Goal: Task Accomplishment & Management: Complete application form

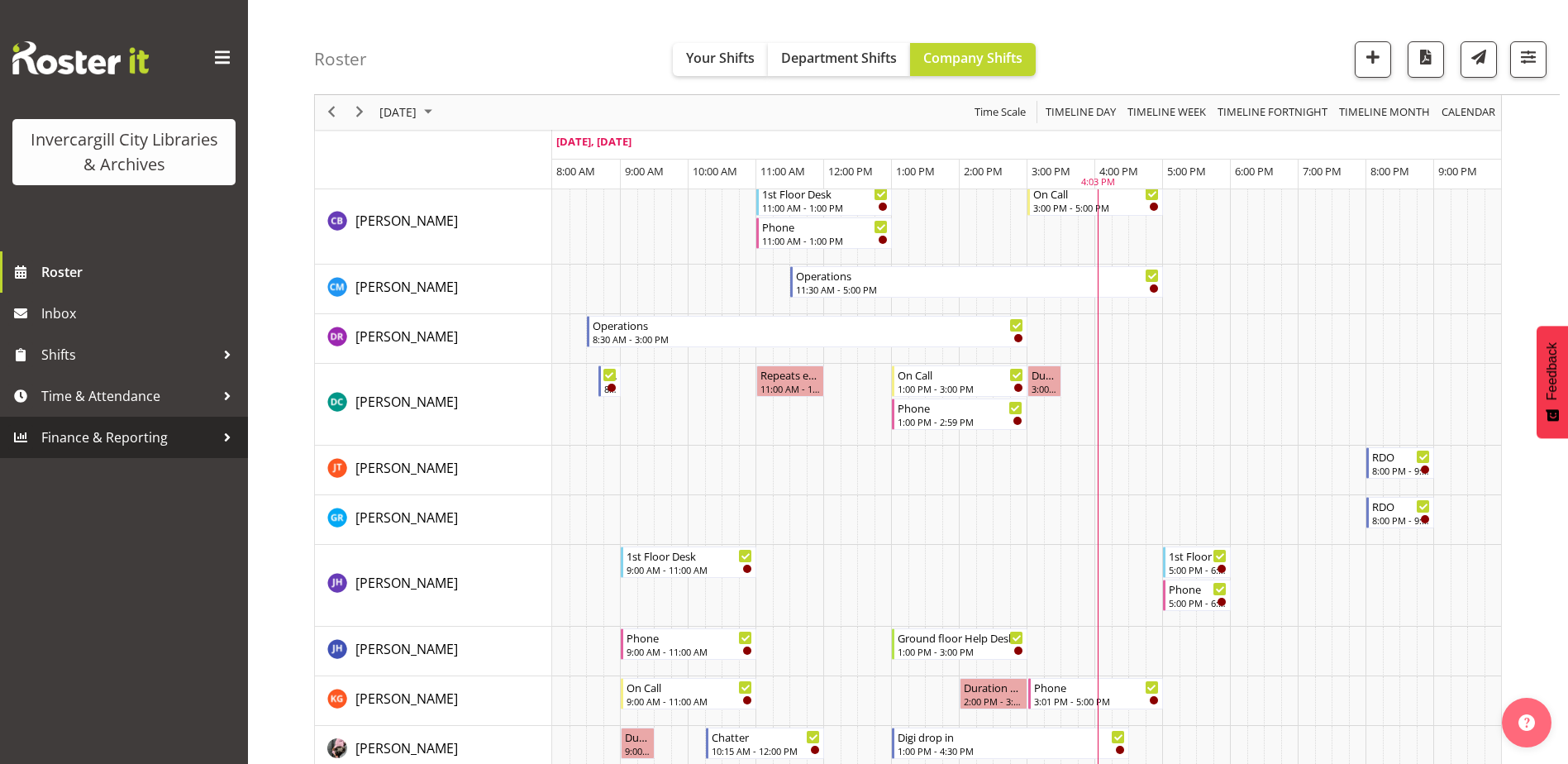
scroll to position [248, 0]
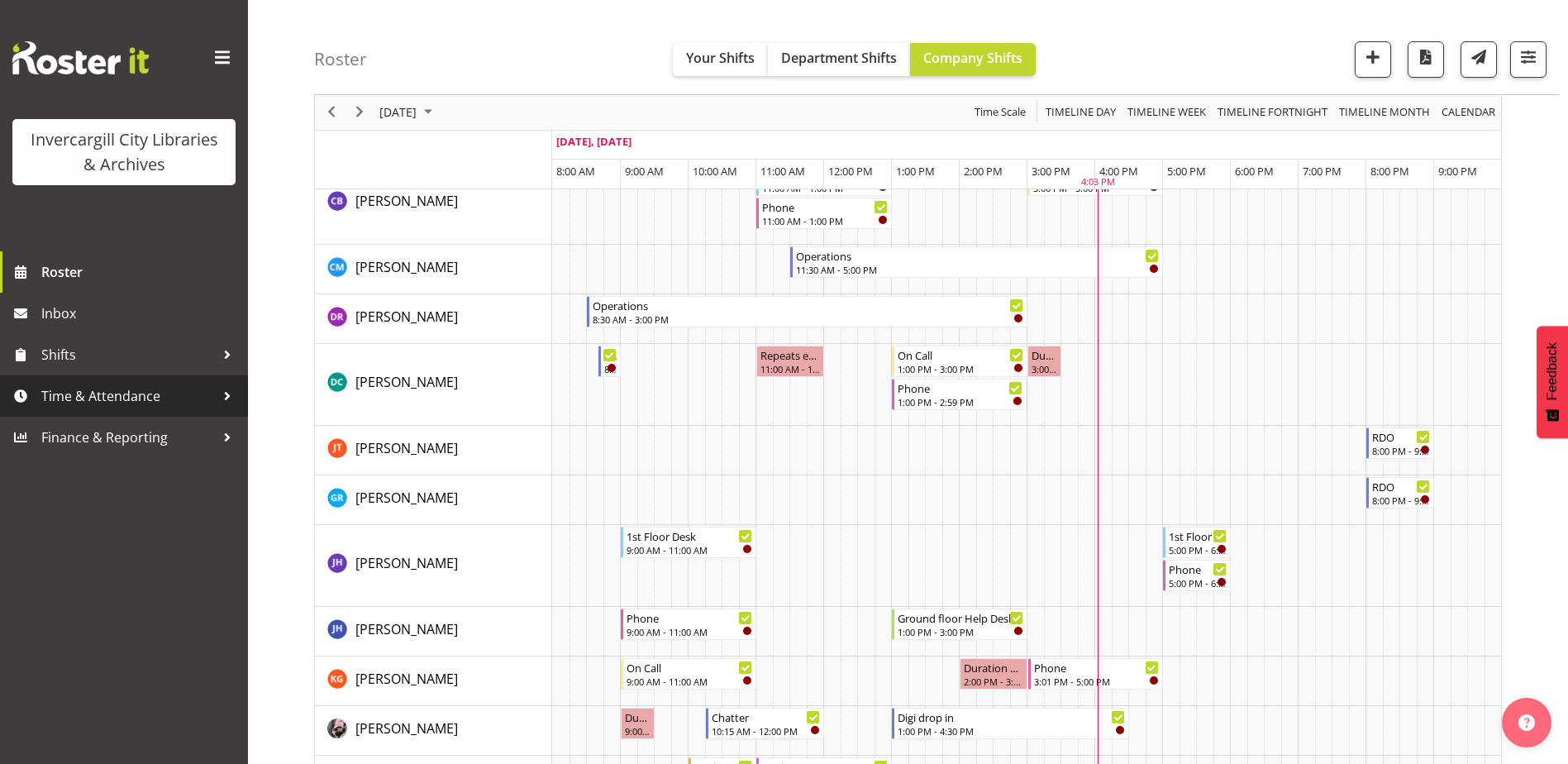
click at [103, 398] on span "Time & Attendance" at bounding box center [128, 395] width 173 height 24
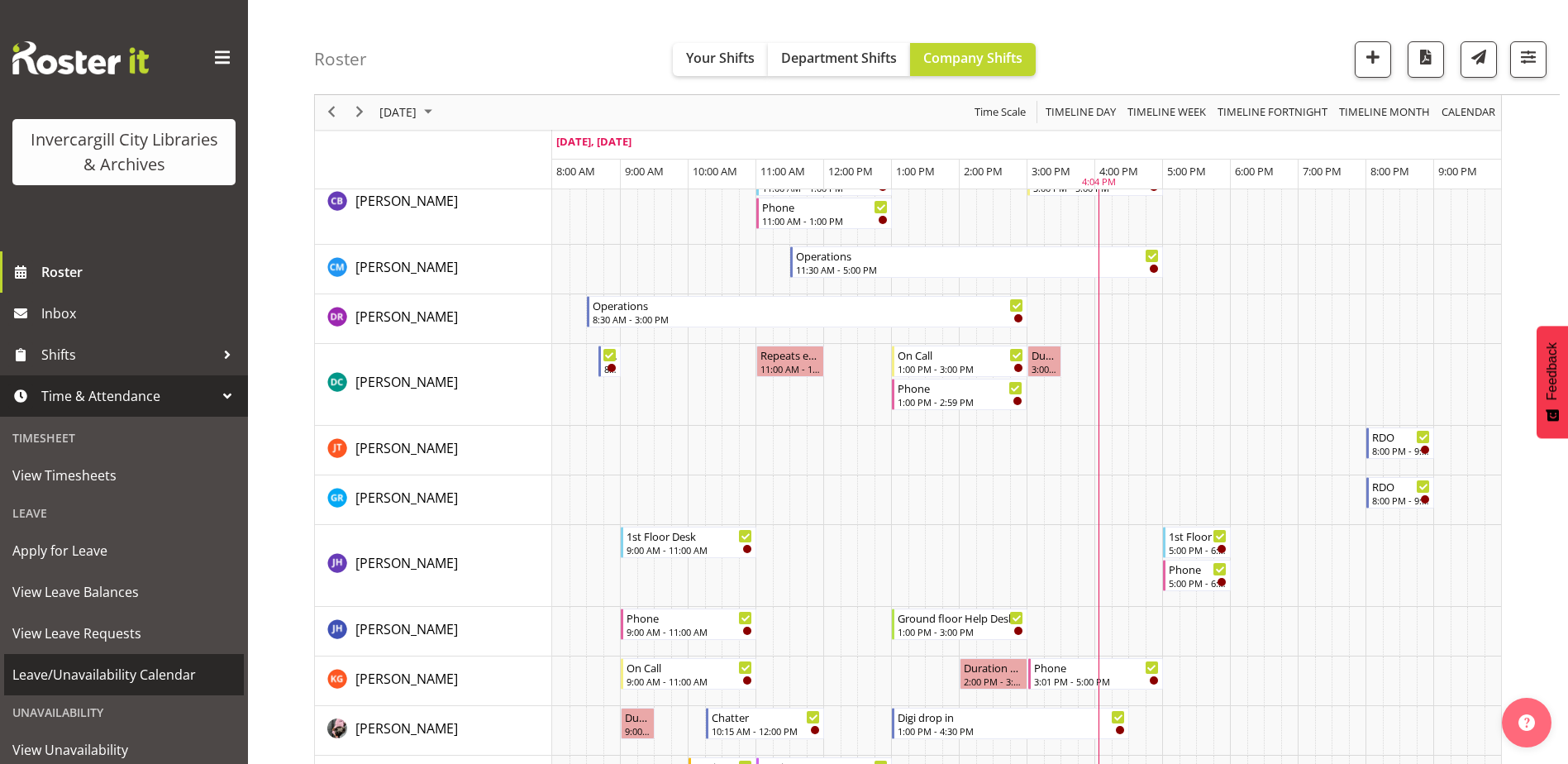
click at [77, 675] on span "Leave/Unavailability Calendar" at bounding box center [124, 674] width 223 height 24
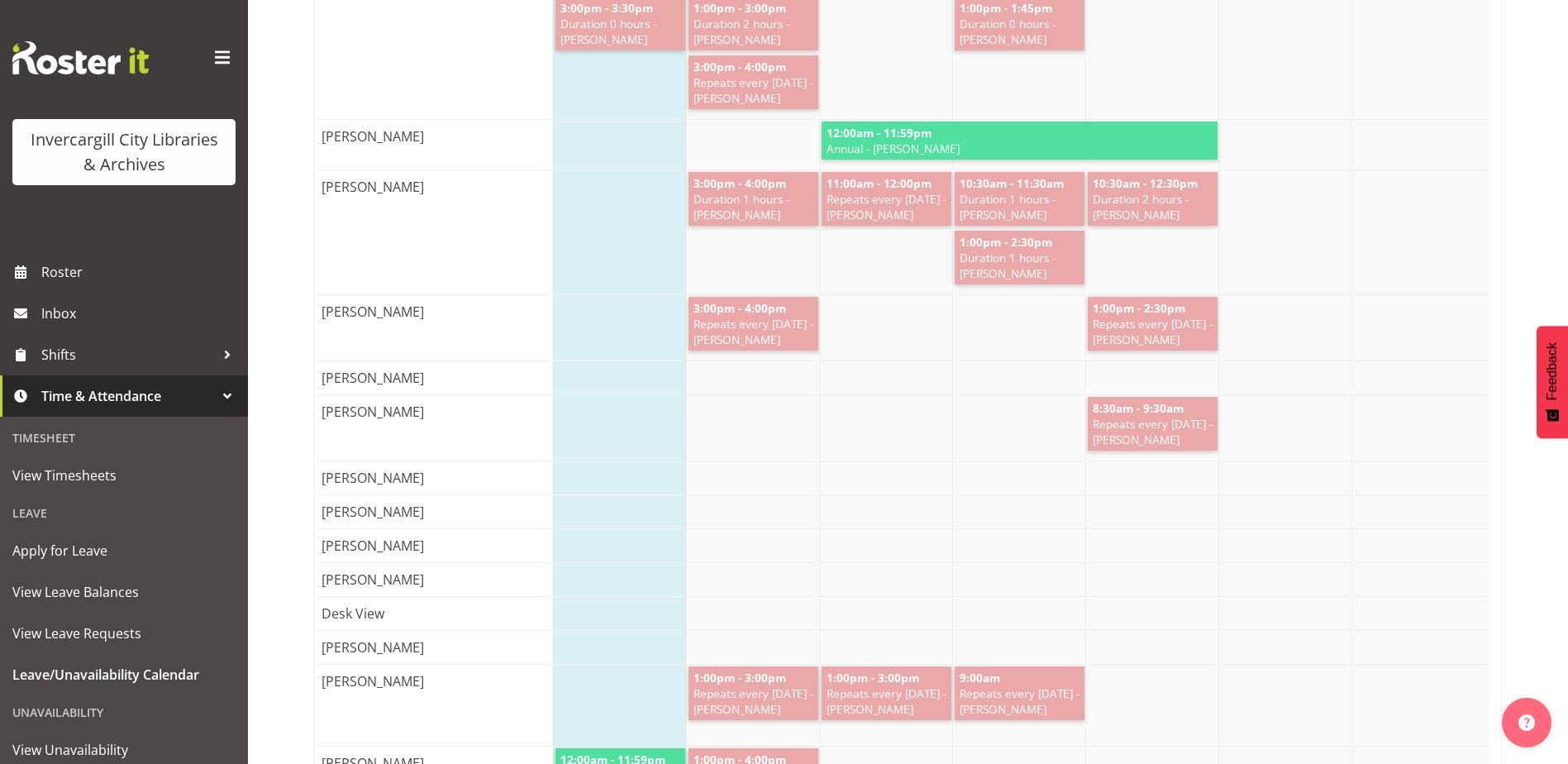
scroll to position [83, 0]
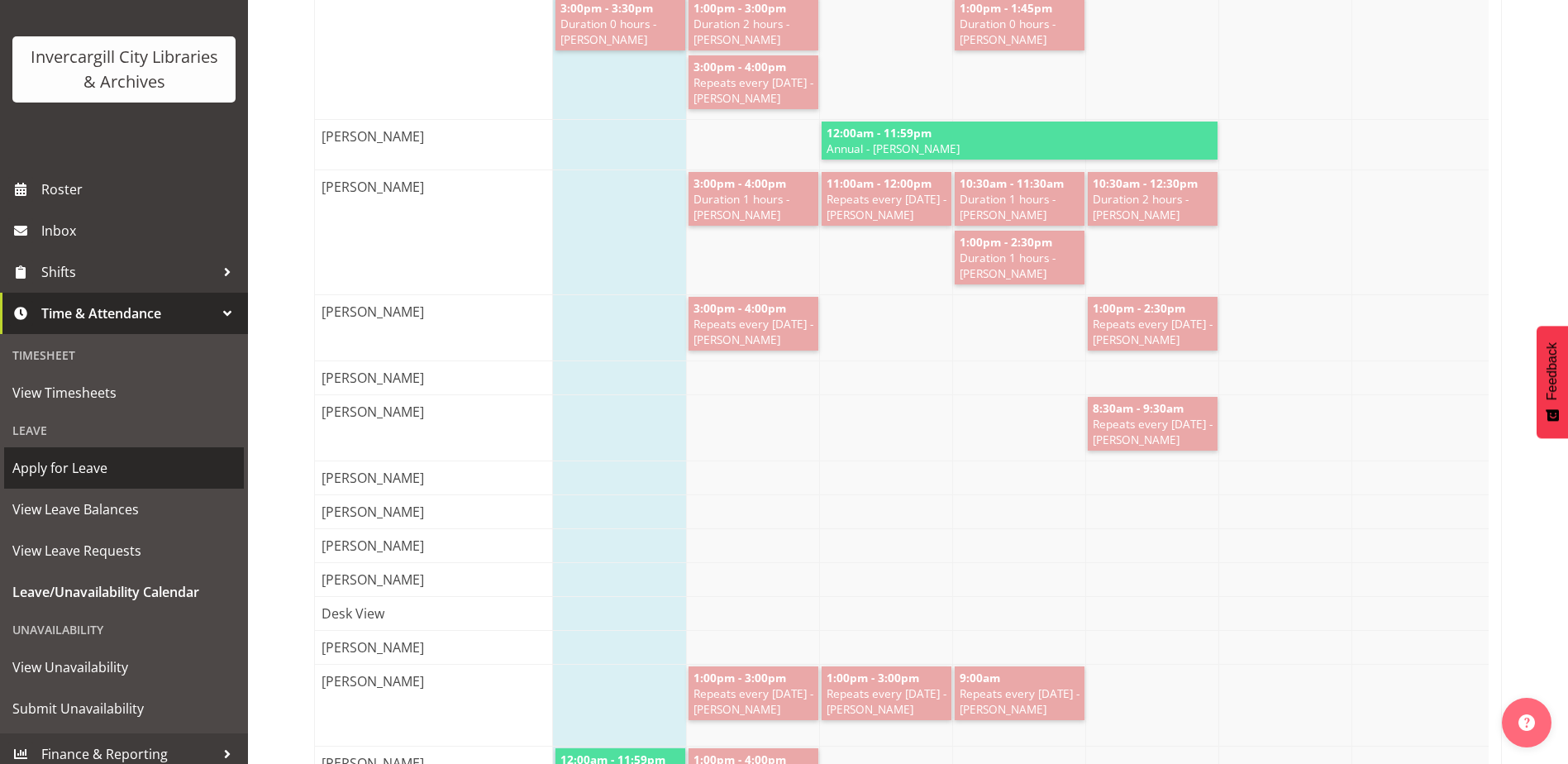
click at [39, 469] on span "Apply for Leave" at bounding box center [124, 467] width 223 height 24
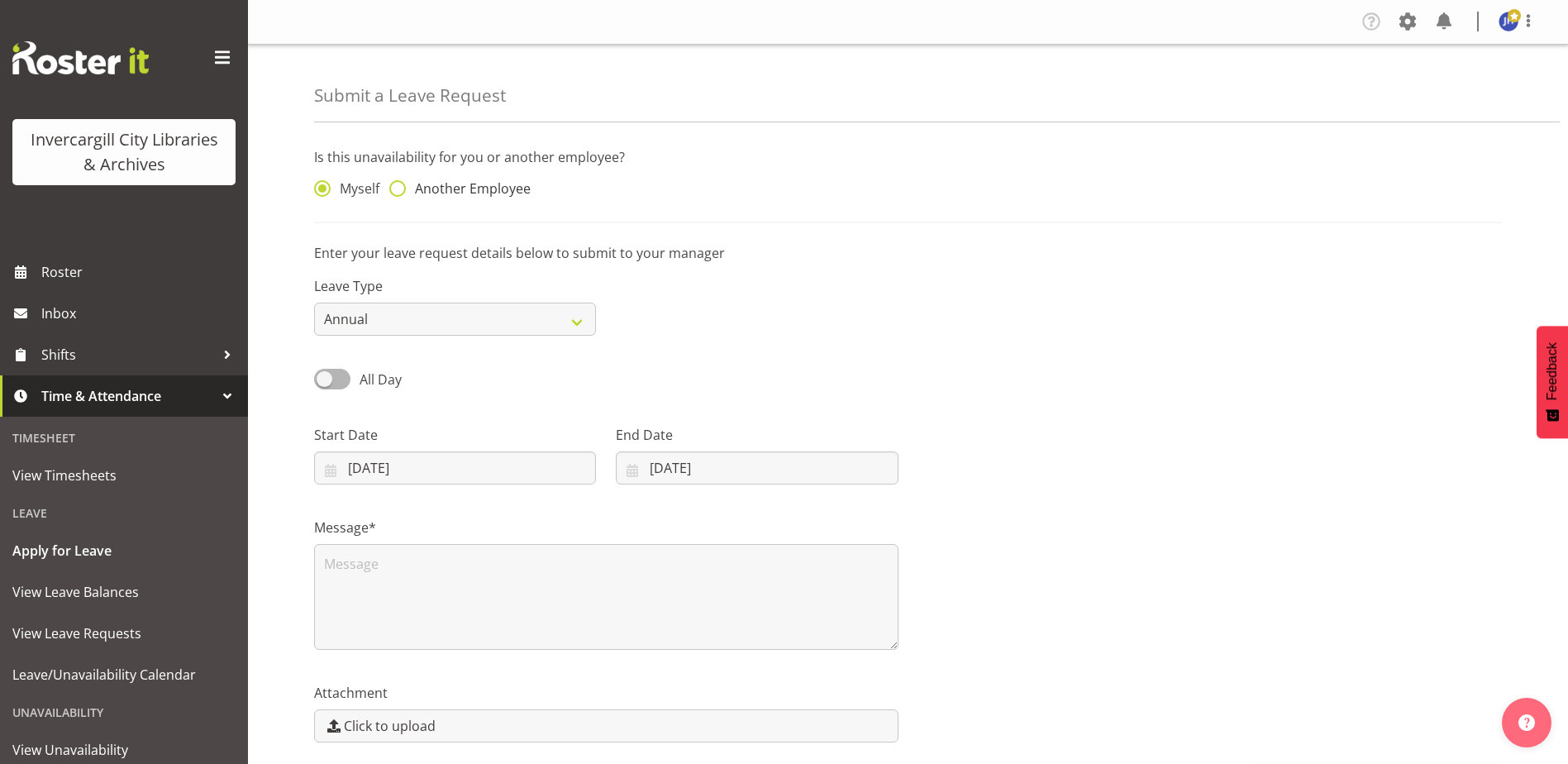
click at [399, 189] on span at bounding box center [397, 189] width 17 height 17
click at [399, 189] on input "Another Employee" at bounding box center [394, 189] width 11 height 11
radio input "true"
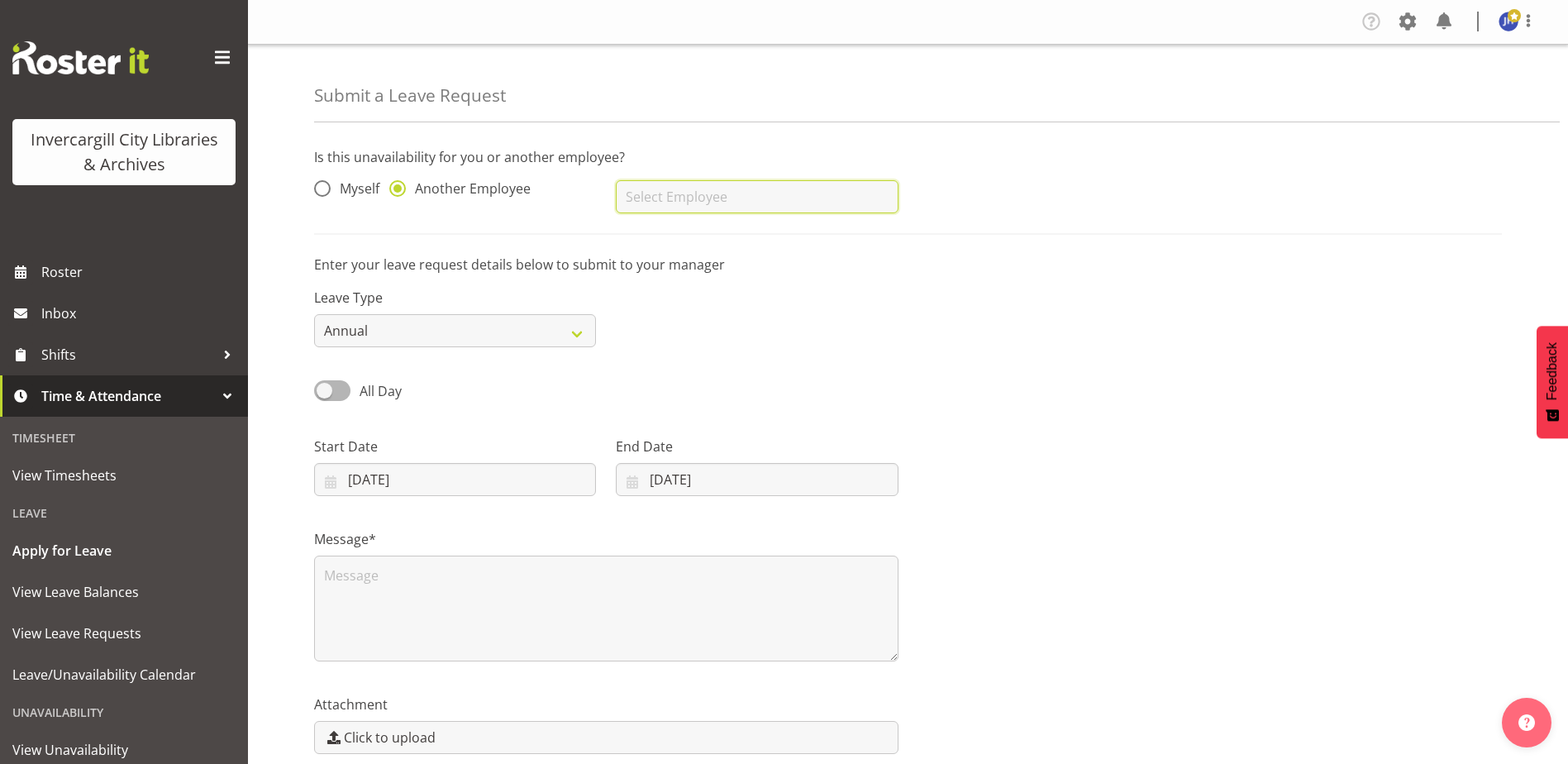
click at [723, 197] on input "text" at bounding box center [756, 196] width 282 height 33
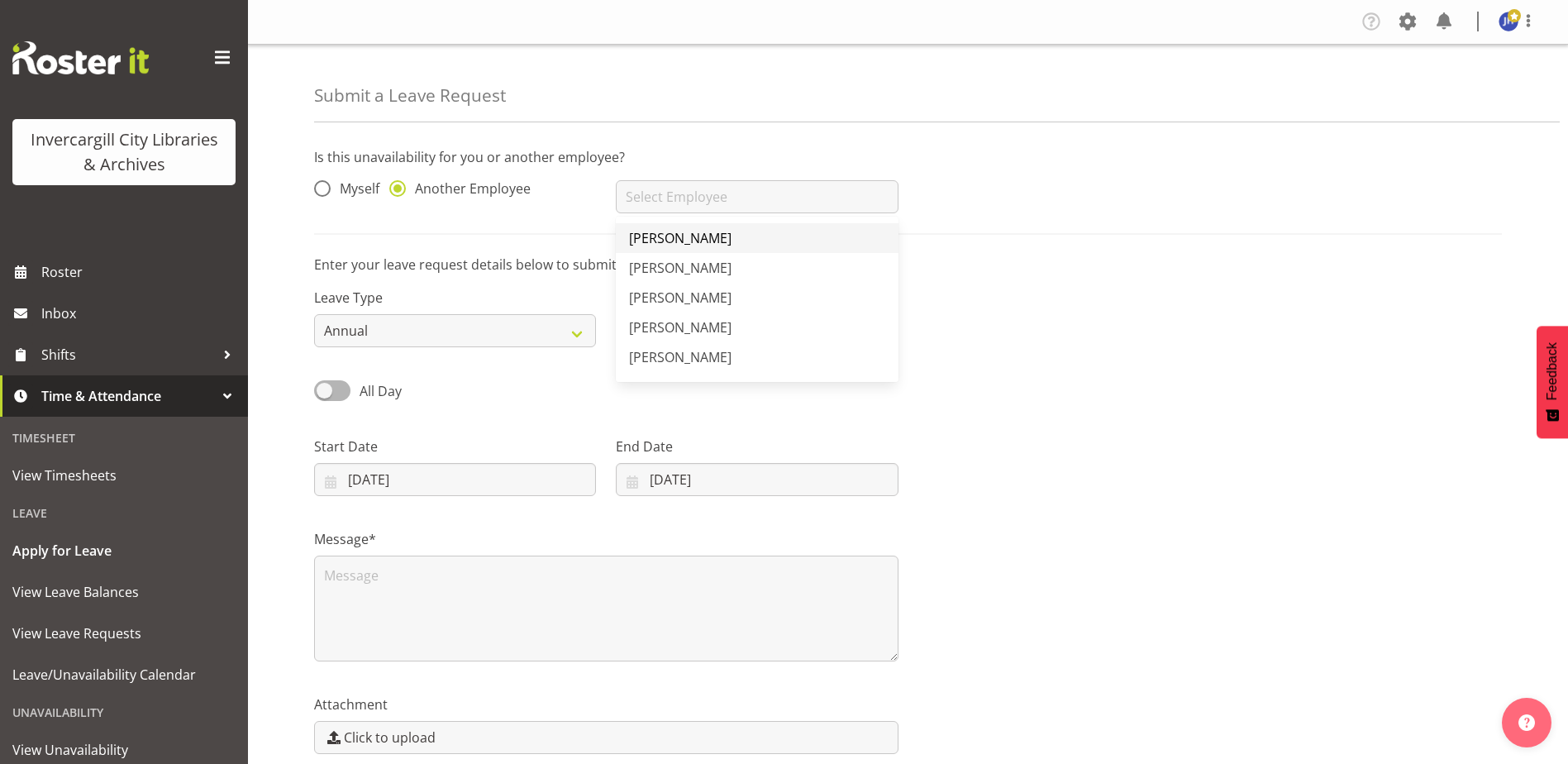
click at [679, 235] on span "[PERSON_NAME]" at bounding box center [680, 238] width 103 height 19
type input "[PERSON_NAME]"
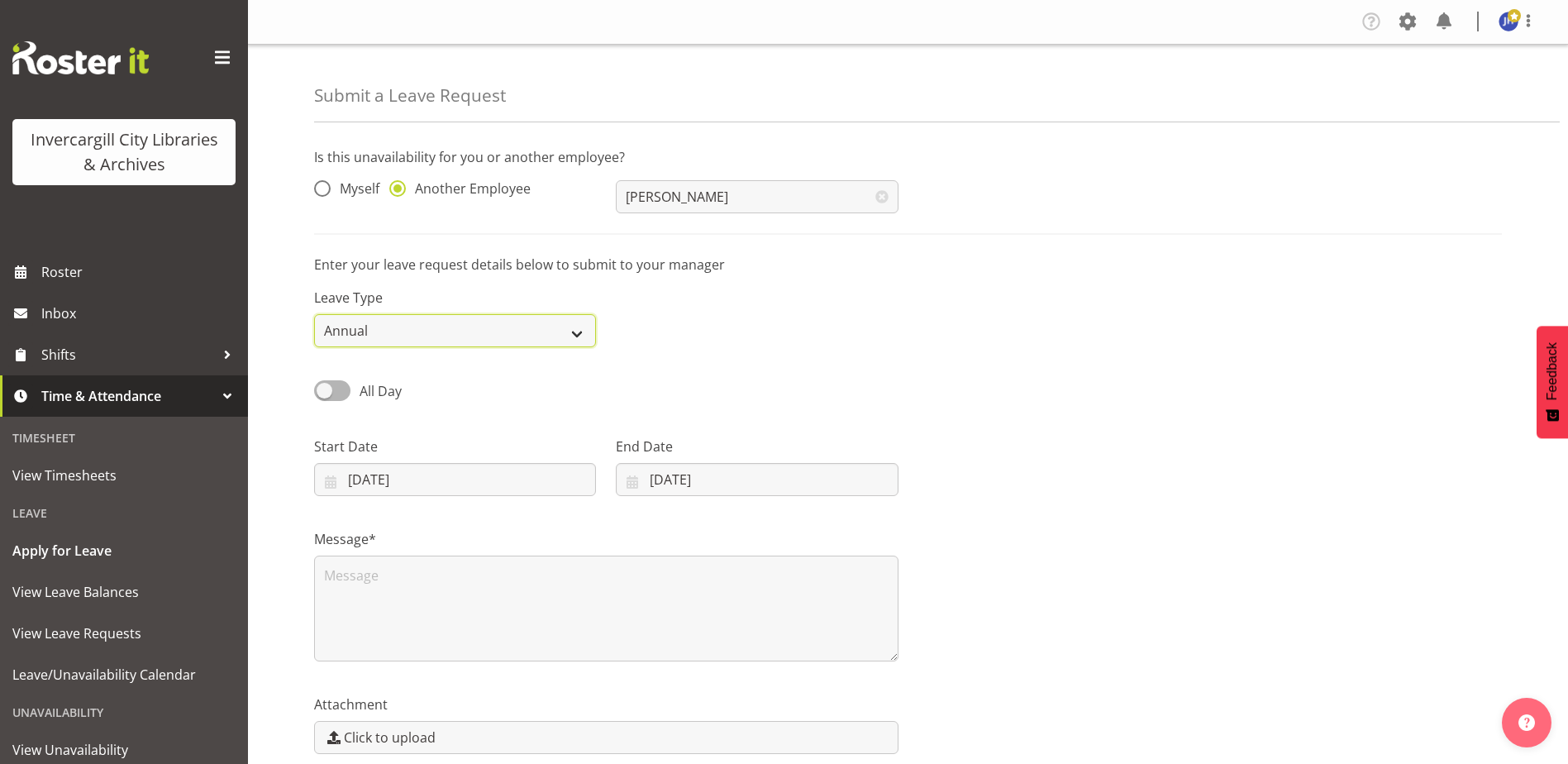
click at [573, 336] on select "Annual Sick Leave Without Pay Bereavement Domestic Violence Parental Jury Servi…" at bounding box center [455, 330] width 282 height 33
select select "Sick"
click at [314, 314] on select "Annual Sick Leave Without Pay Bereavement Domestic Violence Parental Jury Servi…" at bounding box center [455, 330] width 282 height 33
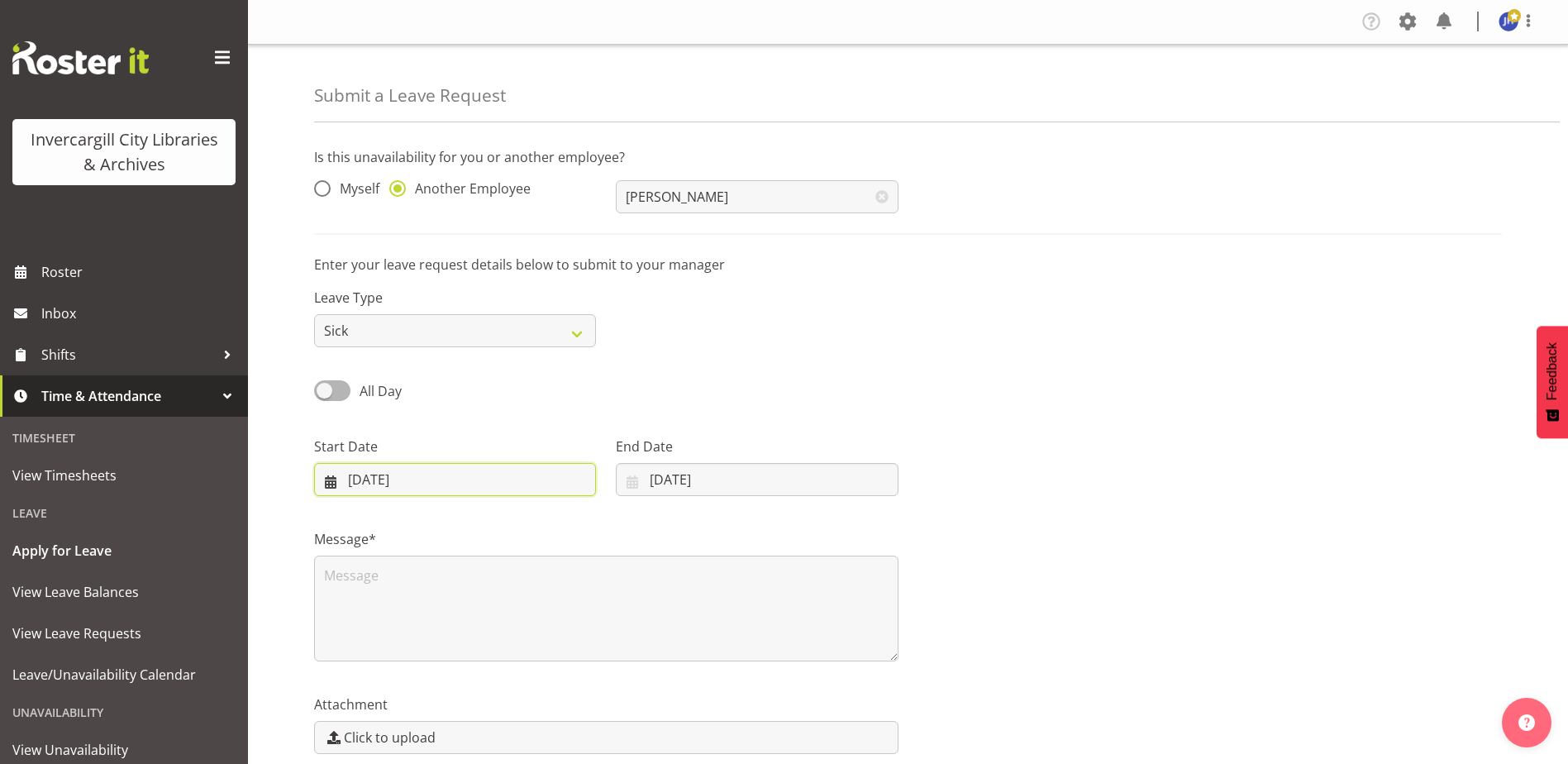
click at [461, 480] on input "29/09/2025" at bounding box center [455, 479] width 282 height 33
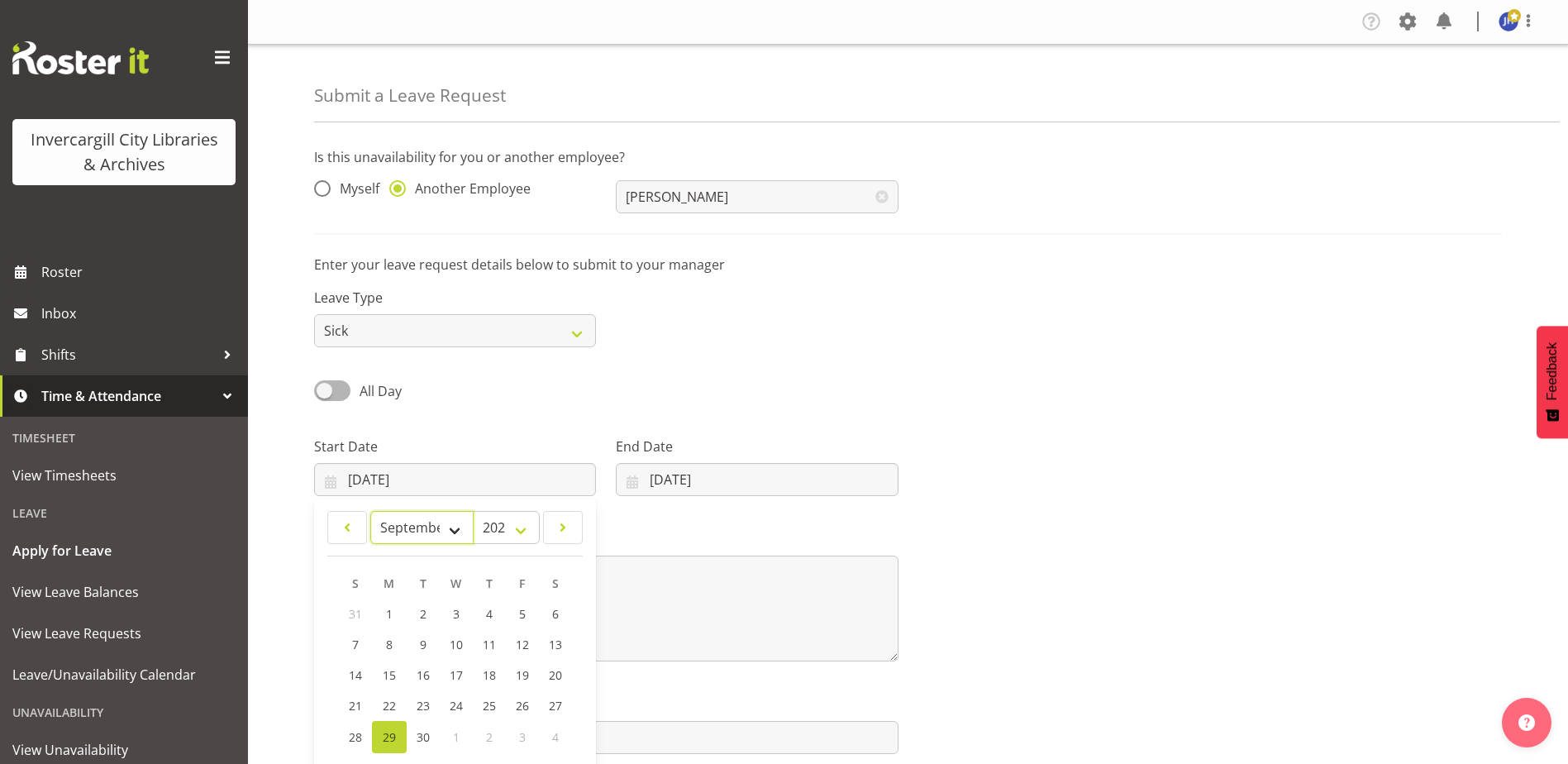
click at [451, 531] on select "January February March April May June July August September October November De…" at bounding box center [422, 527] width 104 height 33
select select "9"
click at [371, 511] on select "January February March April May June July August September October November De…" at bounding box center [422, 527] width 104 height 33
click at [426, 647] on span "7" at bounding box center [424, 646] width 7 height 16
type input "07/10/2025"
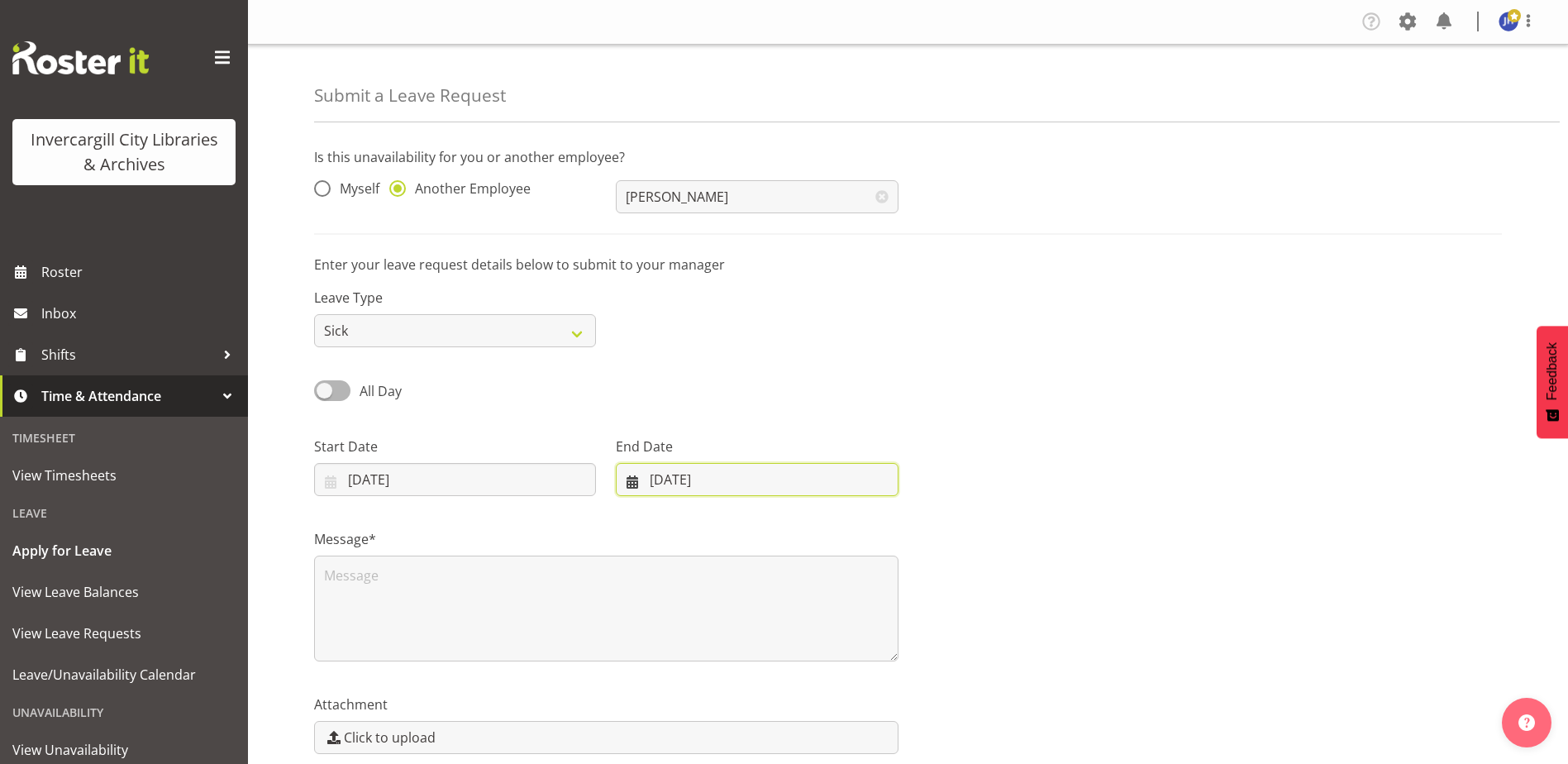
click at [707, 482] on input "29/09/2025" at bounding box center [756, 479] width 282 height 33
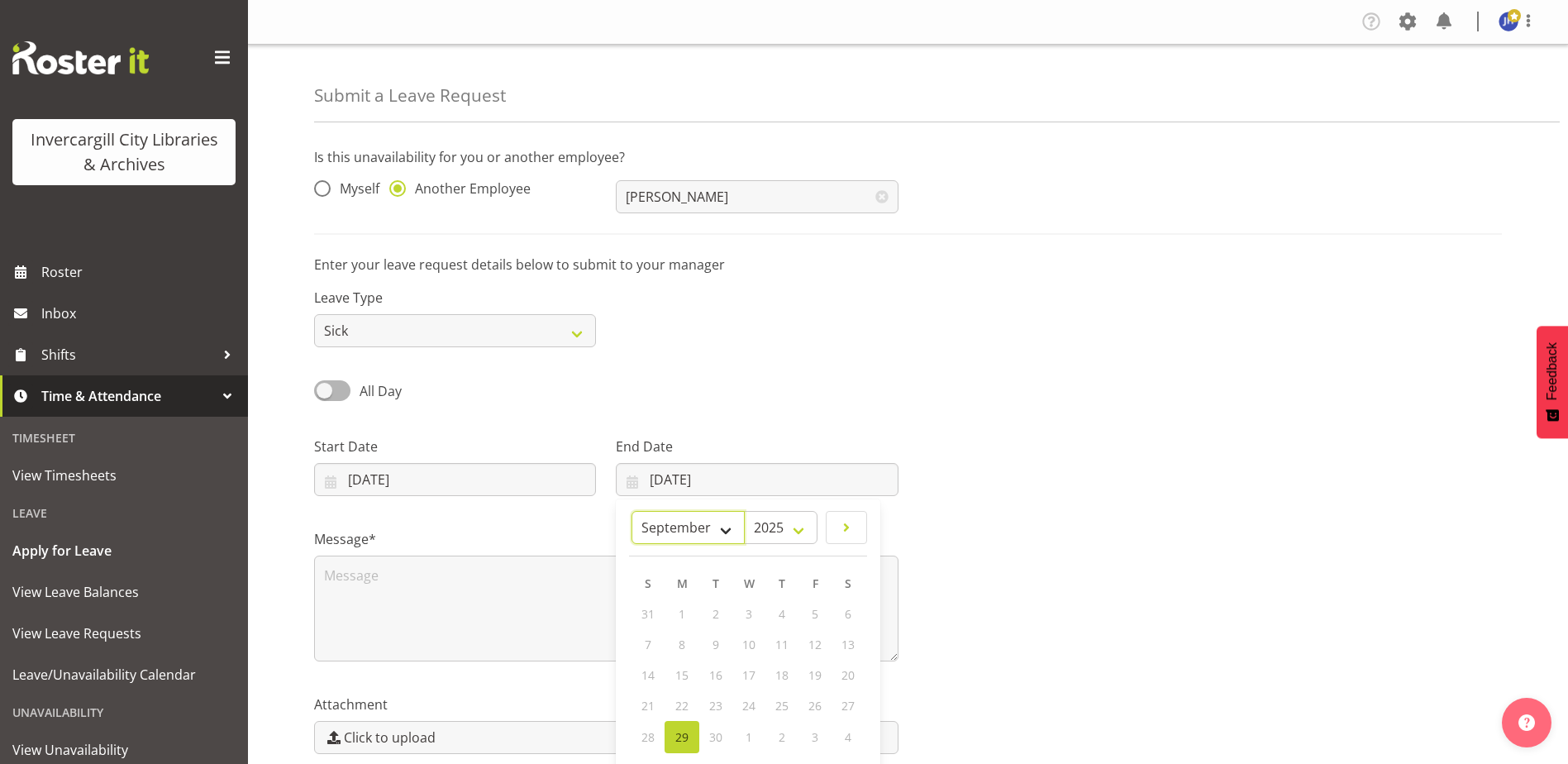
click at [723, 522] on select "January February March April May June July August September October November De…" at bounding box center [688, 527] width 113 height 33
select select "9"
click at [632, 511] on select "January February March April May June July August September October November De…" at bounding box center [688, 527] width 113 height 33
click at [716, 643] on span "7" at bounding box center [716, 646] width 7 height 16
type input "07/10/2025"
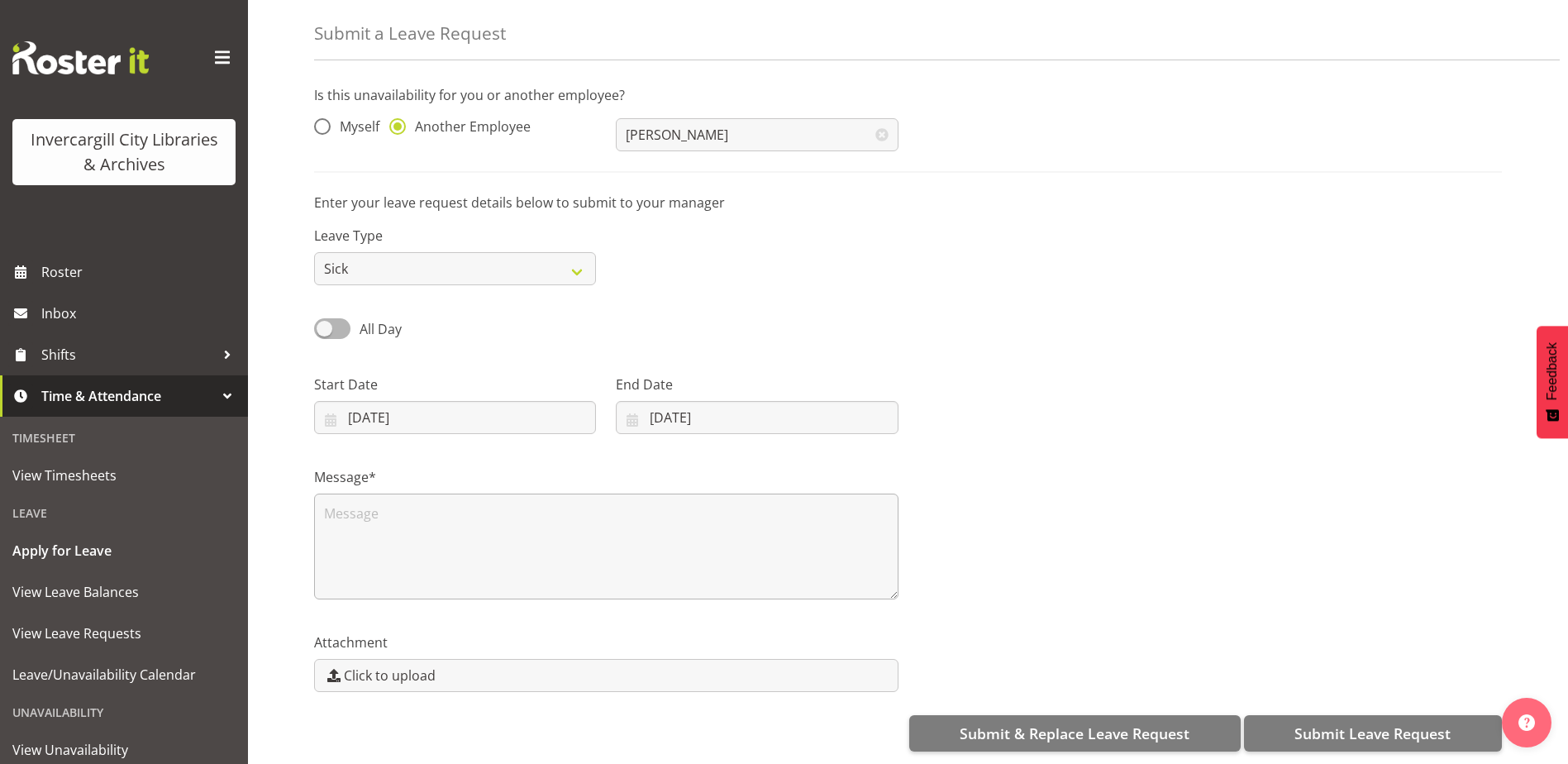
scroll to position [74, 0]
click at [355, 494] on textarea at bounding box center [606, 547] width 584 height 106
paste textarea "Sick Leave - family"
type textarea "Sick Leave - family"
click at [1229, 410] on div at bounding box center [1211, 398] width 605 height 93
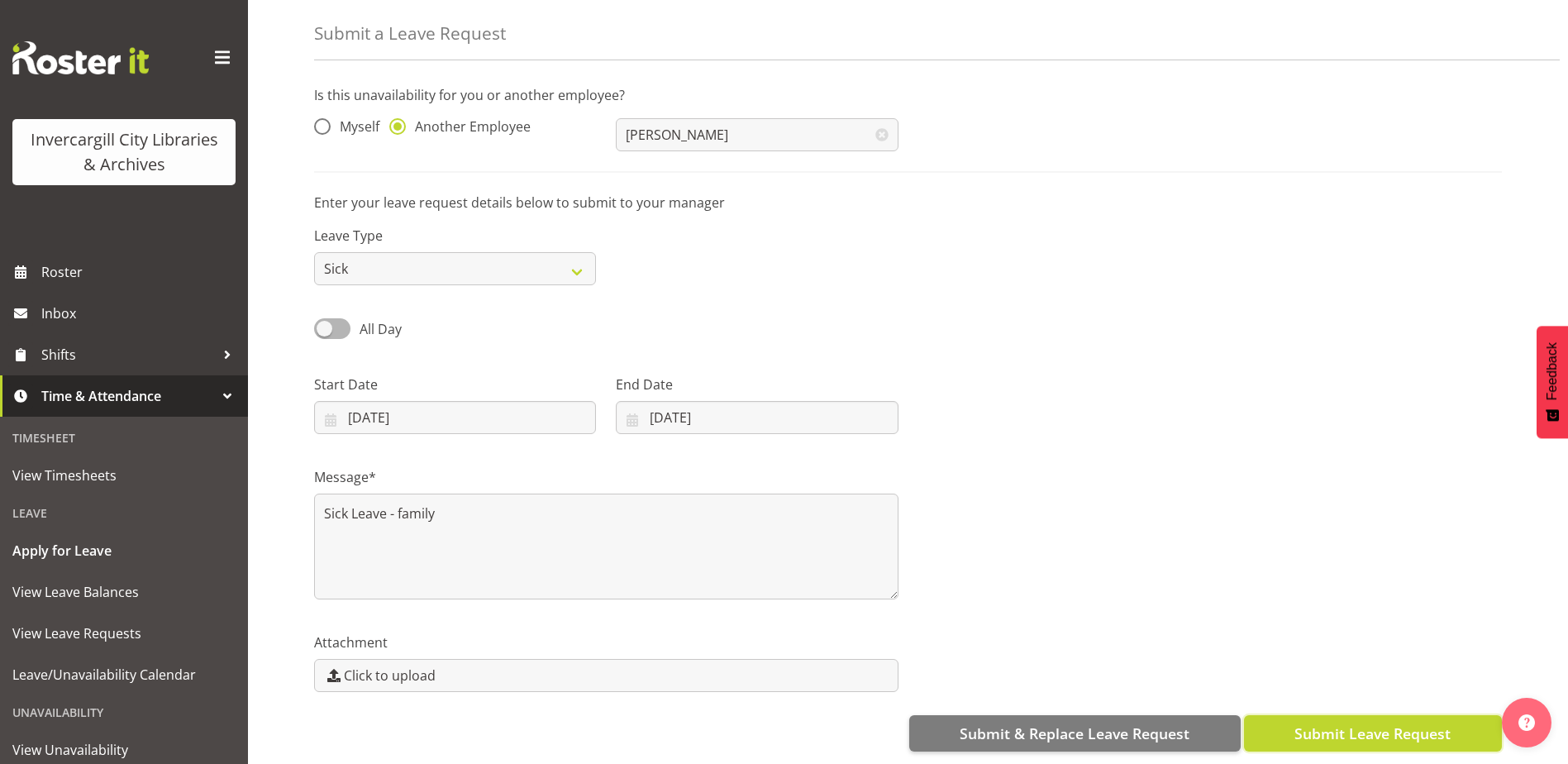
click at [1410, 723] on span "Submit Leave Request" at bounding box center [1373, 734] width 157 height 22
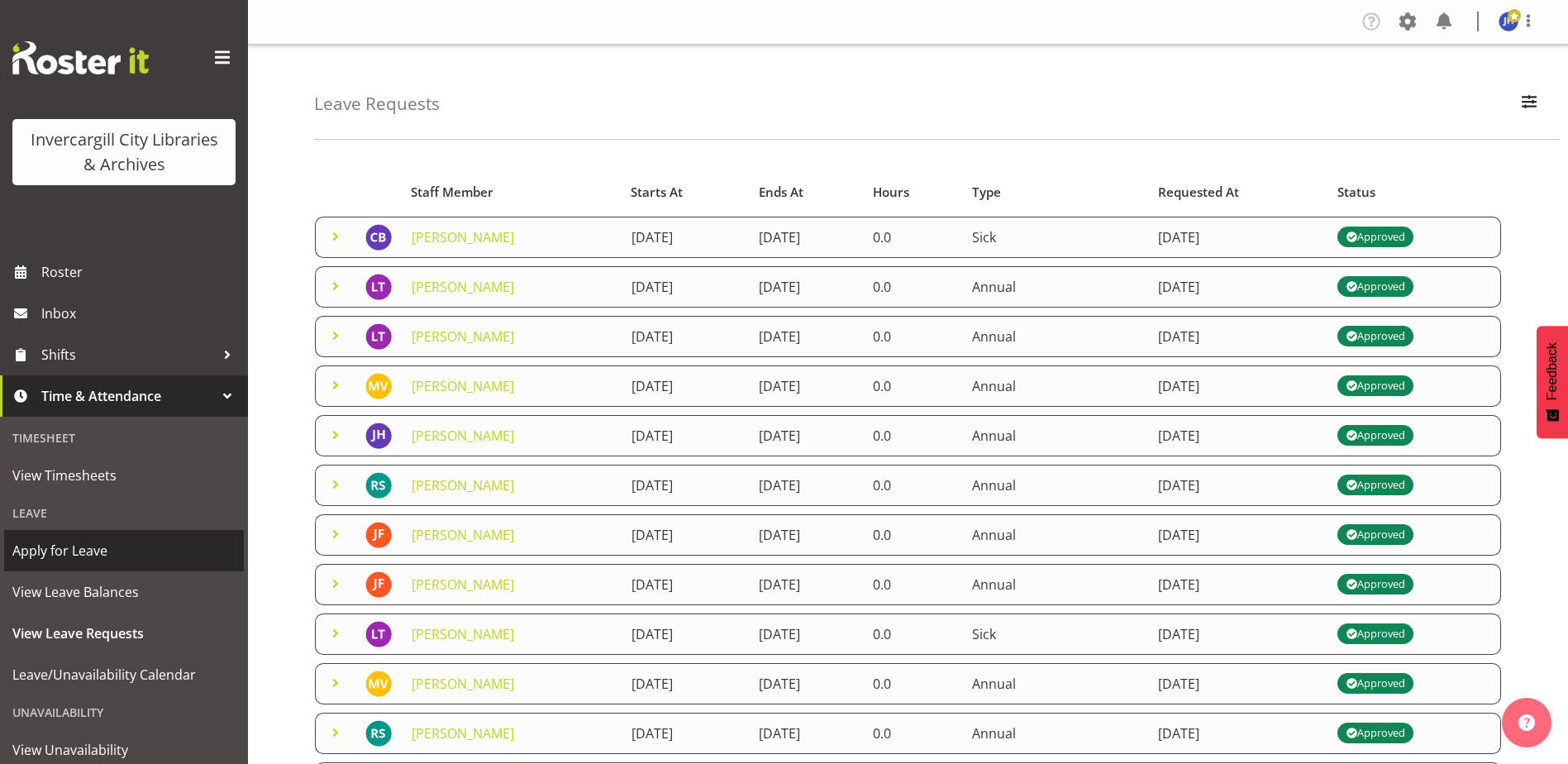
click at [95, 557] on span "Apply for Leave" at bounding box center [124, 550] width 223 height 24
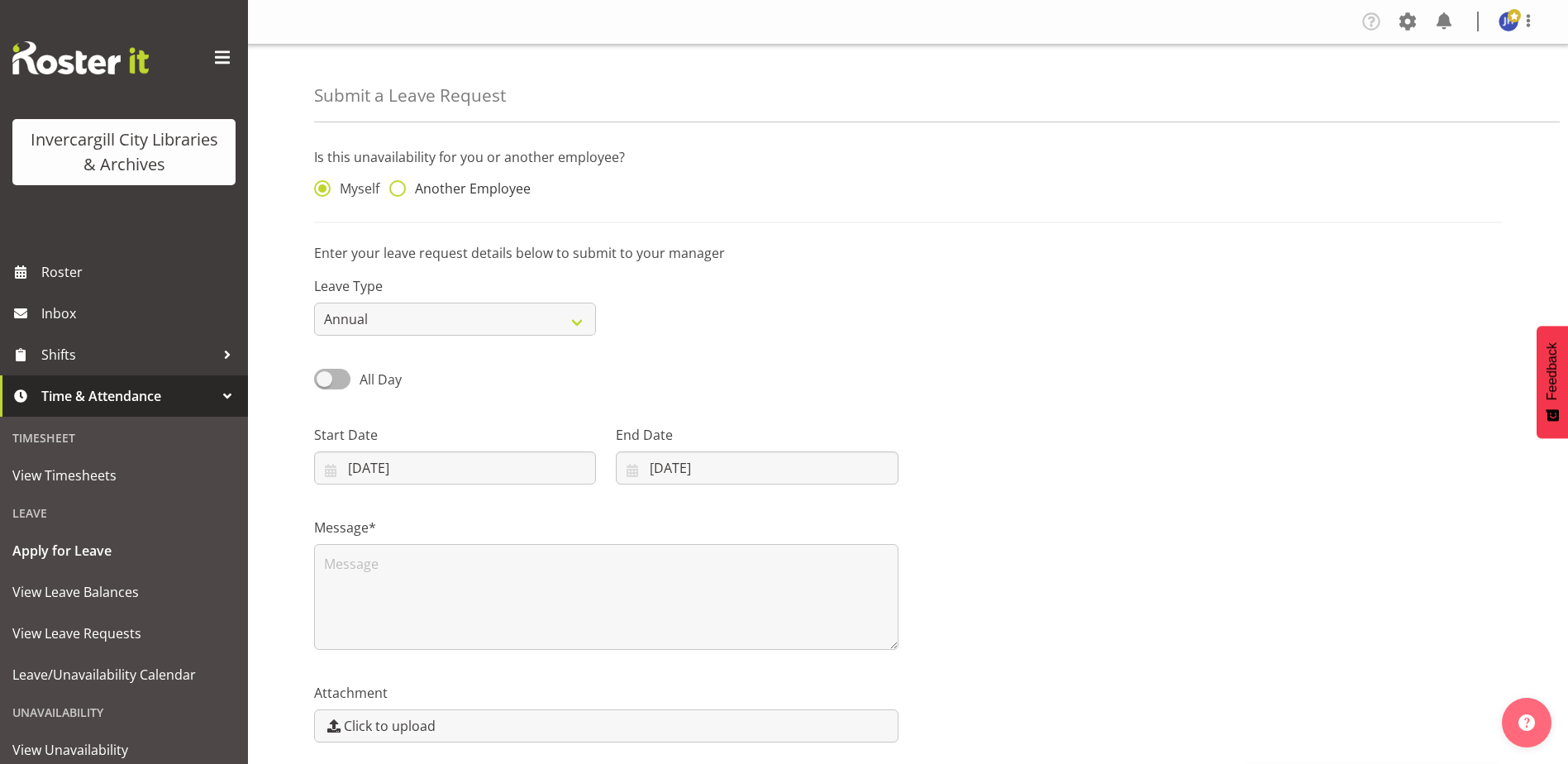
click at [393, 188] on span at bounding box center [397, 189] width 17 height 17
click at [393, 188] on input "Another Employee" at bounding box center [394, 189] width 11 height 11
radio input "true"
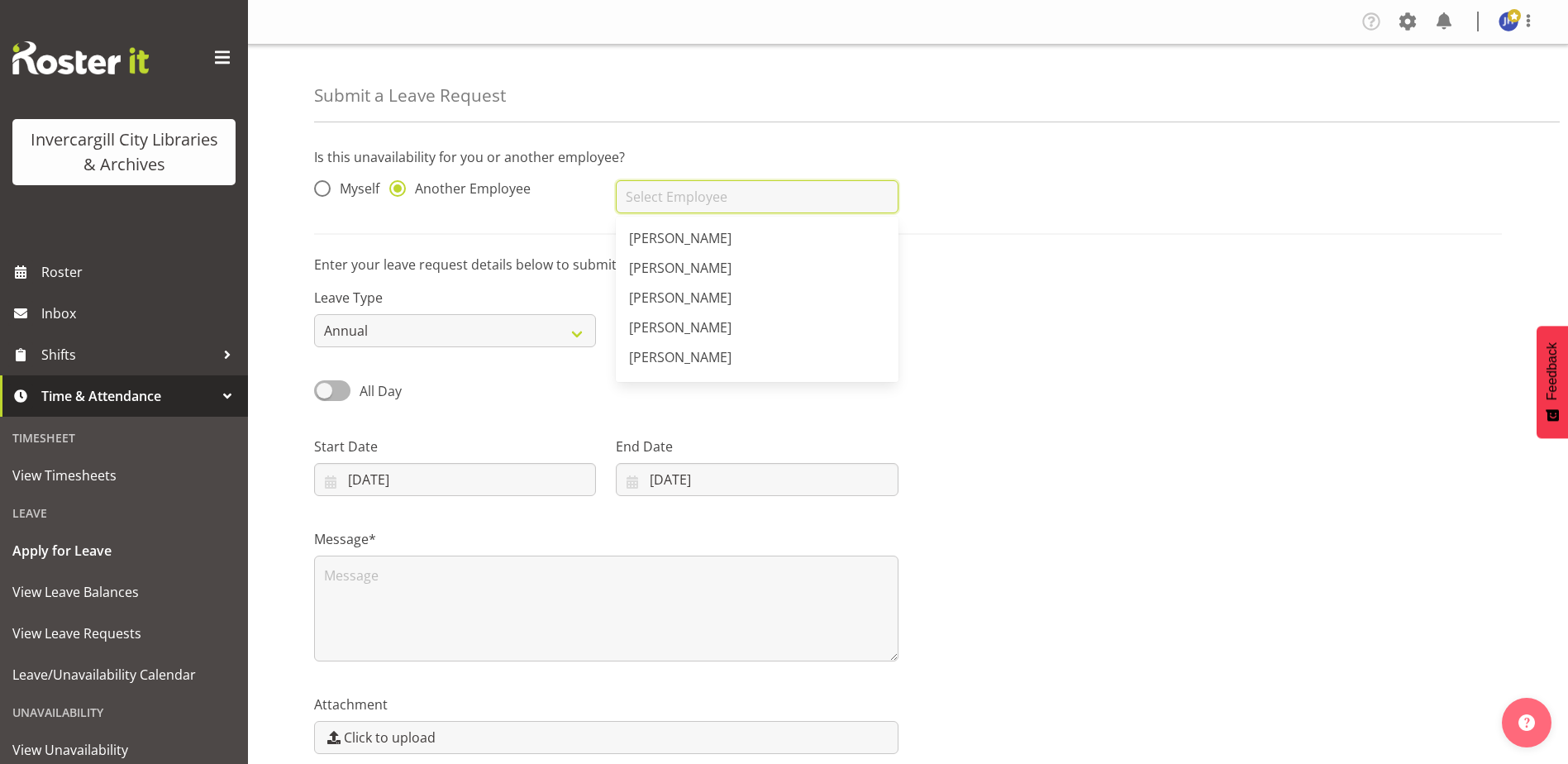
click at [744, 201] on input "text" at bounding box center [756, 196] width 282 height 33
click at [709, 231] on link "[PERSON_NAME]" at bounding box center [756, 238] width 282 height 29
type input "[PERSON_NAME]"
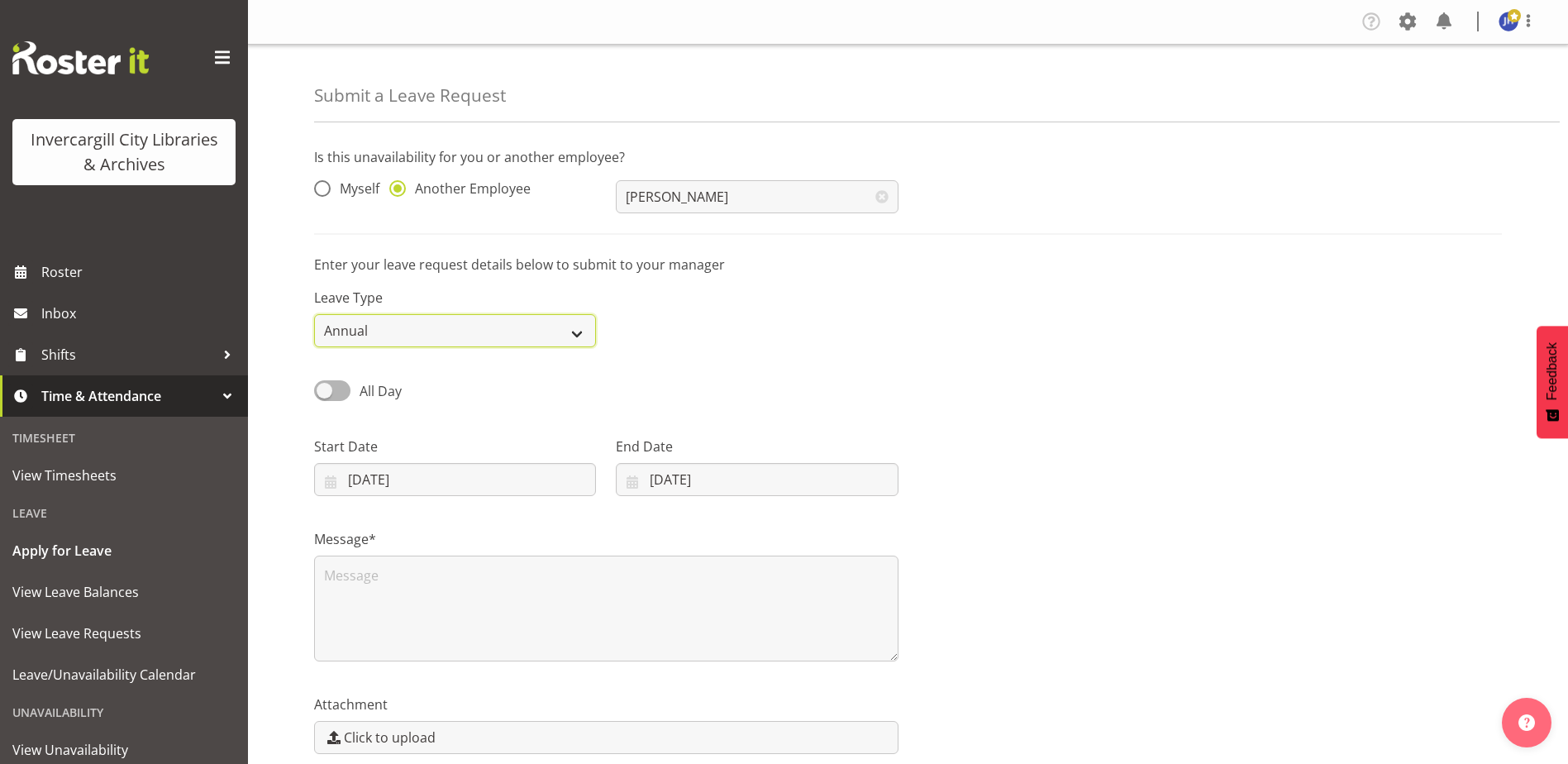
click at [580, 335] on select "Annual Sick Leave Without Pay Bereavement Domestic Violence Parental Jury Servi…" at bounding box center [455, 330] width 282 height 33
click at [314, 314] on select "Annual Sick Leave Without Pay Bereavement Domestic Violence Parental Jury Servi…" at bounding box center [455, 330] width 282 height 33
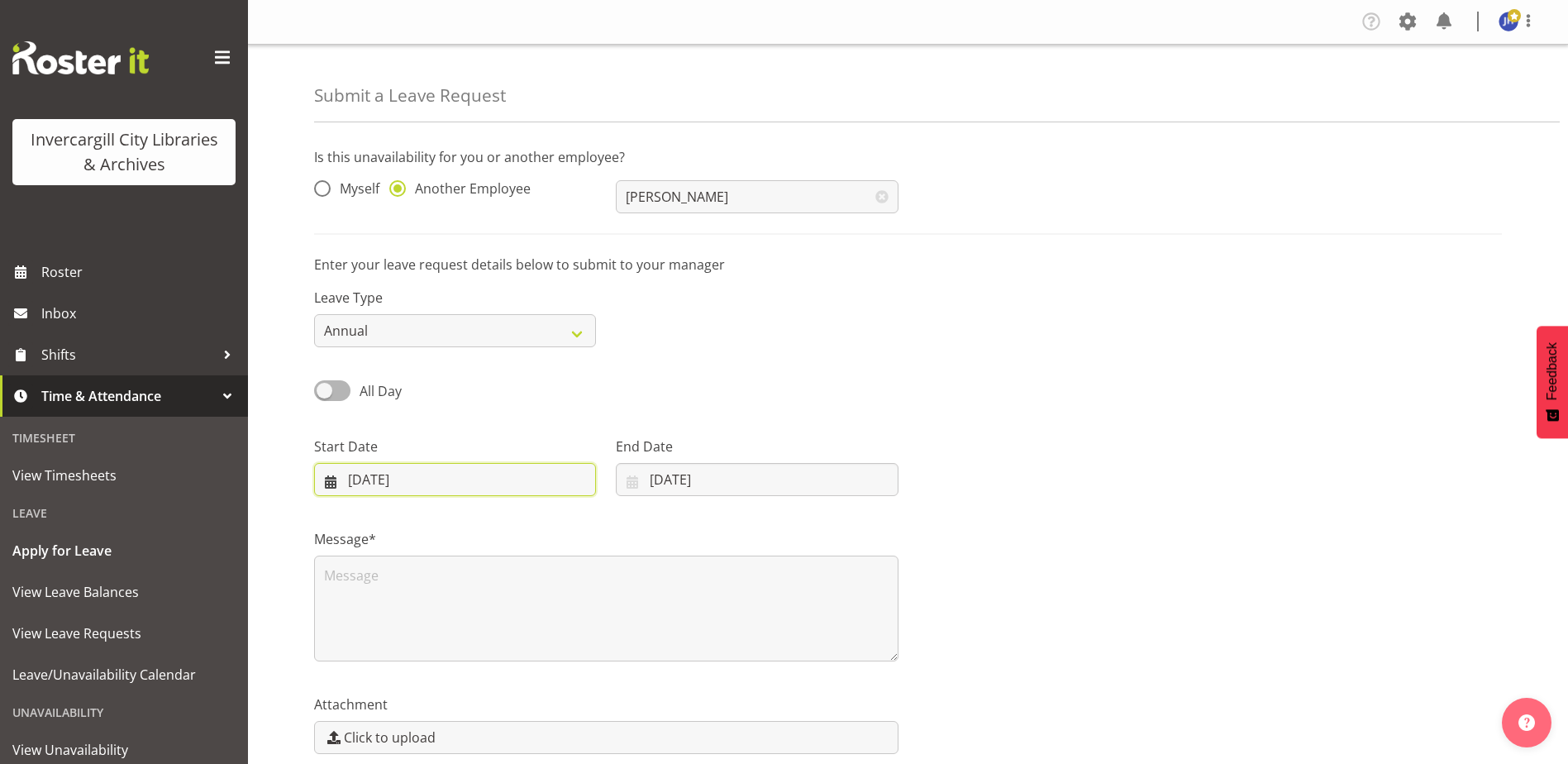
click at [443, 477] on input "29/09/2025" at bounding box center [455, 479] width 282 height 33
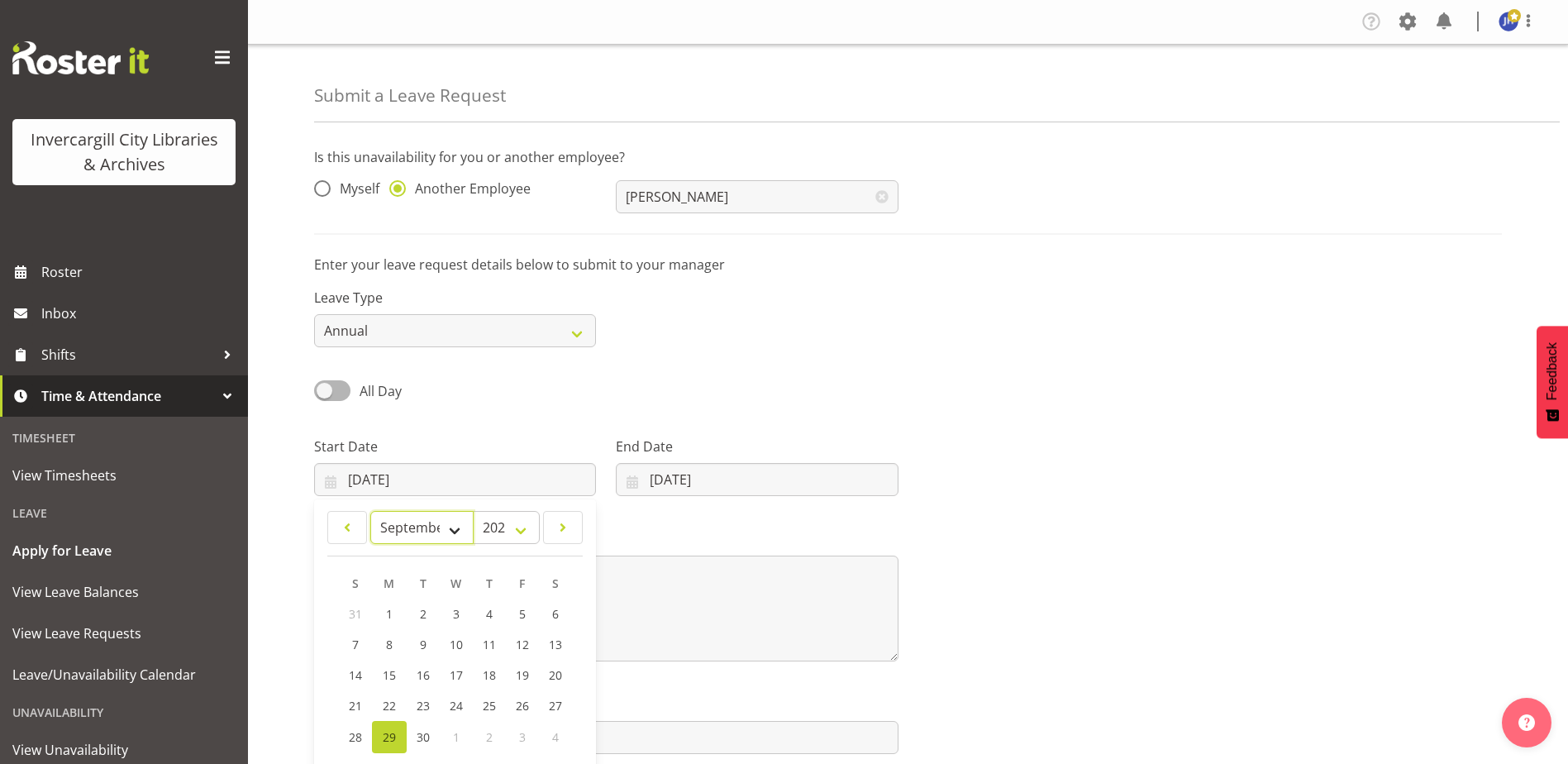
click at [451, 533] on select "January February March April May June July August September October November De…" at bounding box center [422, 527] width 104 height 33
select select "9"
click at [371, 511] on select "January February March April May June July August September October November De…" at bounding box center [422, 527] width 104 height 33
click at [386, 652] on span "6" at bounding box center [389, 646] width 7 height 16
type input "06/10/2025"
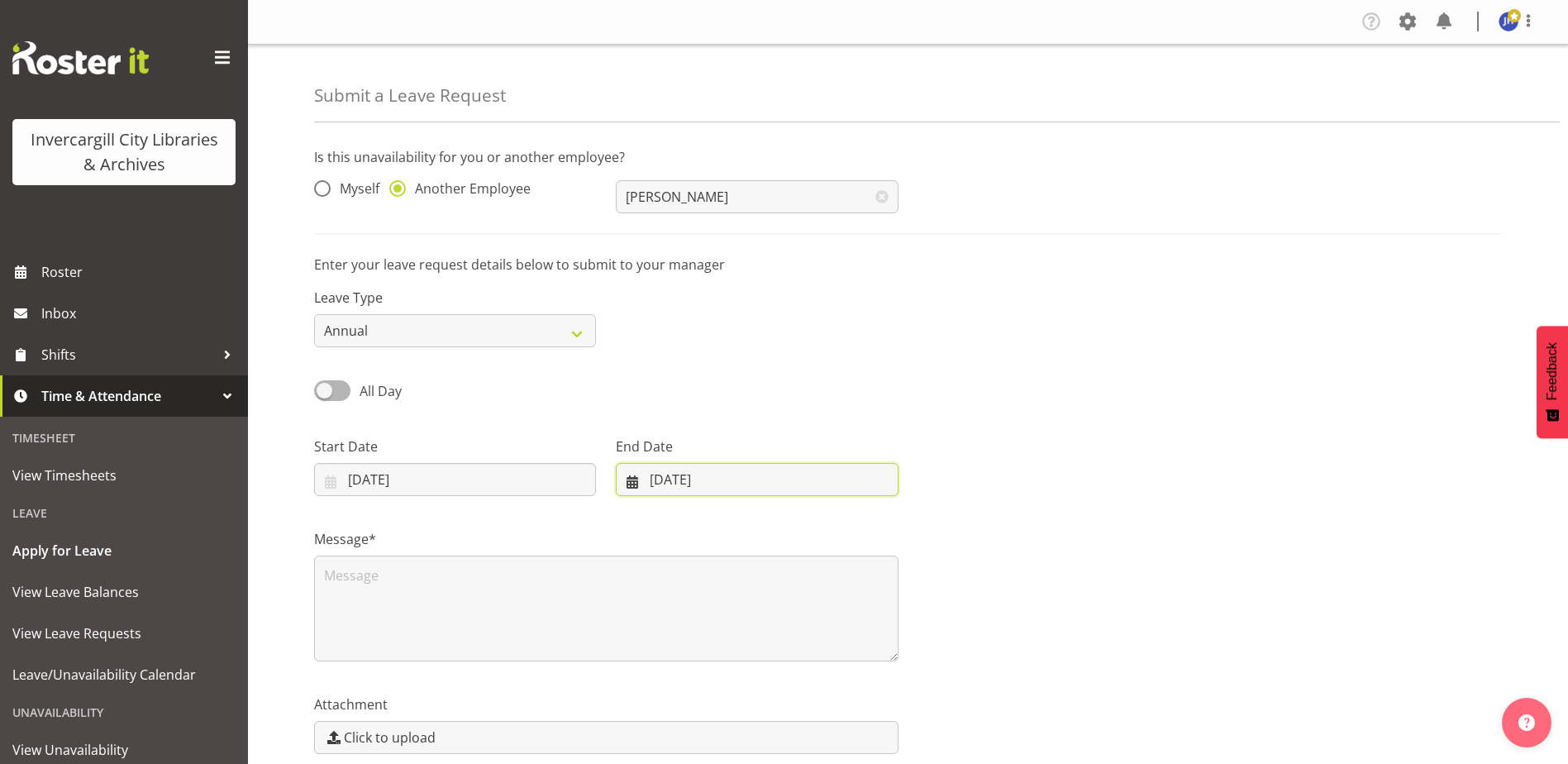
click at [727, 477] on input "29/09/2025" at bounding box center [756, 479] width 282 height 33
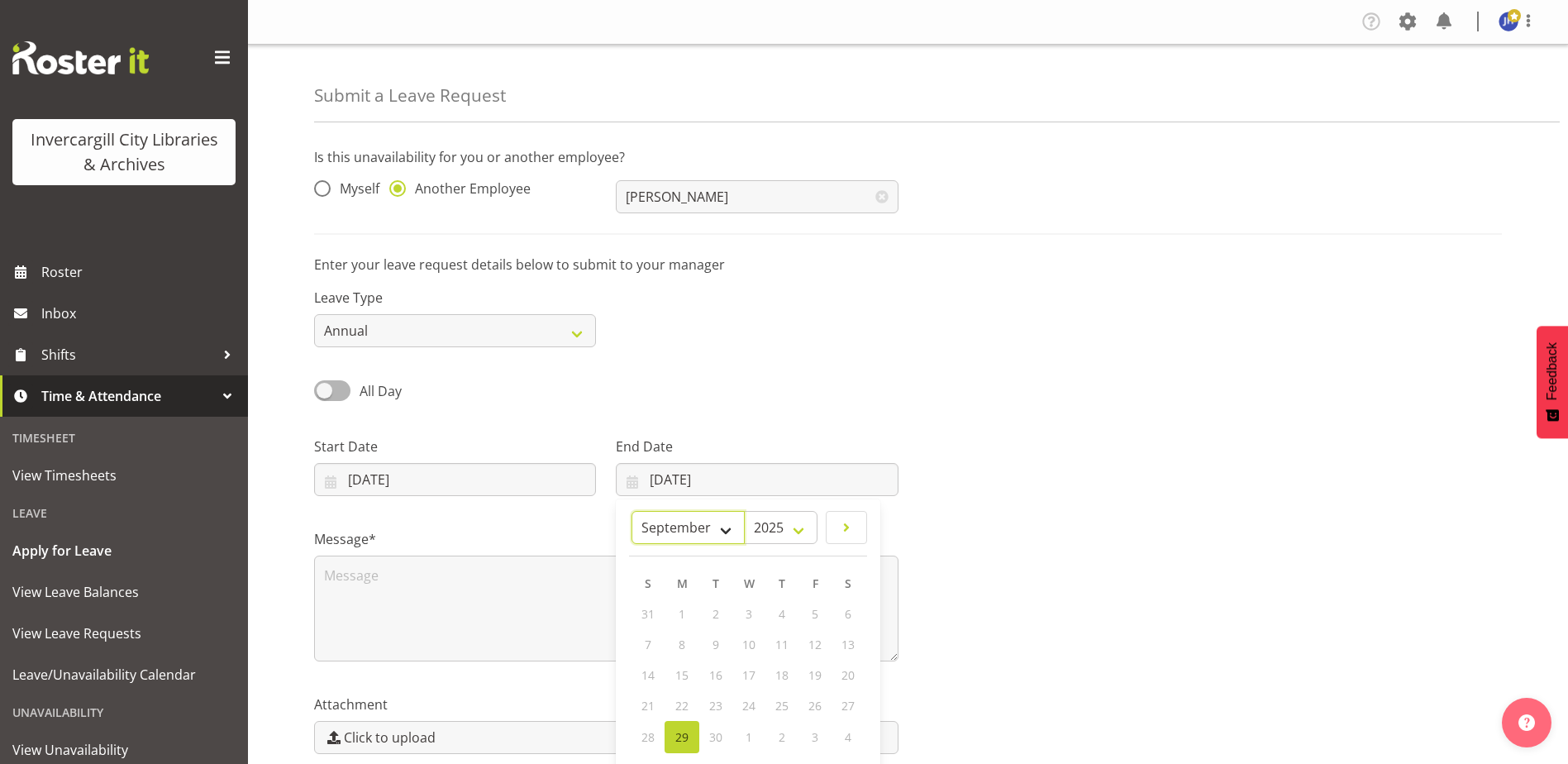
click at [730, 526] on select "January February March April May June July August September October November De…" at bounding box center [688, 527] width 113 height 33
select select "9"
click at [632, 511] on select "January February March April May June July August September October November De…" at bounding box center [688, 527] width 113 height 33
click at [675, 645] on link "6" at bounding box center [681, 646] width 35 height 30
type input "06/10/2025"
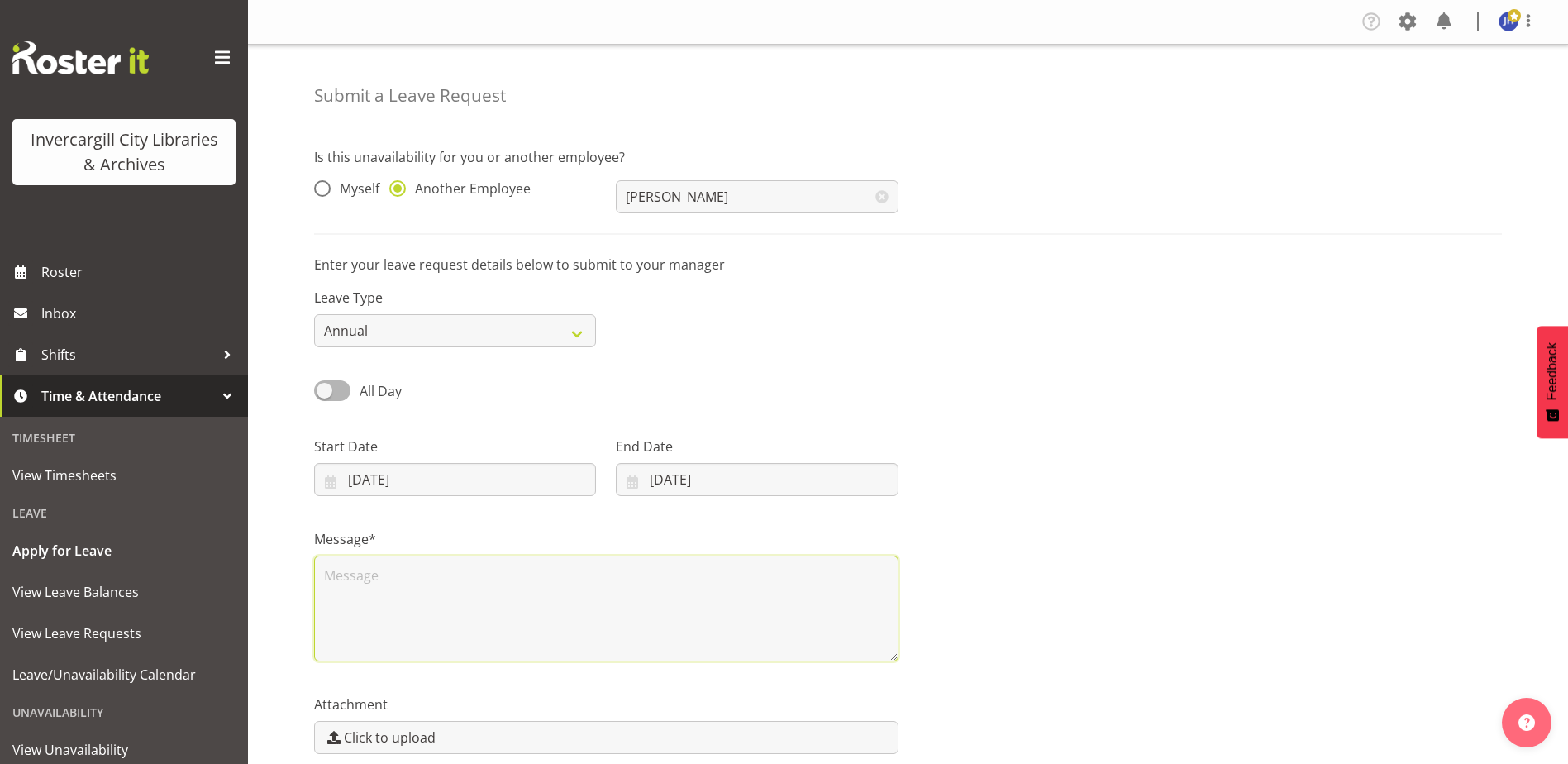
click at [387, 583] on textarea at bounding box center [606, 609] width 584 height 106
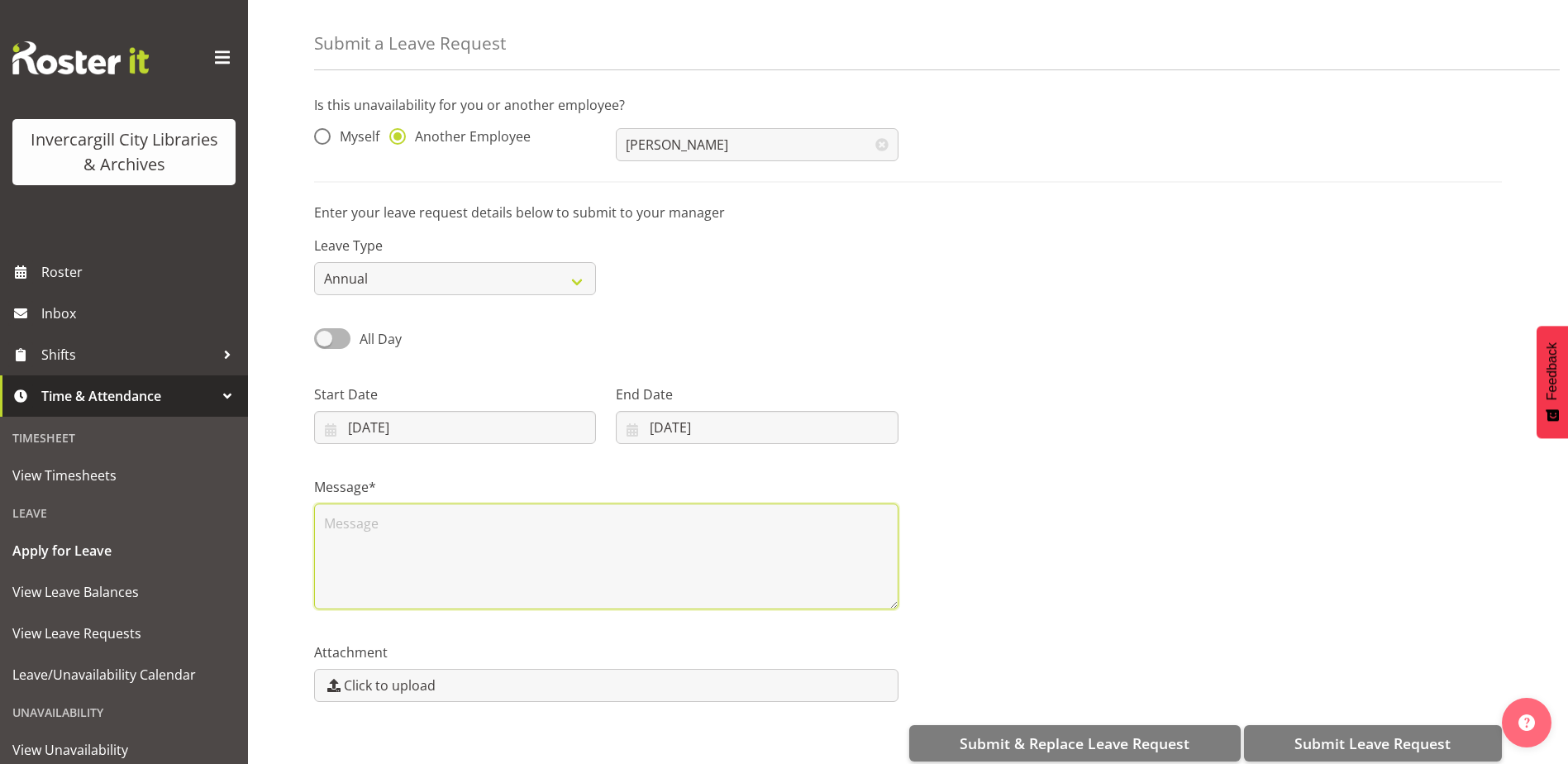
scroll to position [74, 0]
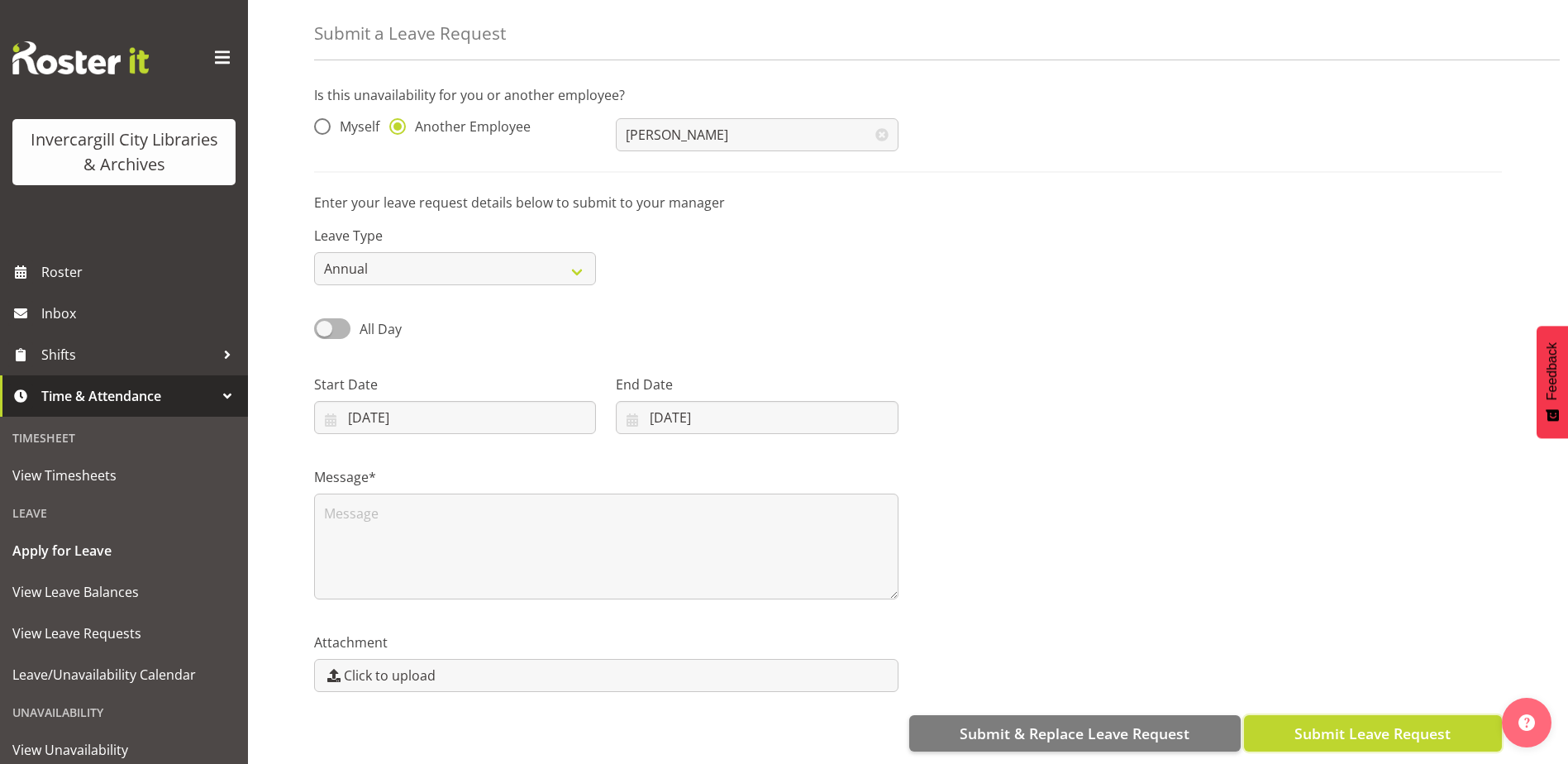
click at [1331, 725] on span "Submit Leave Request" at bounding box center [1373, 734] width 157 height 22
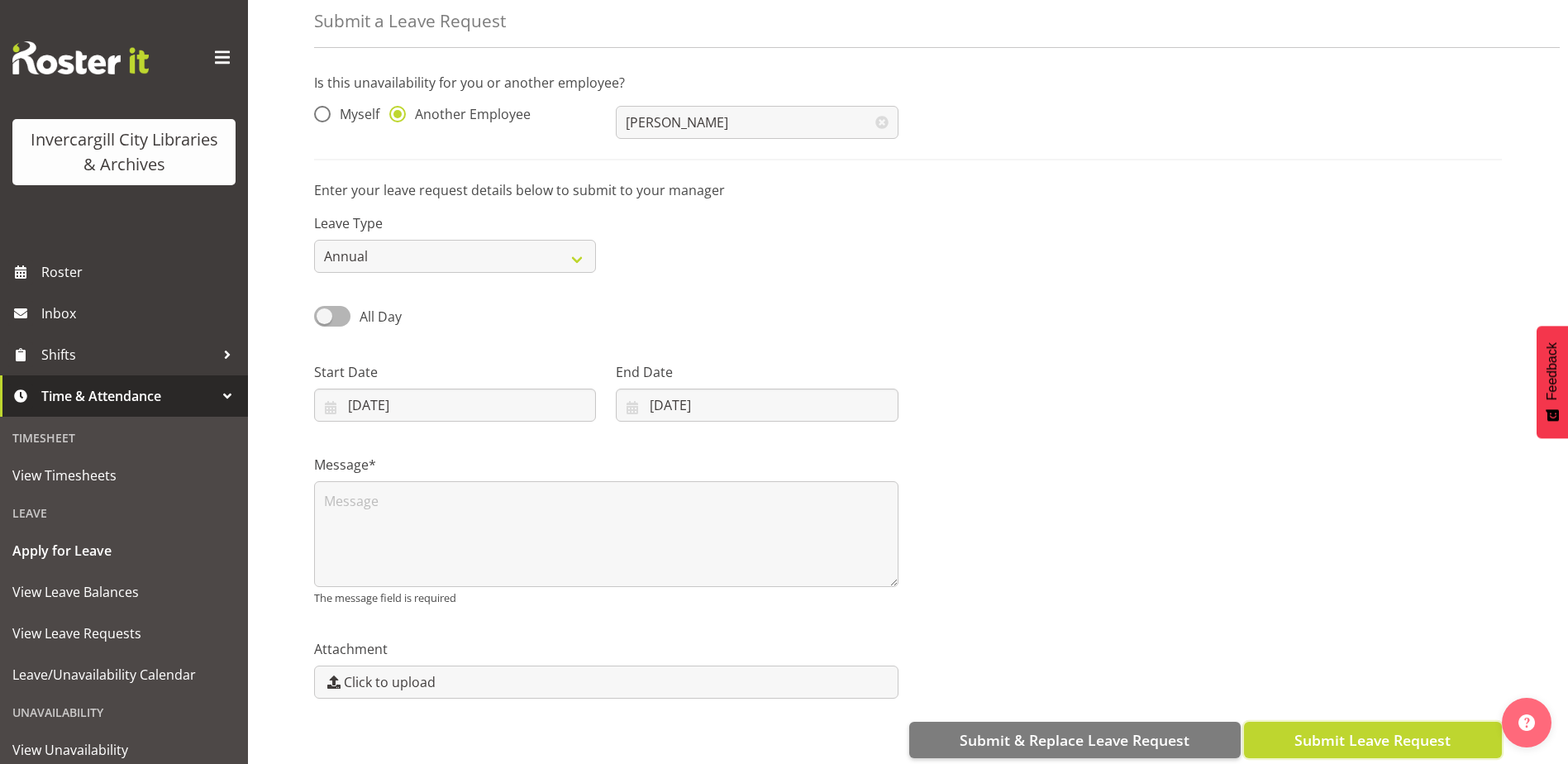
click at [1353, 745] on span "Submit Leave Request" at bounding box center [1373, 740] width 157 height 22
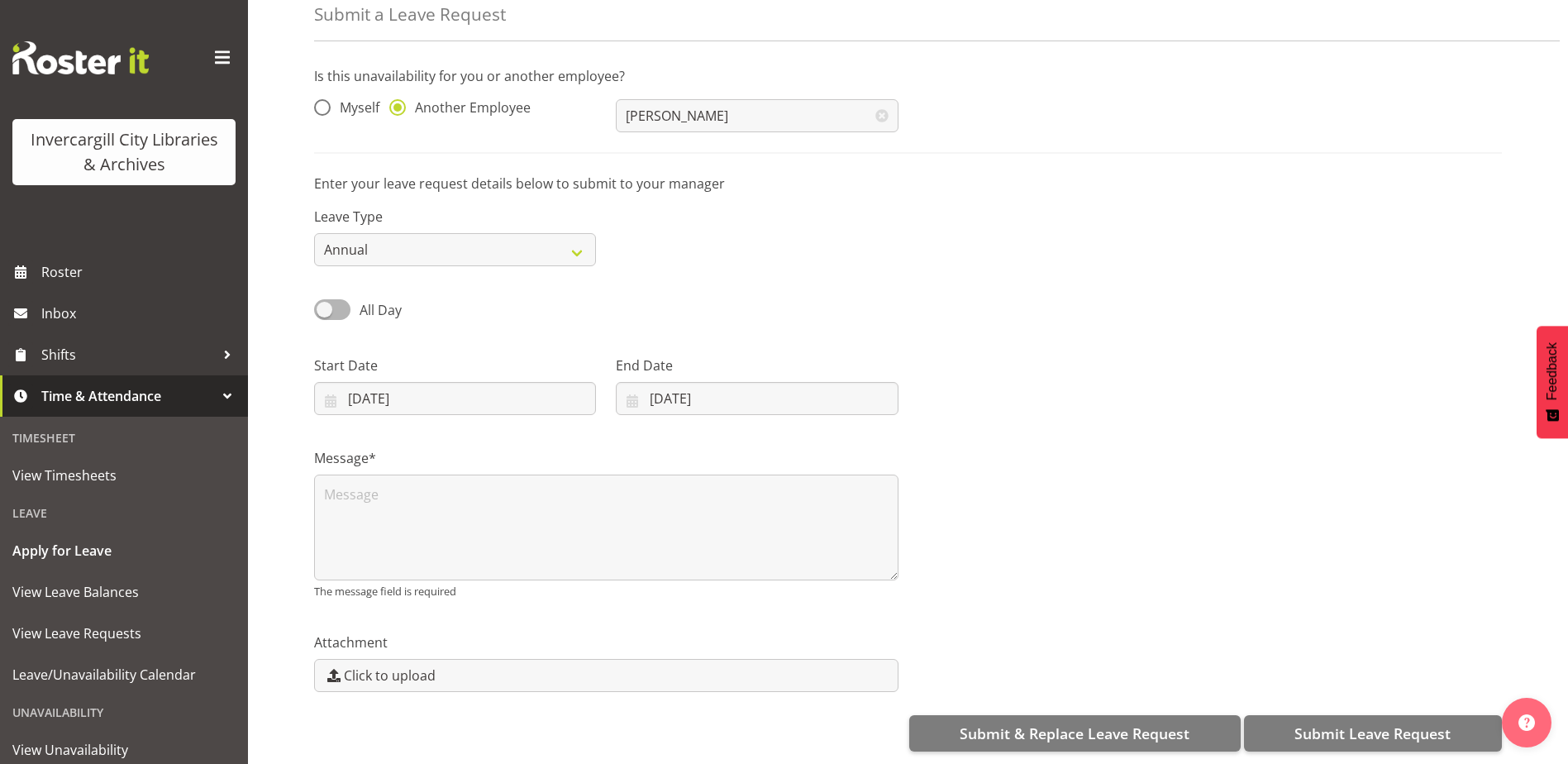
scroll to position [93, 0]
click at [58, 275] on span "Roster" at bounding box center [141, 271] width 199 height 24
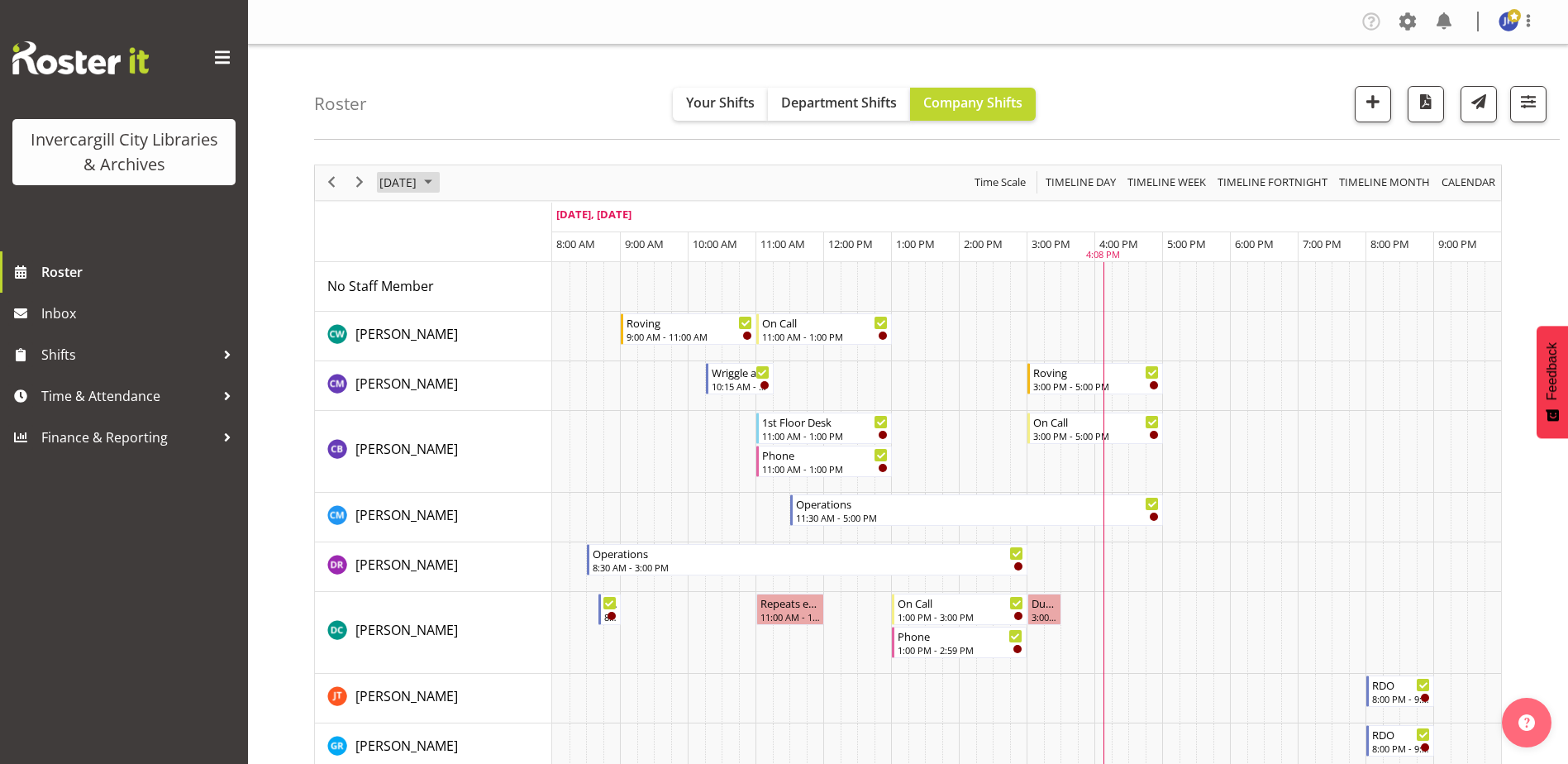
click at [438, 179] on span "September 2025" at bounding box center [429, 182] width 20 height 21
click at [554, 223] on span "next month" at bounding box center [553, 223] width 29 height 29
click at [424, 309] on span "6" at bounding box center [423, 308] width 24 height 24
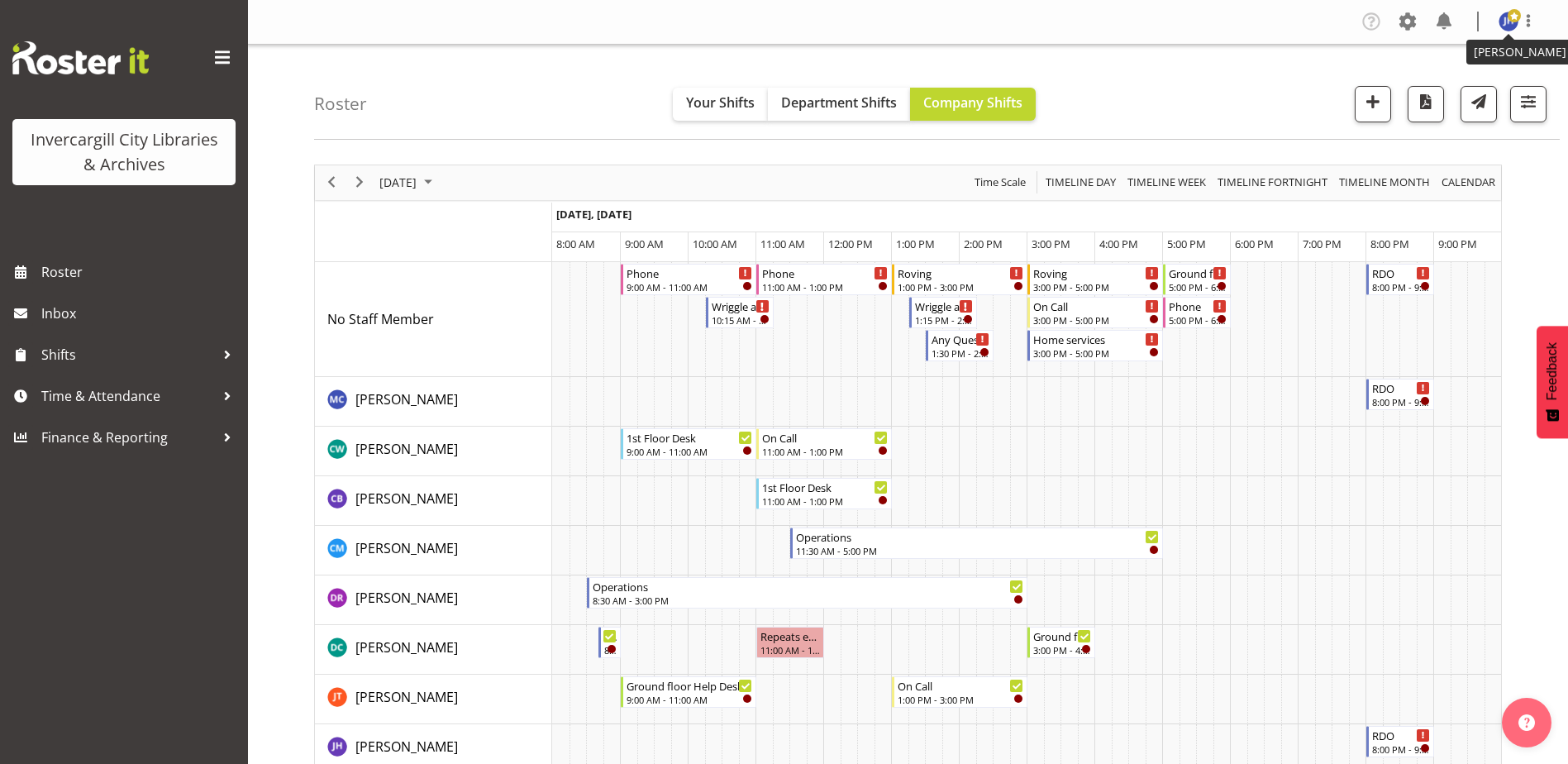
click at [1511, 24] on img at bounding box center [1509, 22] width 20 height 20
click at [1434, 93] on link "Log Out" at bounding box center [1459, 86] width 158 height 29
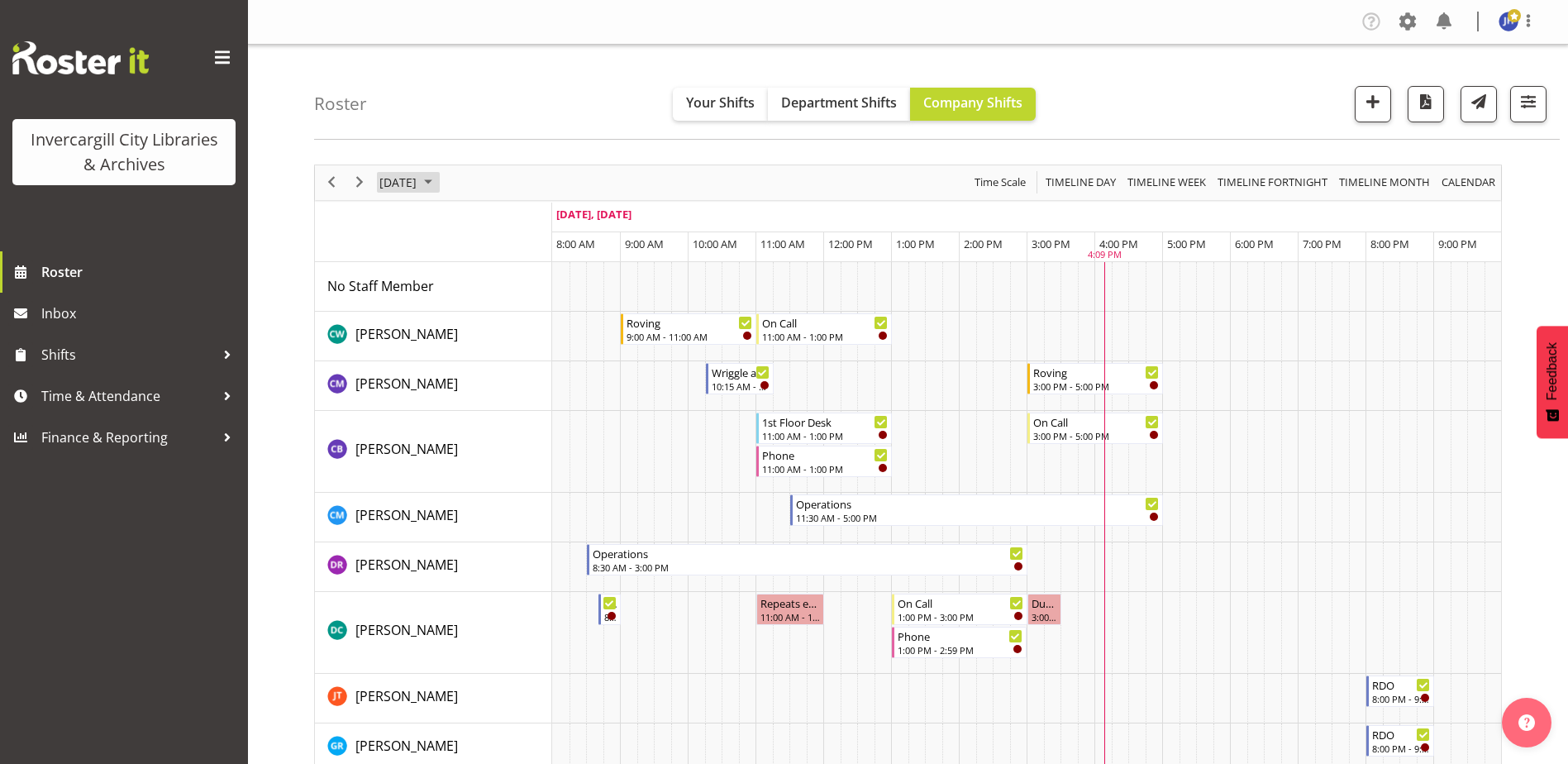
click at [438, 183] on span "September 2025" at bounding box center [429, 182] width 20 height 21
click at [557, 223] on span "next month" at bounding box center [553, 223] width 29 height 29
drag, startPoint x: 395, startPoint y: 307, endPoint x: 427, endPoint y: 311, distance: 32.2
click at [427, 311] on tr "5 6 7 8 9 10 11" at bounding box center [476, 308] width 185 height 28
click at [426, 307] on span "6" at bounding box center [423, 308] width 24 height 24
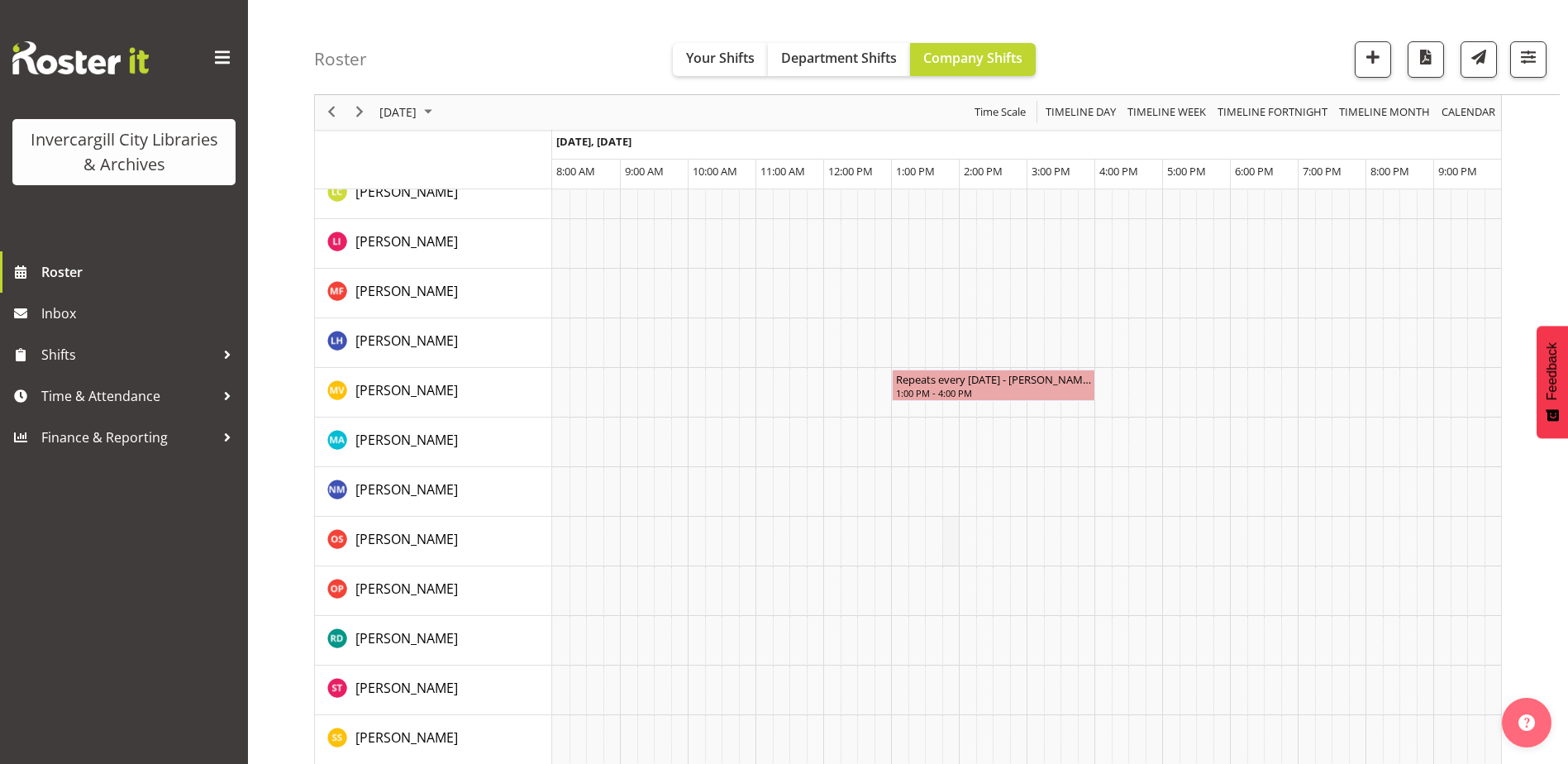
scroll to position [1605, 0]
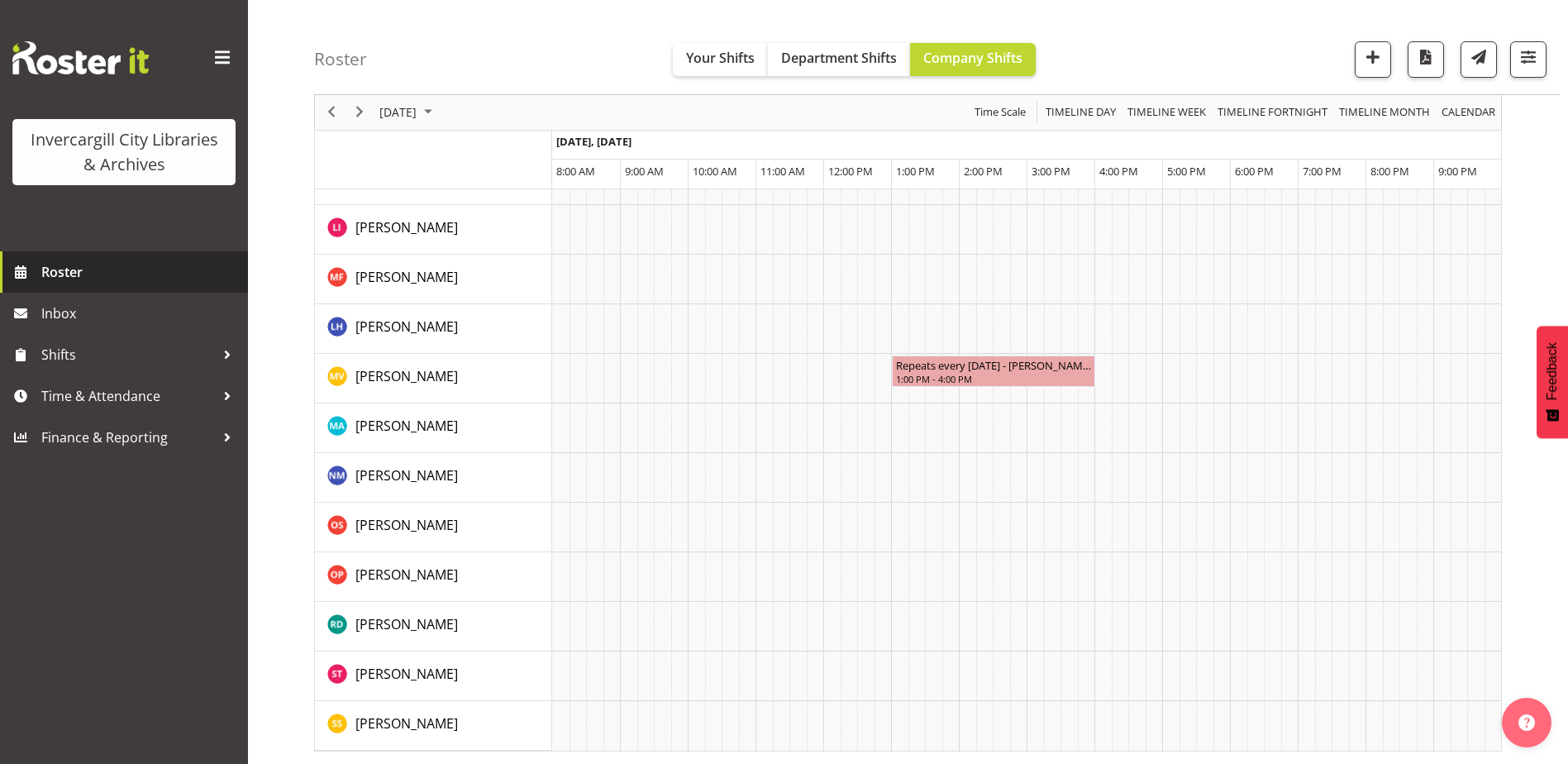
click at [48, 274] on span "Roster" at bounding box center [141, 271] width 199 height 24
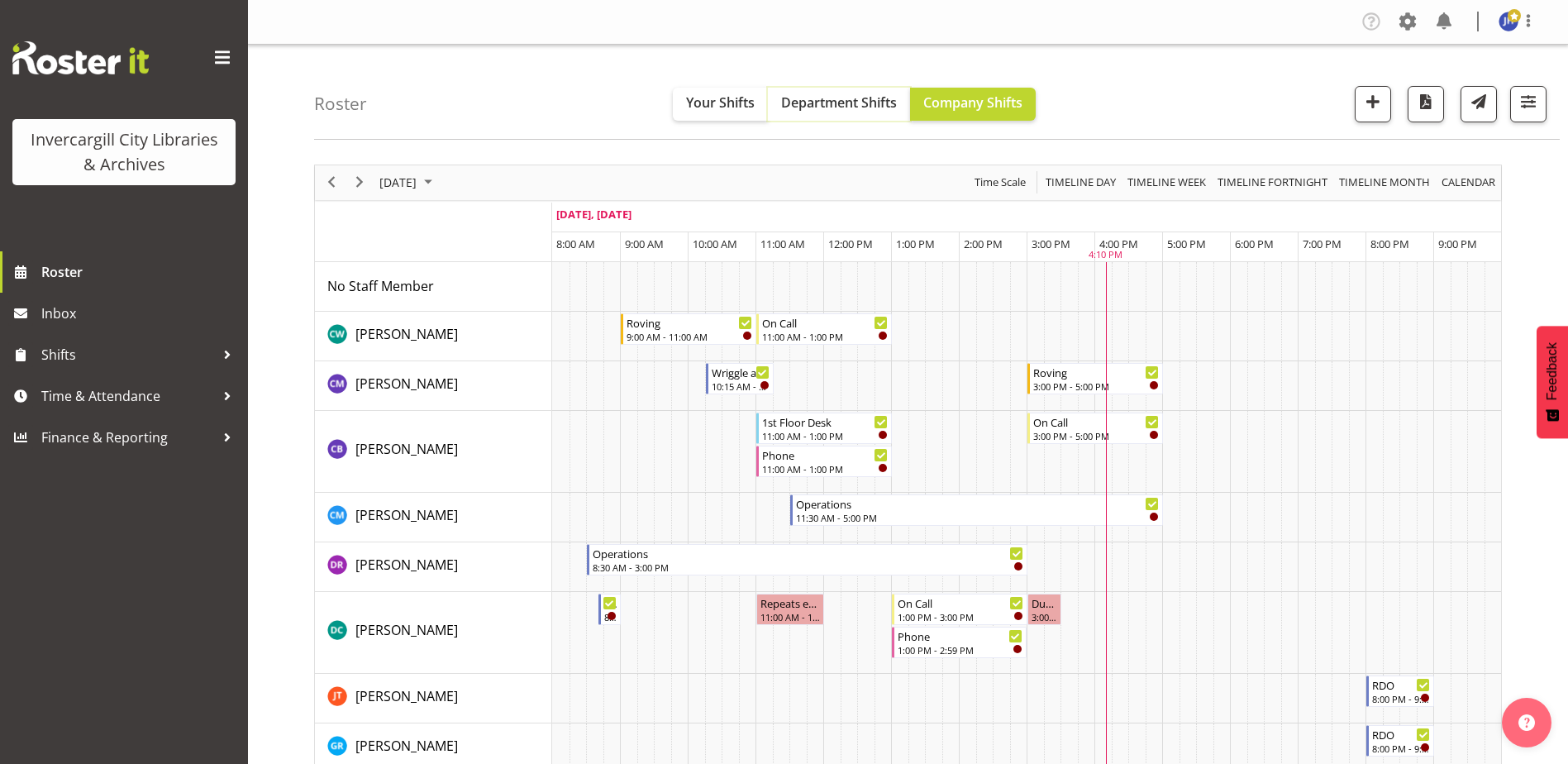
click at [874, 104] on span "Department Shifts" at bounding box center [839, 103] width 115 height 19
click at [712, 104] on span "Your Shifts" at bounding box center [720, 103] width 68 height 19
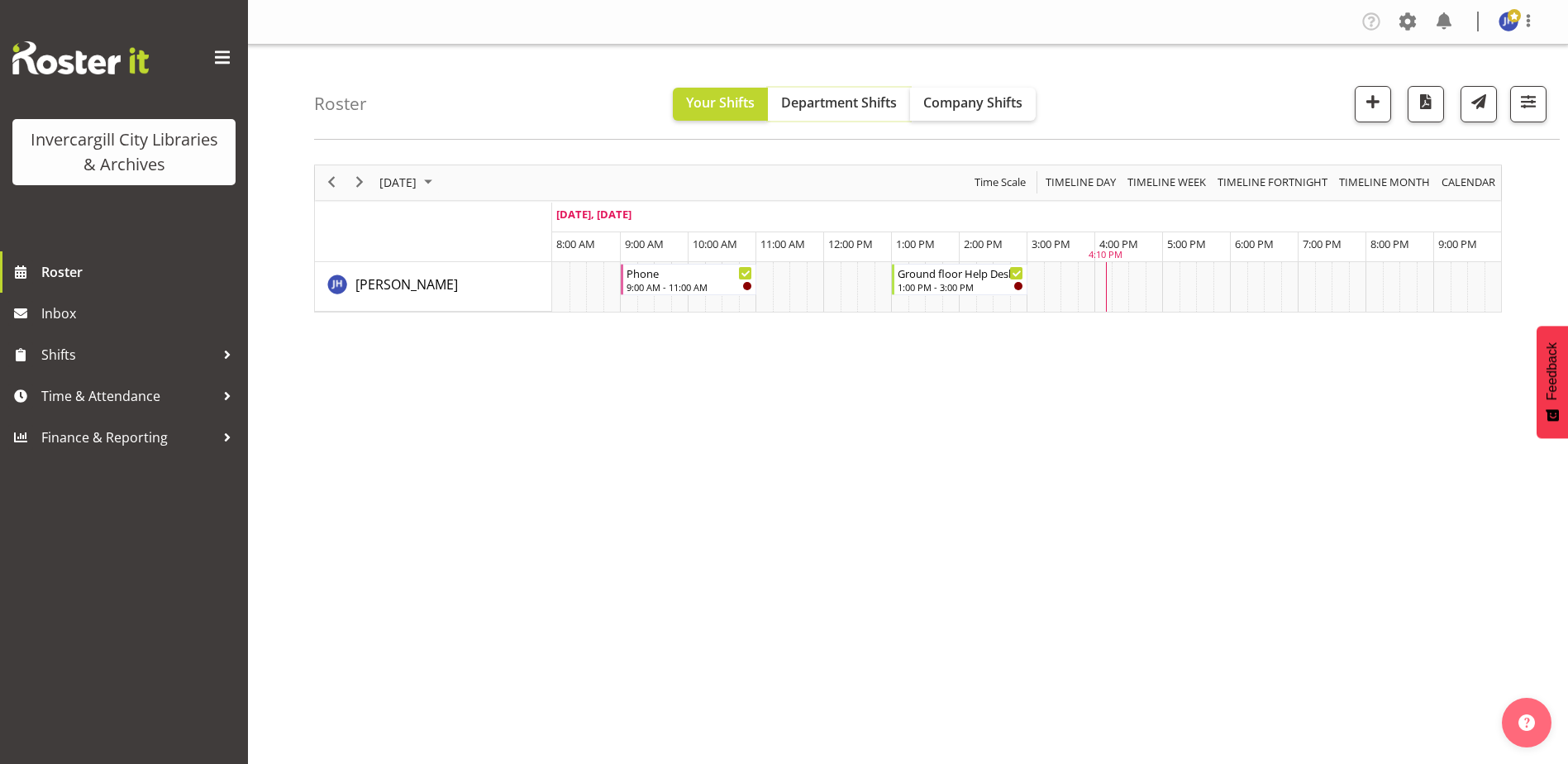
click at [807, 104] on span "Department Shifts" at bounding box center [839, 103] width 115 height 19
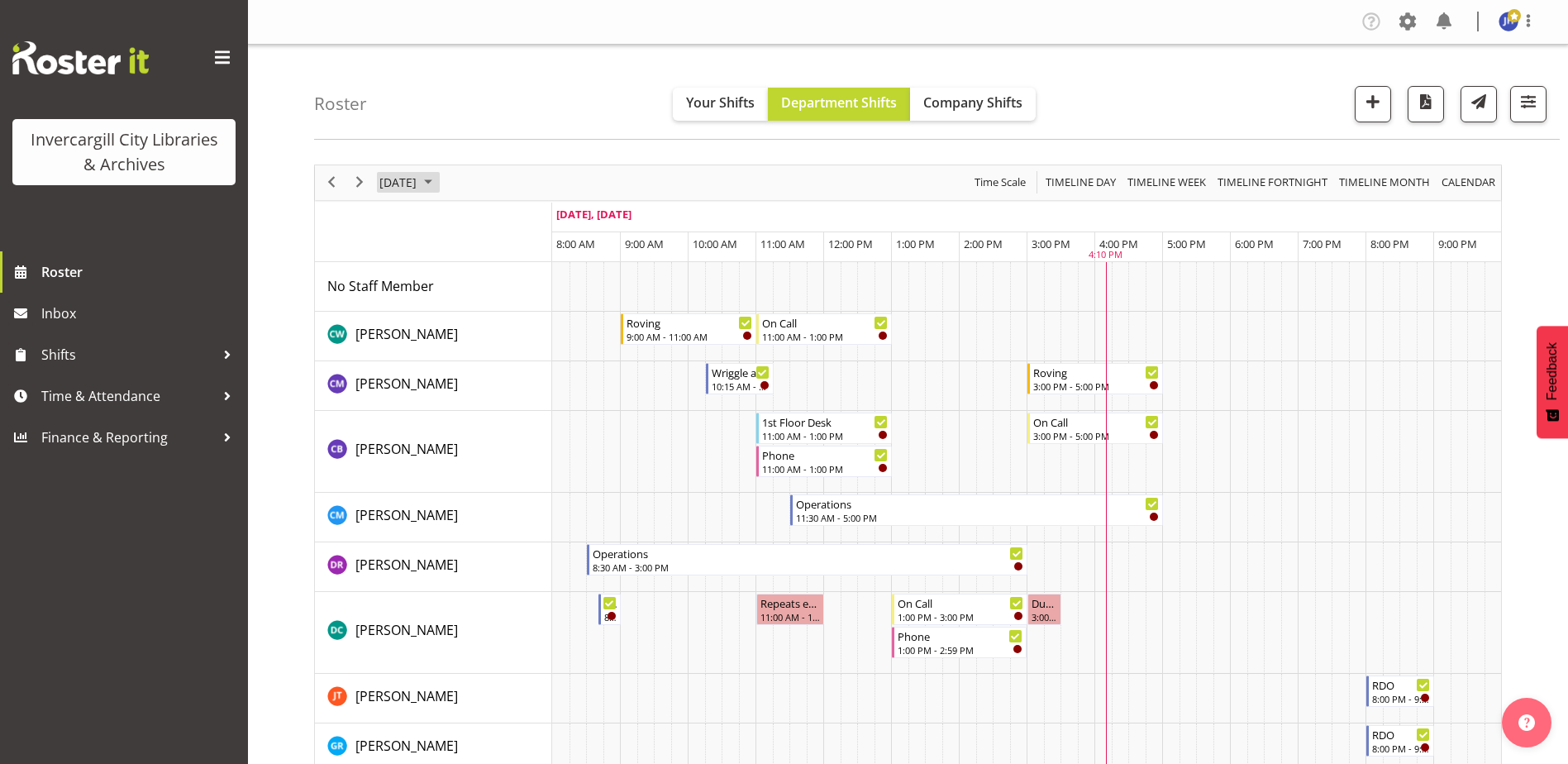
click at [438, 180] on span "September 2025" at bounding box center [429, 182] width 20 height 21
click at [551, 222] on span "next month" at bounding box center [553, 223] width 29 height 29
click at [418, 306] on span "6" at bounding box center [423, 308] width 24 height 24
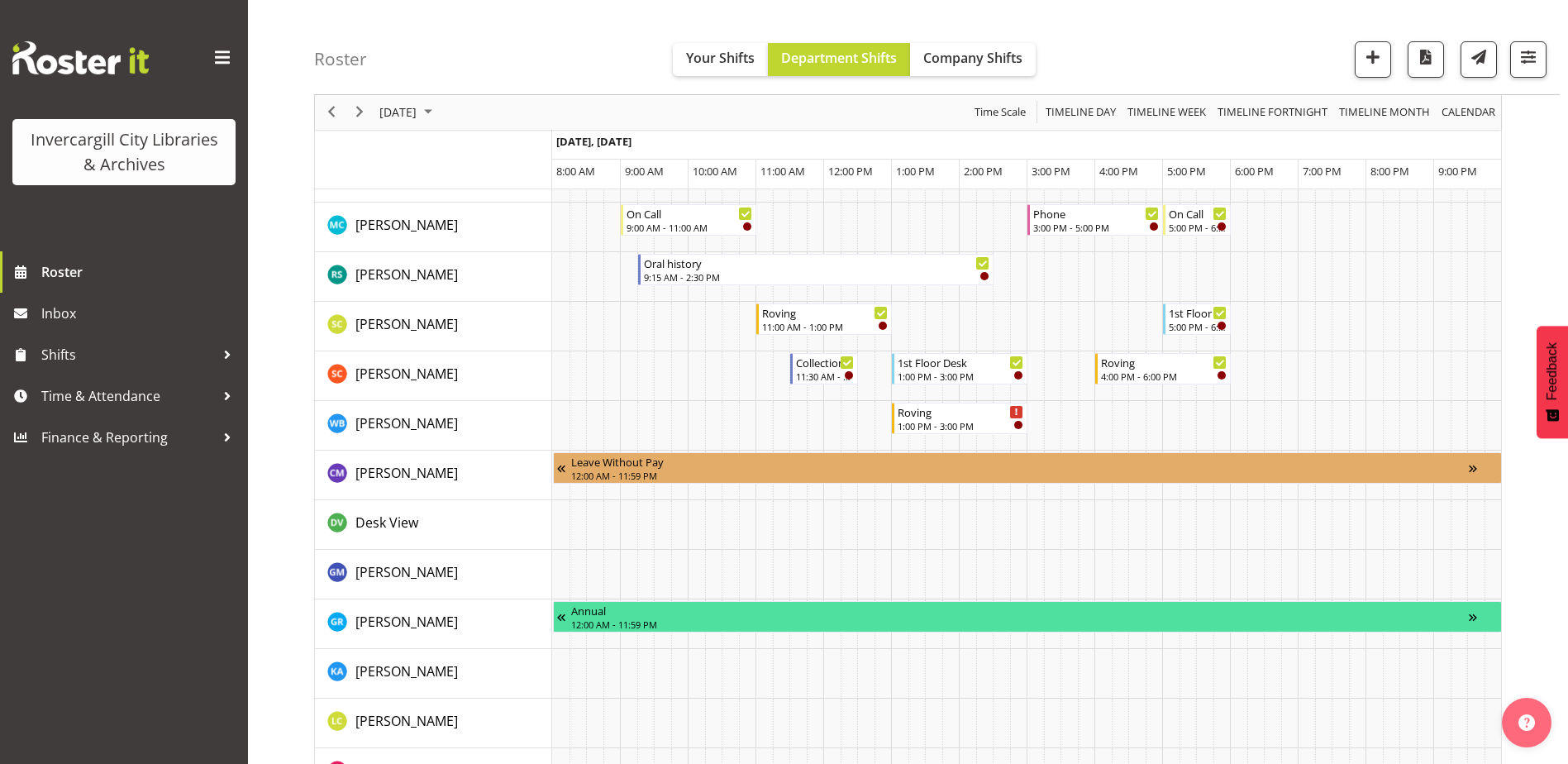
scroll to position [1157, 0]
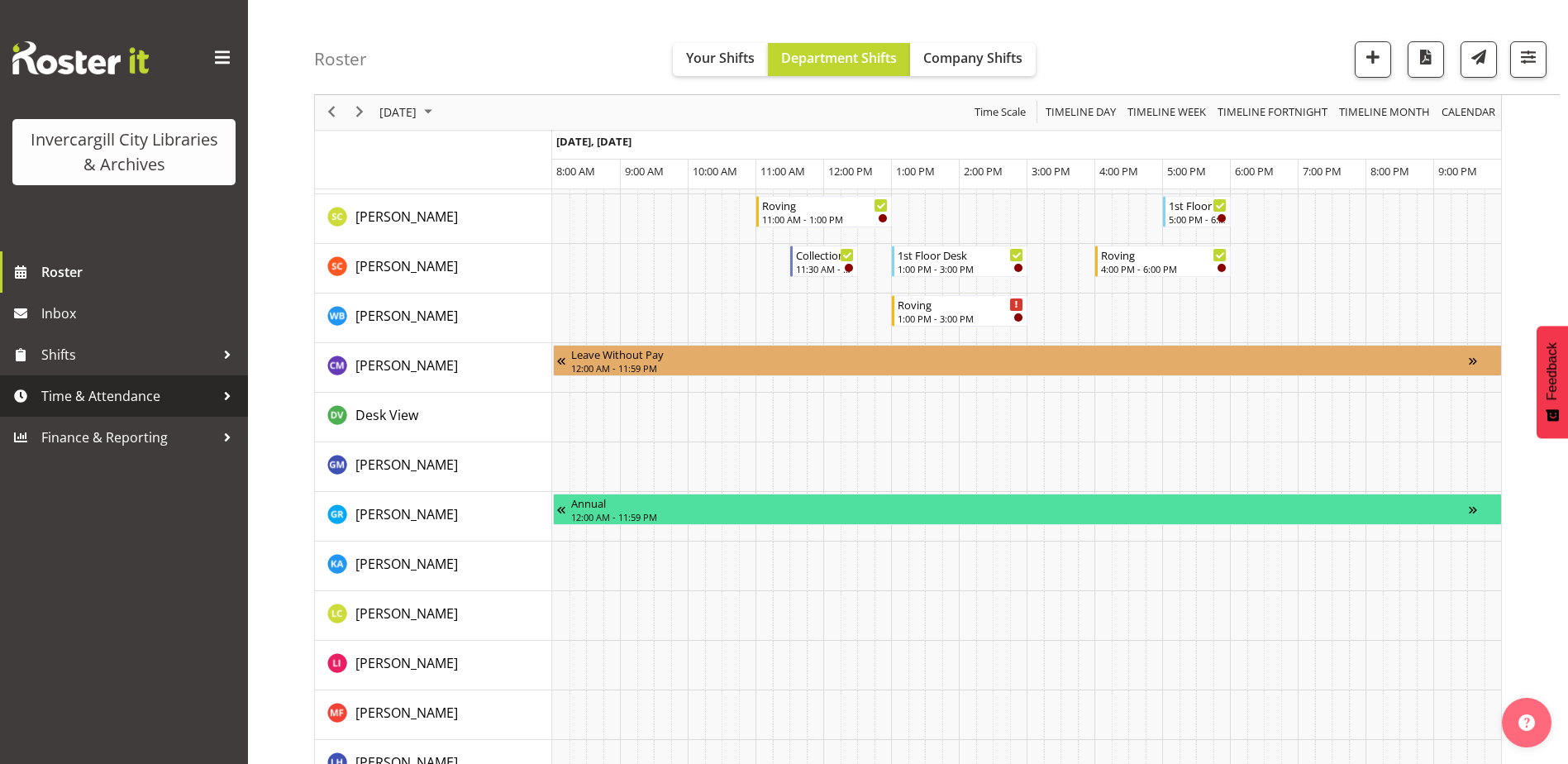
click at [141, 396] on span "Time & Attendance" at bounding box center [128, 395] width 173 height 24
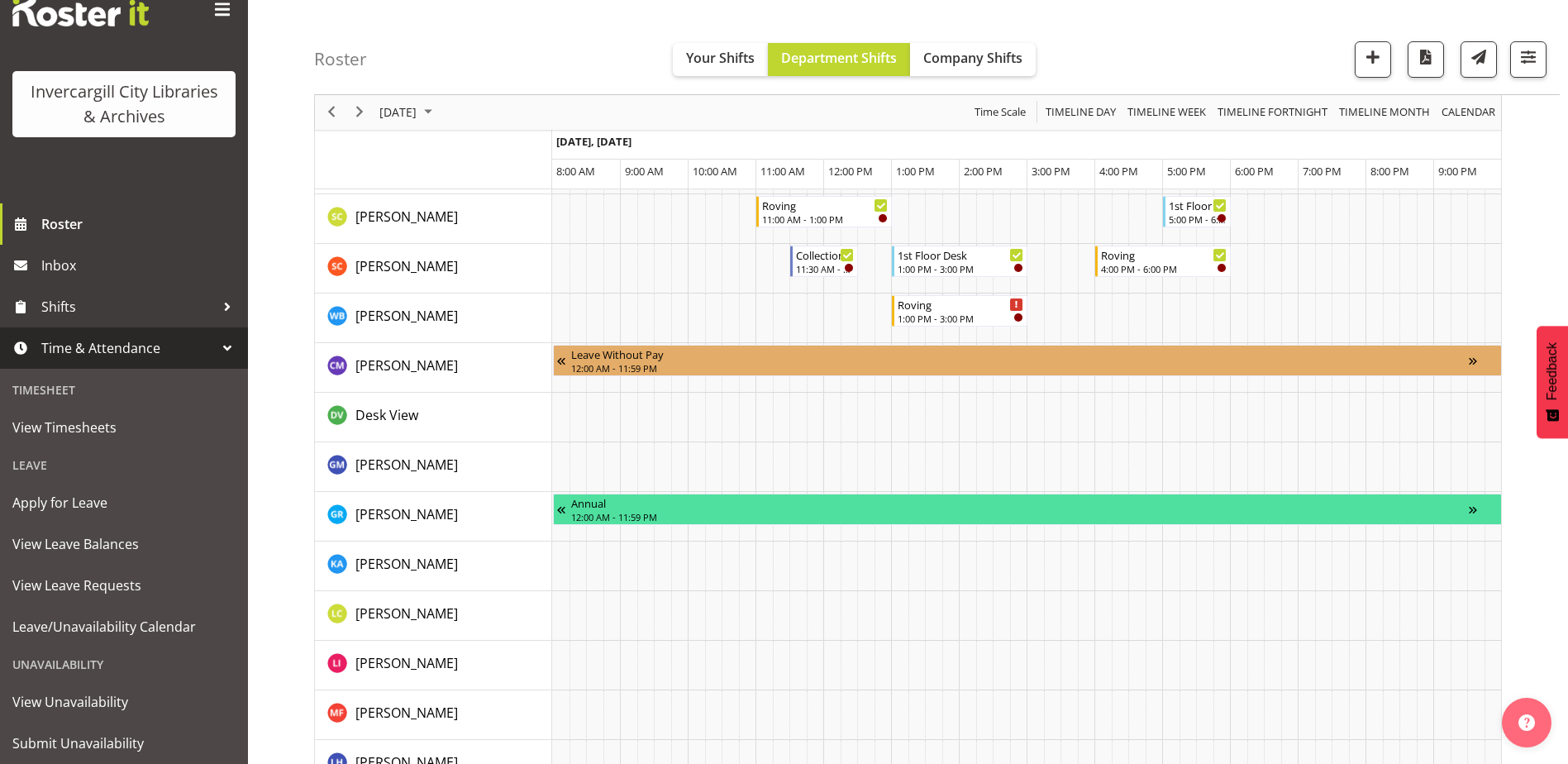
scroll to position [93, 0]
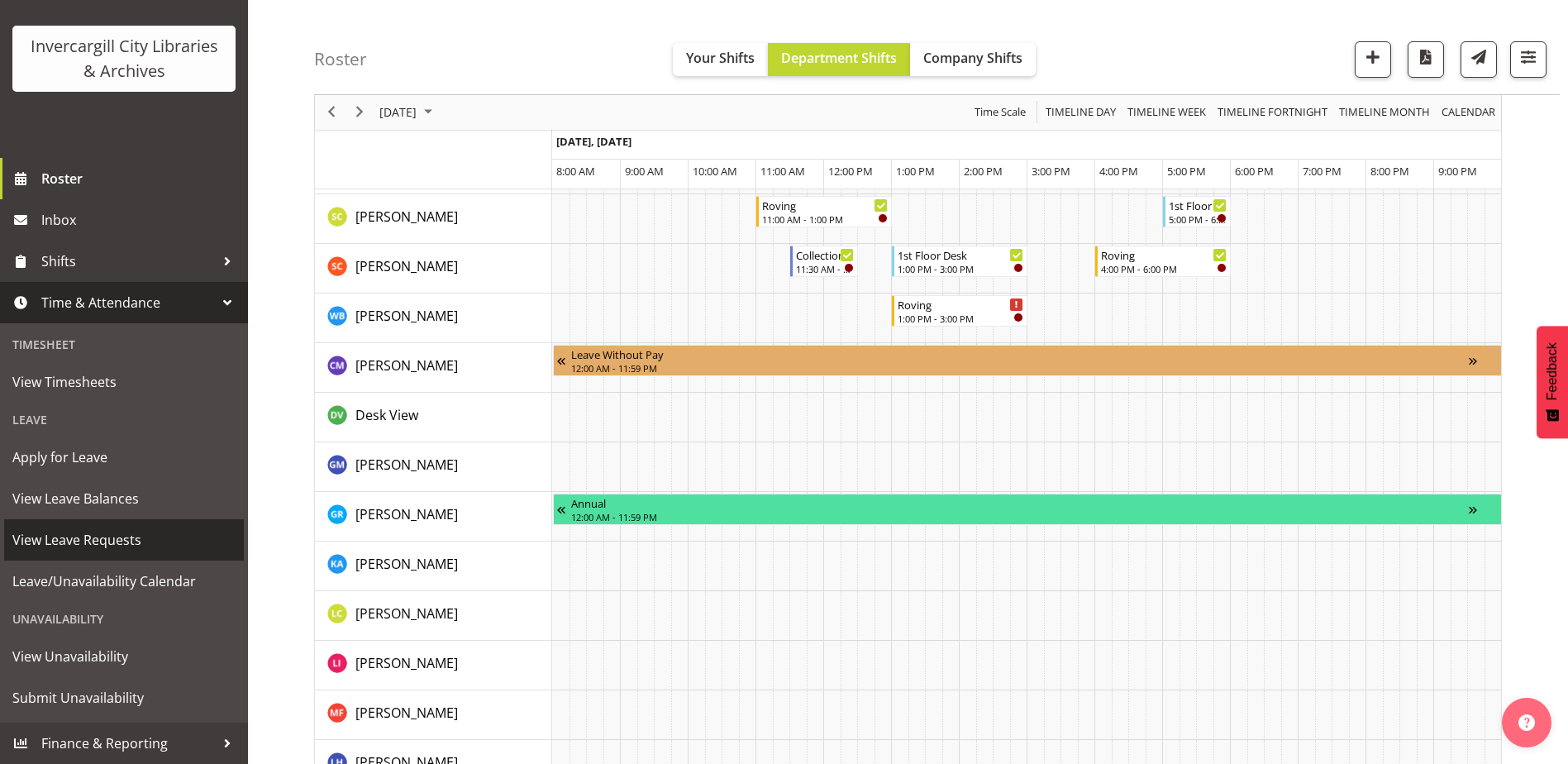
click at [108, 537] on span "View Leave Requests" at bounding box center [124, 539] width 223 height 24
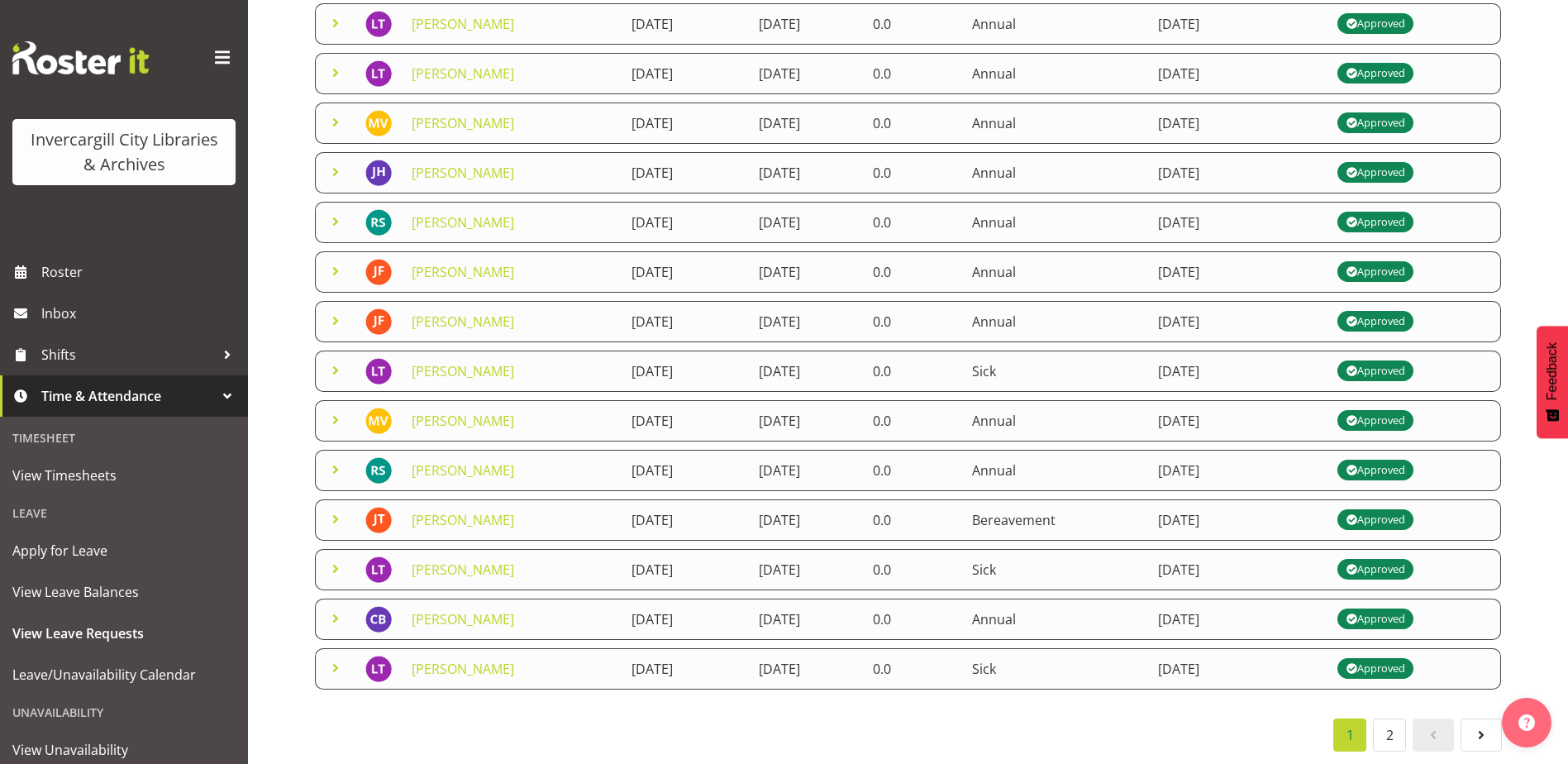
scroll to position [275, 0]
click at [1403, 732] on link "2" at bounding box center [1389, 735] width 33 height 33
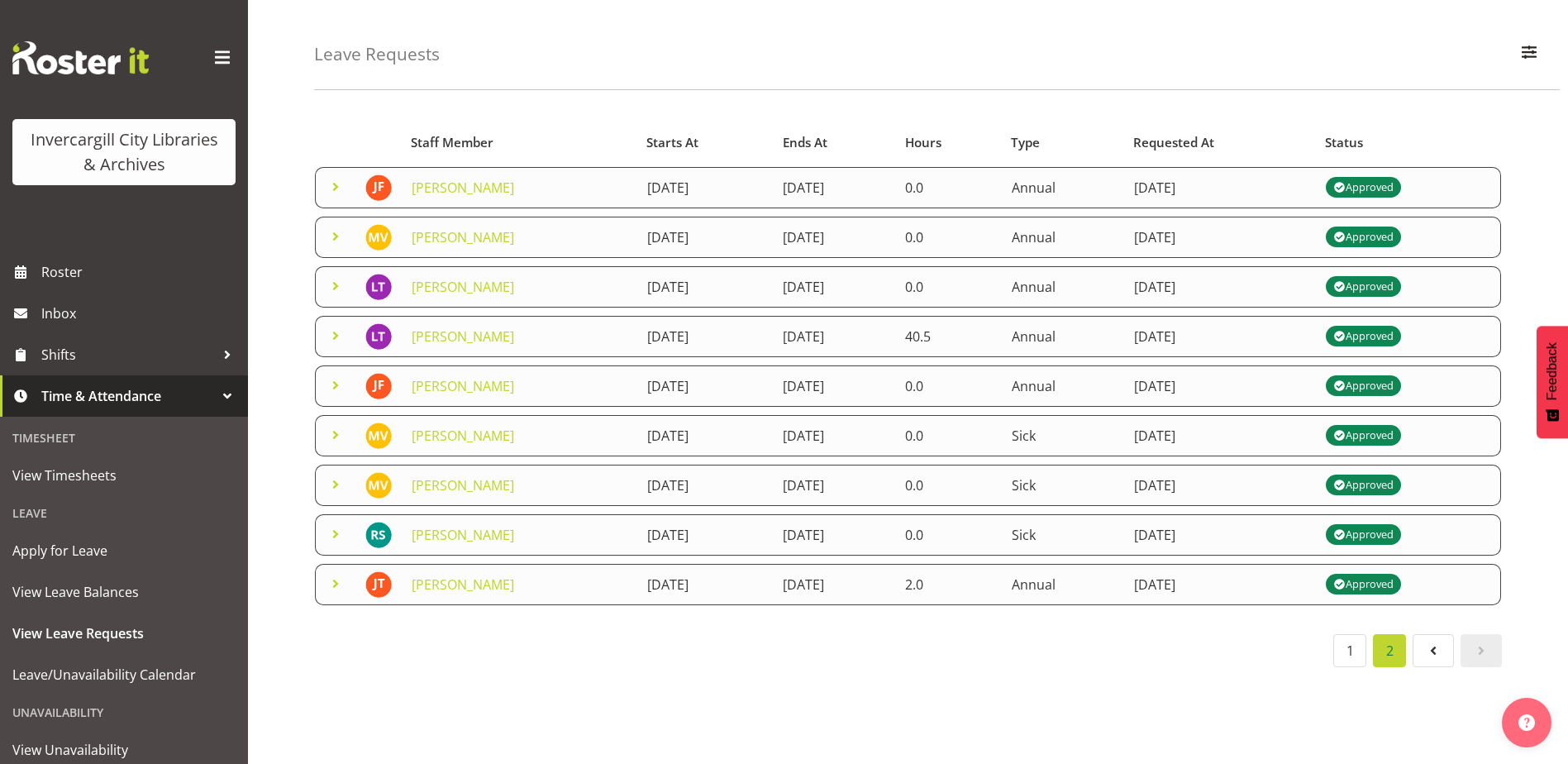
scroll to position [62, 0]
click at [1345, 637] on link "1" at bounding box center [1349, 650] width 33 height 33
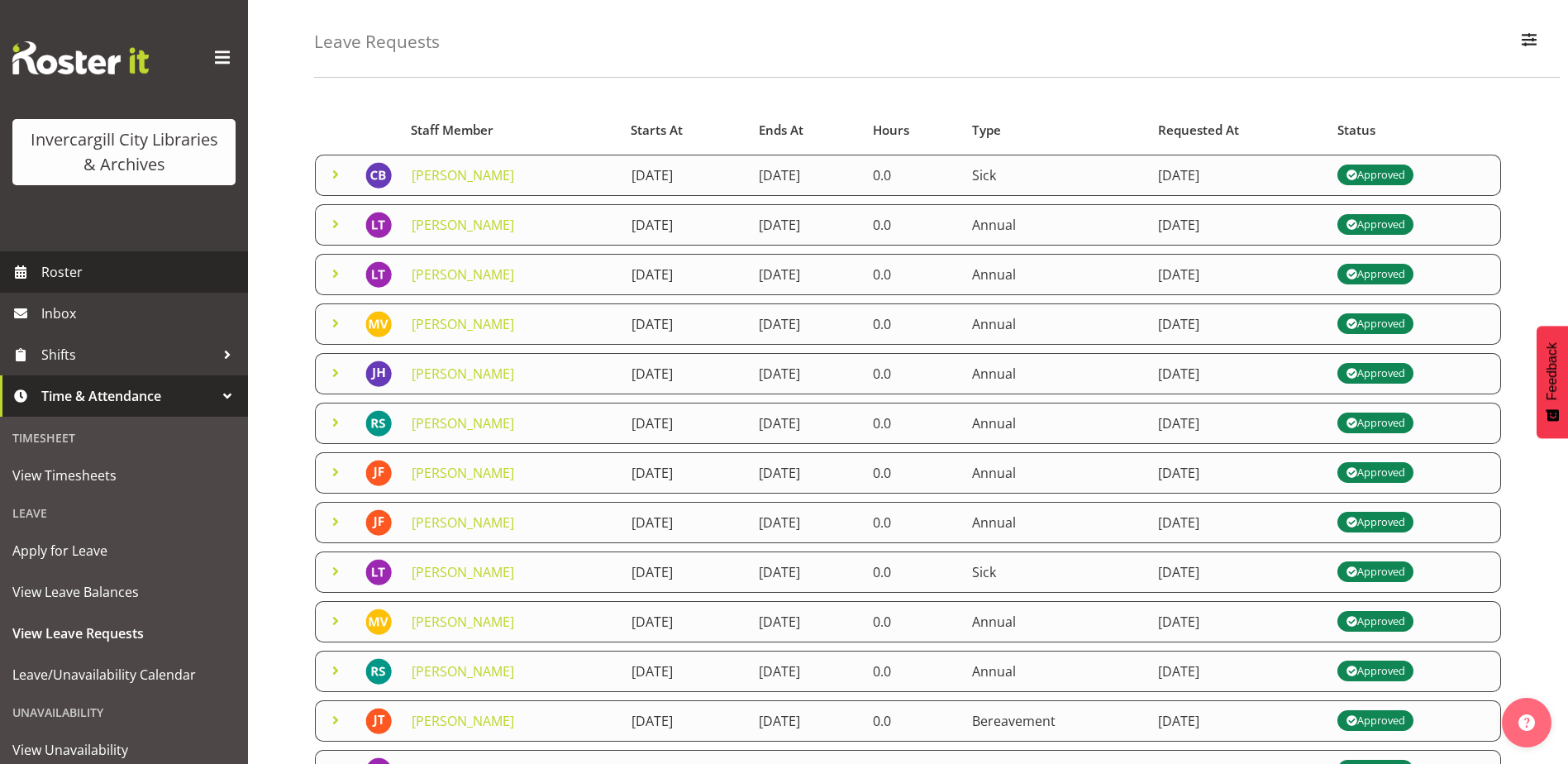
click at [69, 278] on span "Roster" at bounding box center [141, 271] width 199 height 24
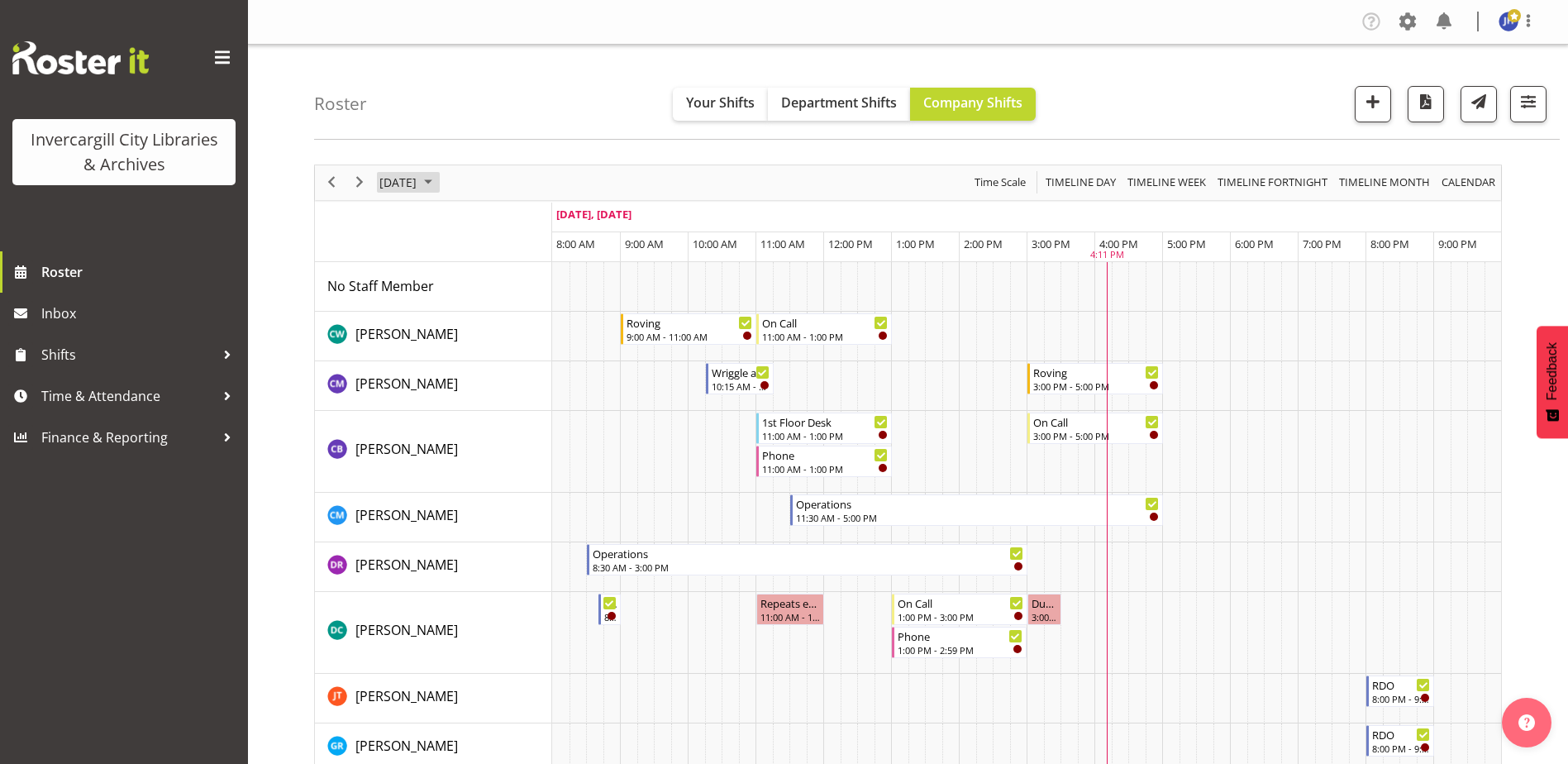
click at [438, 181] on span "September 2025" at bounding box center [429, 182] width 20 height 21
click at [551, 222] on span "next month" at bounding box center [553, 223] width 29 height 29
click at [451, 310] on span "7" at bounding box center [449, 308] width 24 height 24
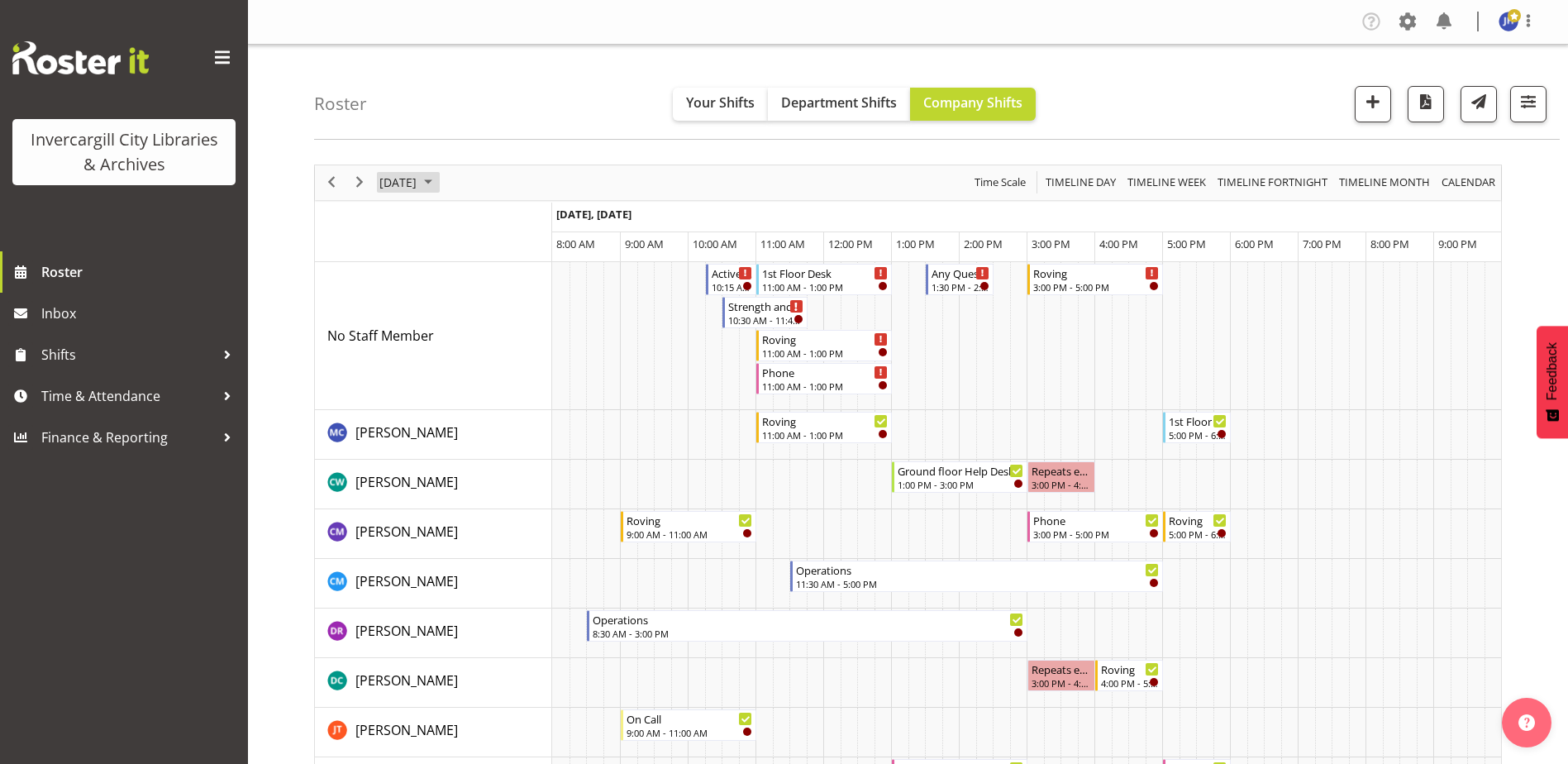
click at [438, 180] on span "October 2025" at bounding box center [429, 182] width 20 height 21
click at [417, 309] on span "6" at bounding box center [423, 308] width 24 height 24
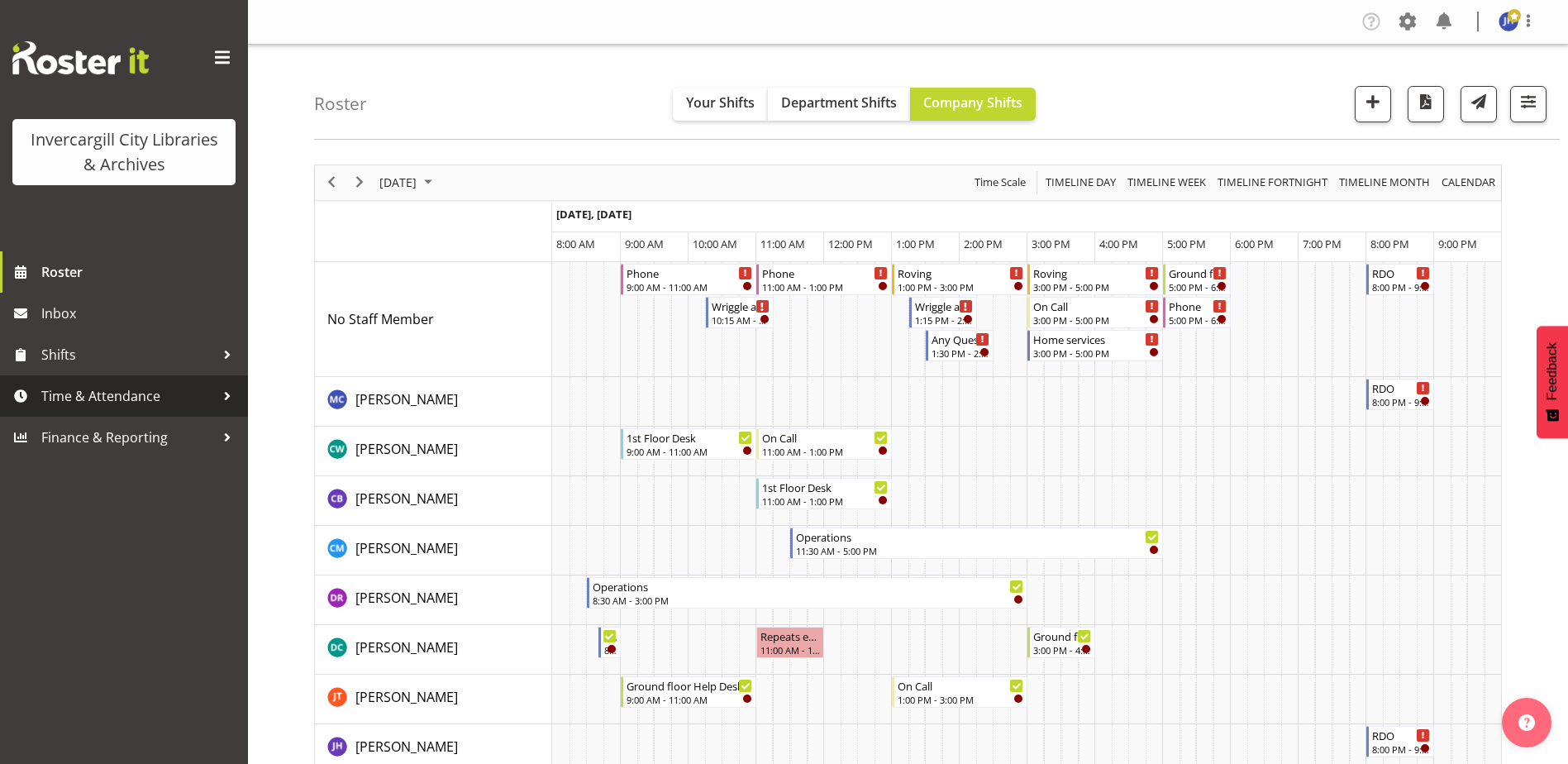
click at [93, 397] on span "Time & Attendance" at bounding box center [128, 395] width 173 height 24
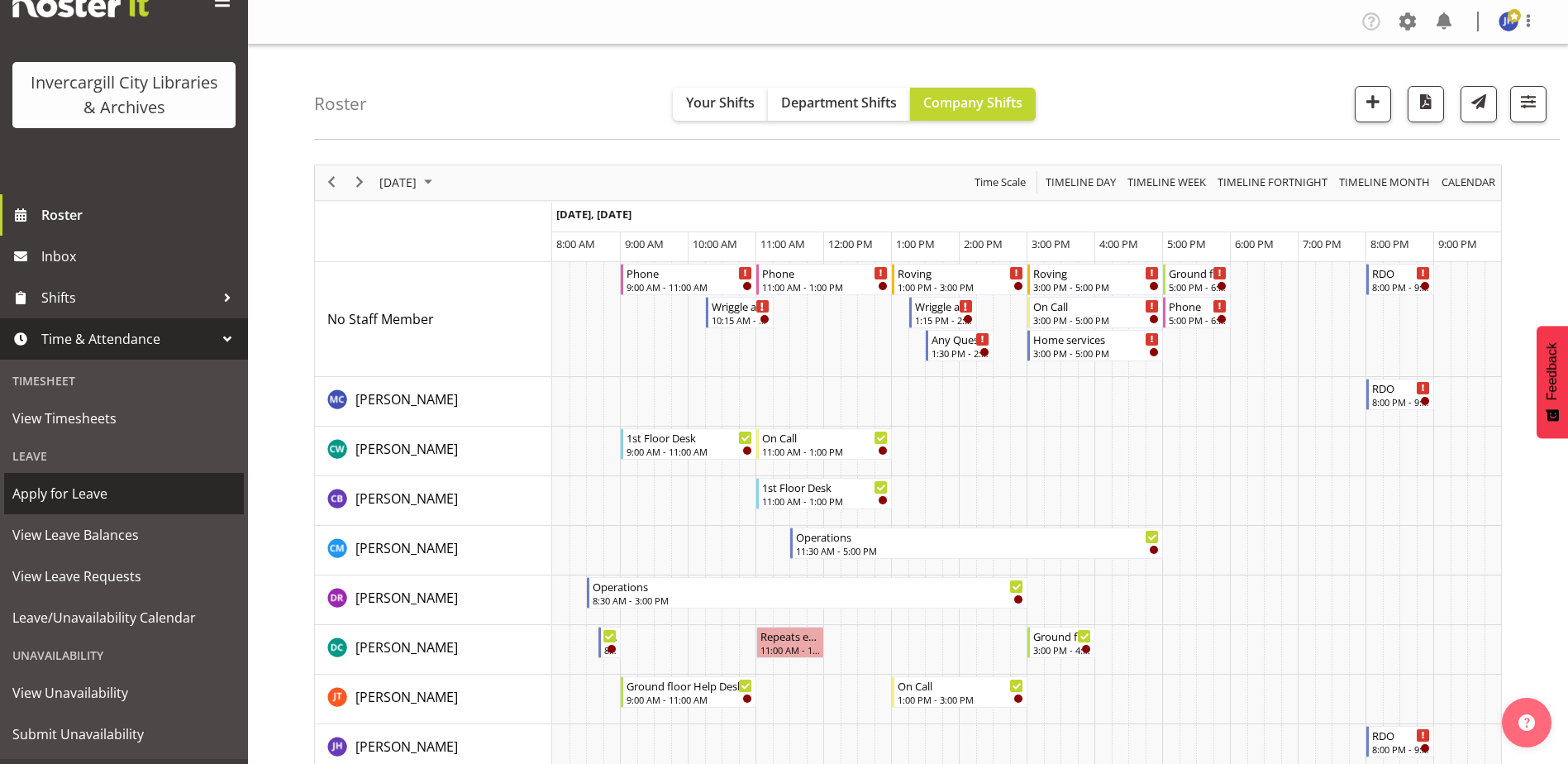
scroll to position [83, 0]
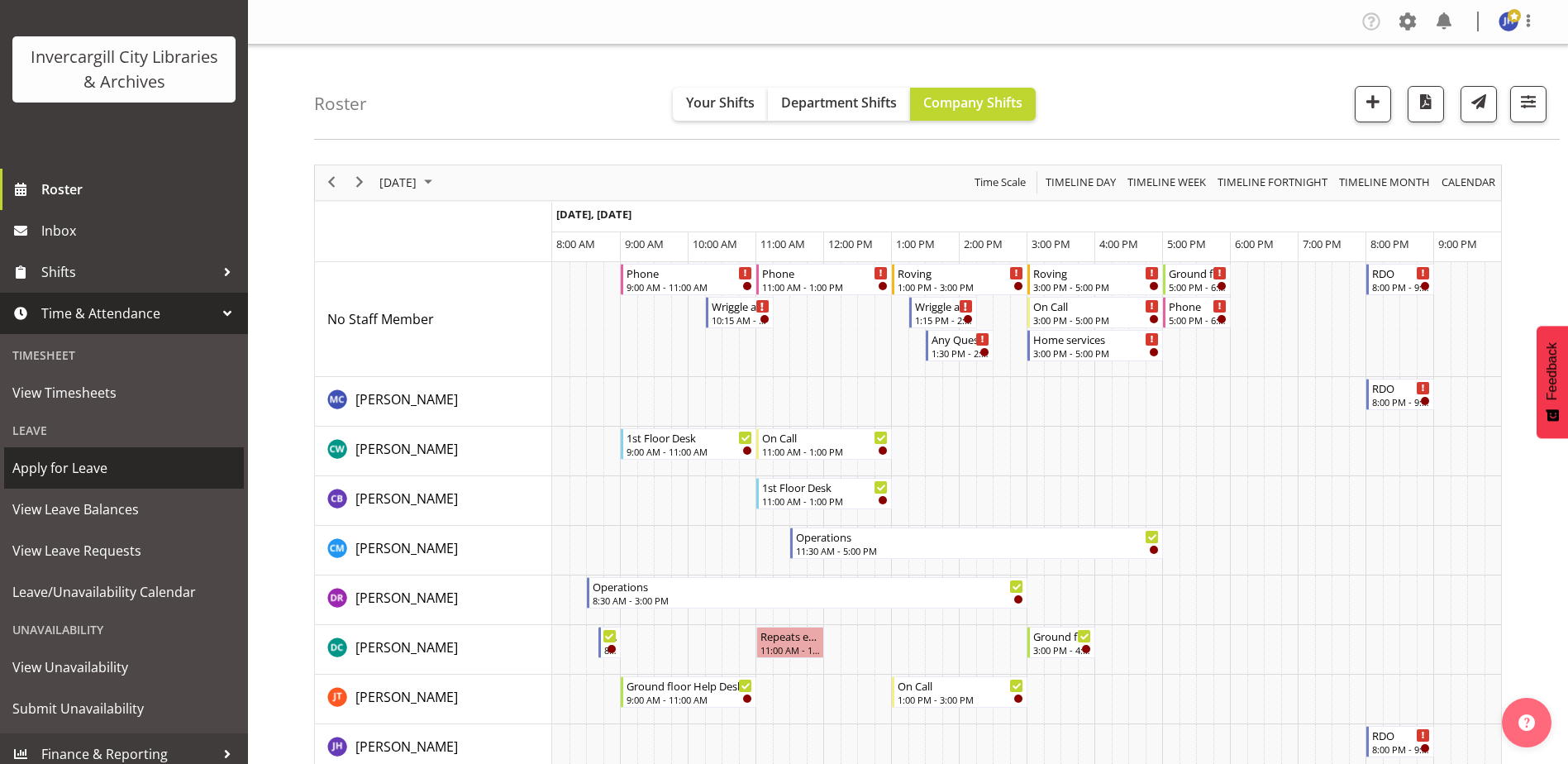
click at [103, 468] on span "Apply for Leave" at bounding box center [124, 467] width 223 height 24
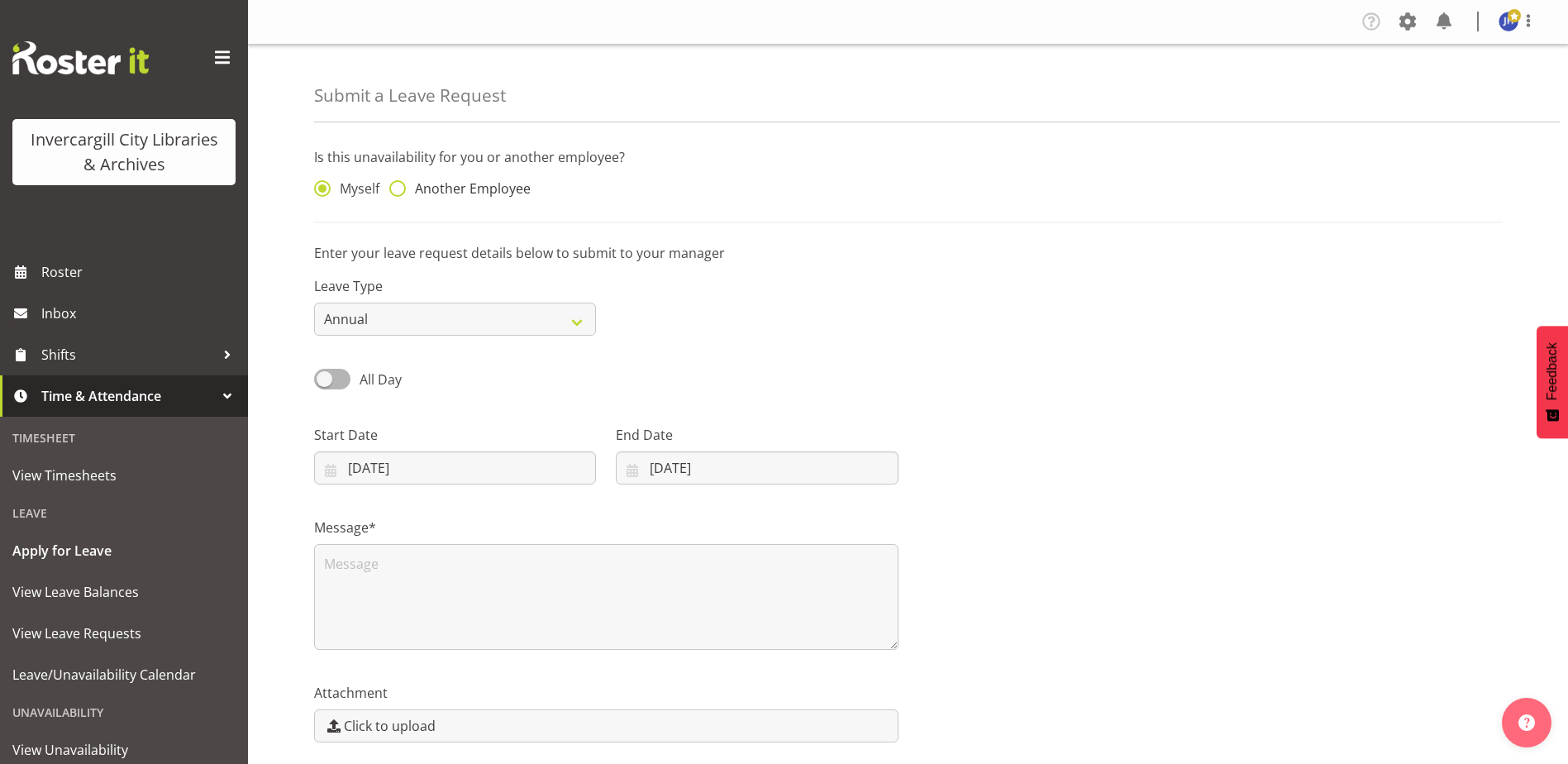
click at [402, 188] on span at bounding box center [397, 189] width 17 height 17
click at [400, 188] on input "Another Employee" at bounding box center [394, 189] width 11 height 11
radio input "true"
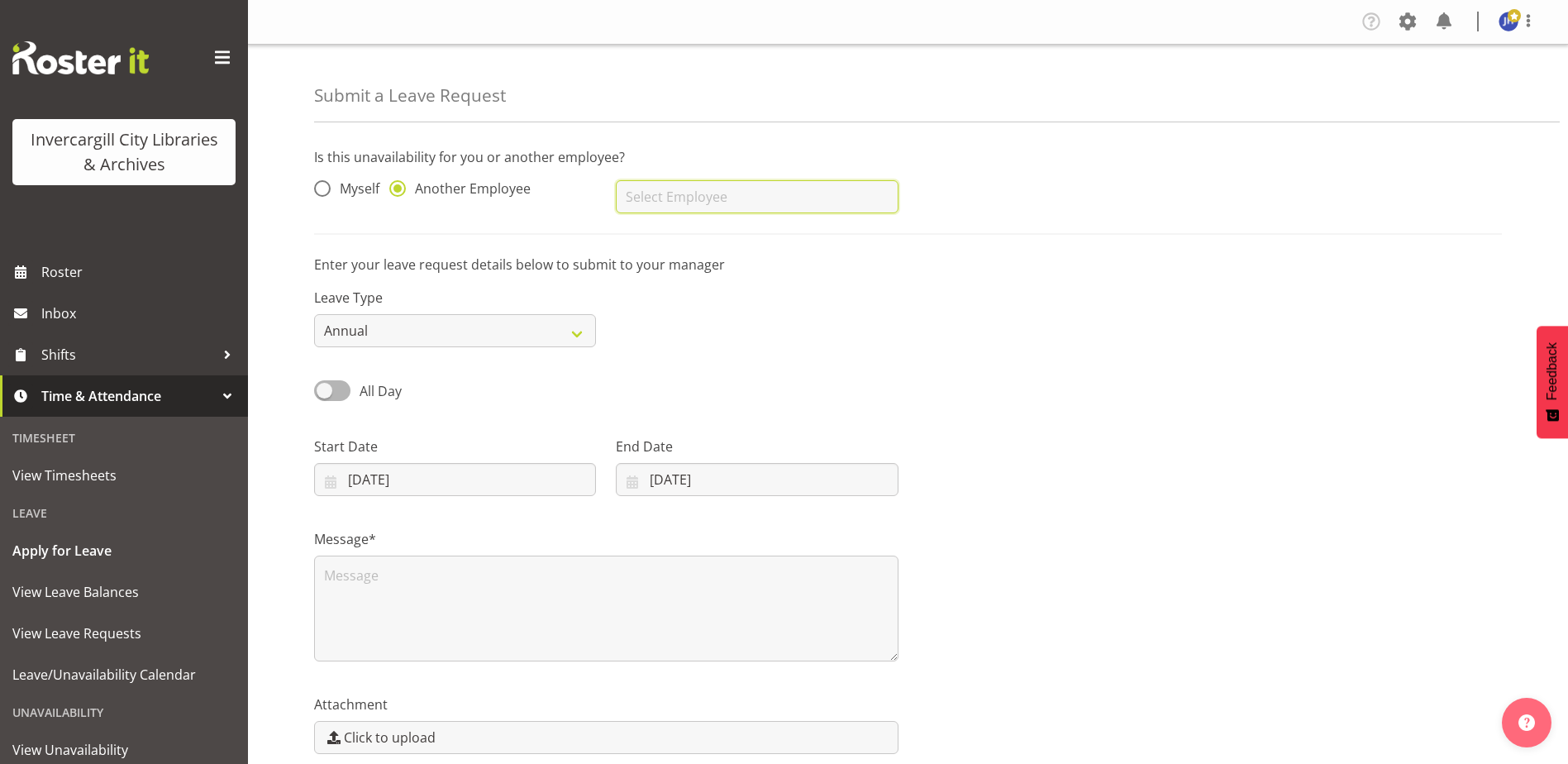
click at [694, 201] on input "text" at bounding box center [756, 196] width 282 height 33
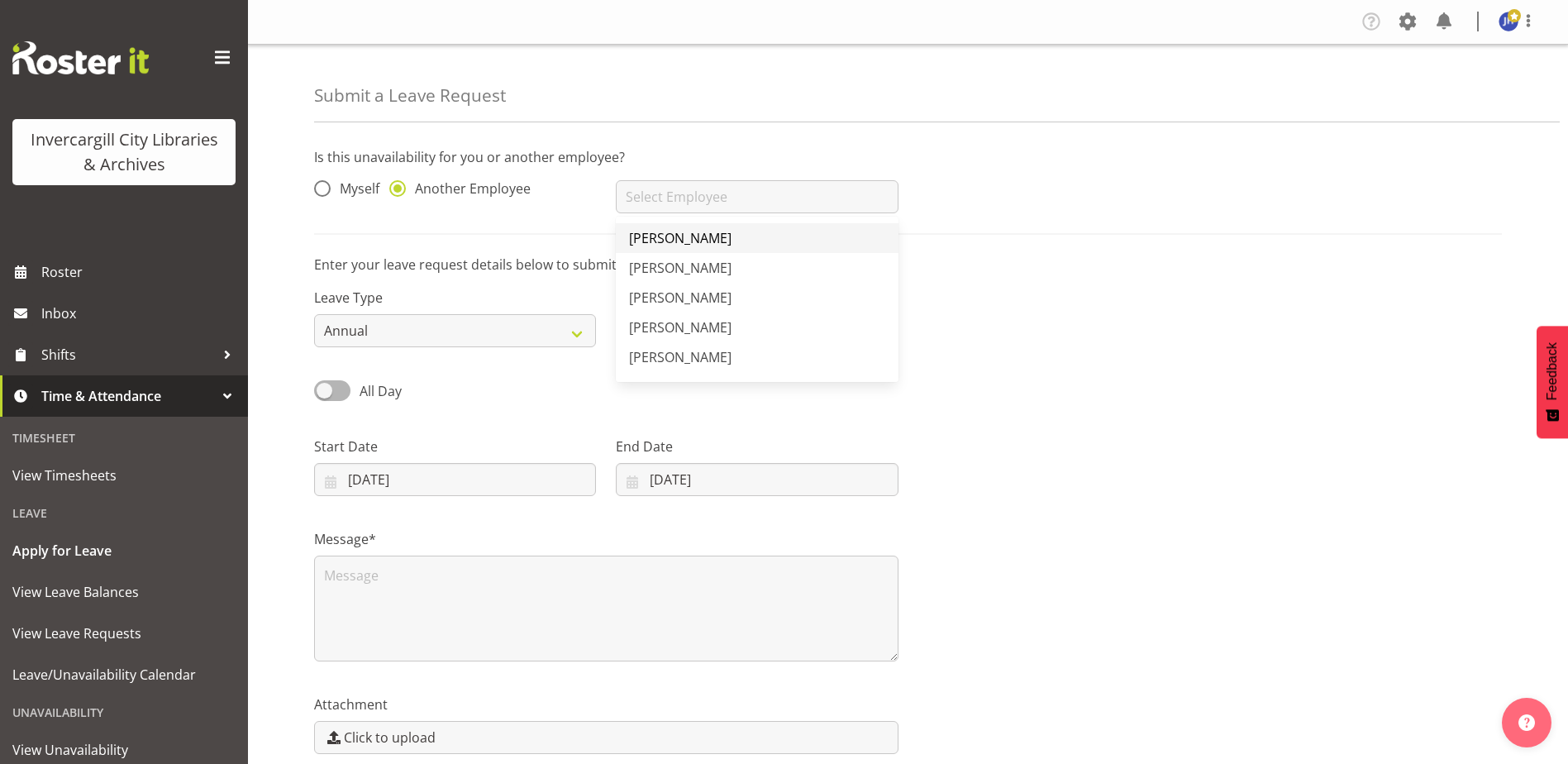
click at [687, 241] on span "[PERSON_NAME]" at bounding box center [680, 238] width 103 height 19
type input "[PERSON_NAME]"
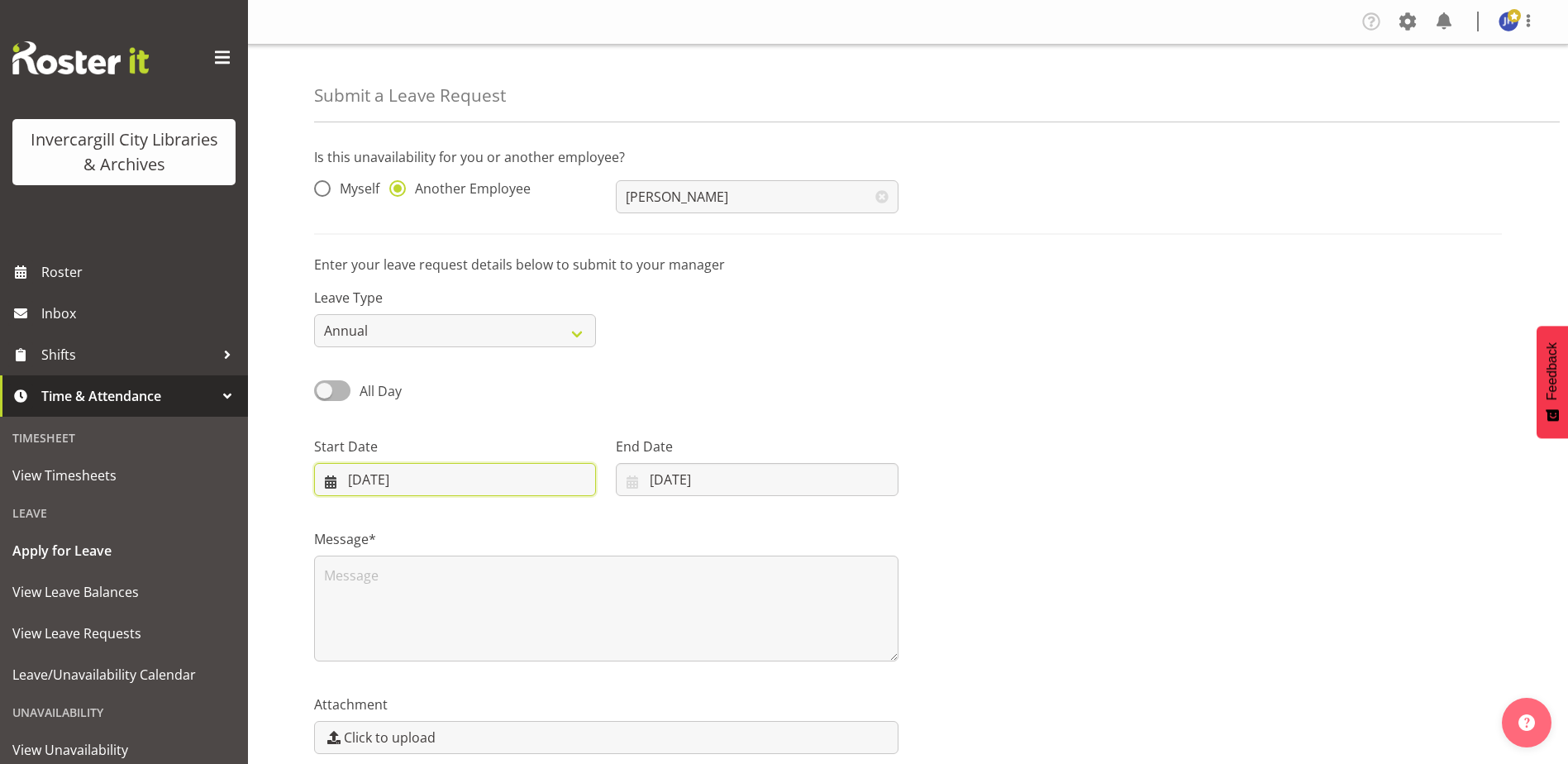
click at [483, 482] on input "29/09/2025" at bounding box center [455, 479] width 282 height 33
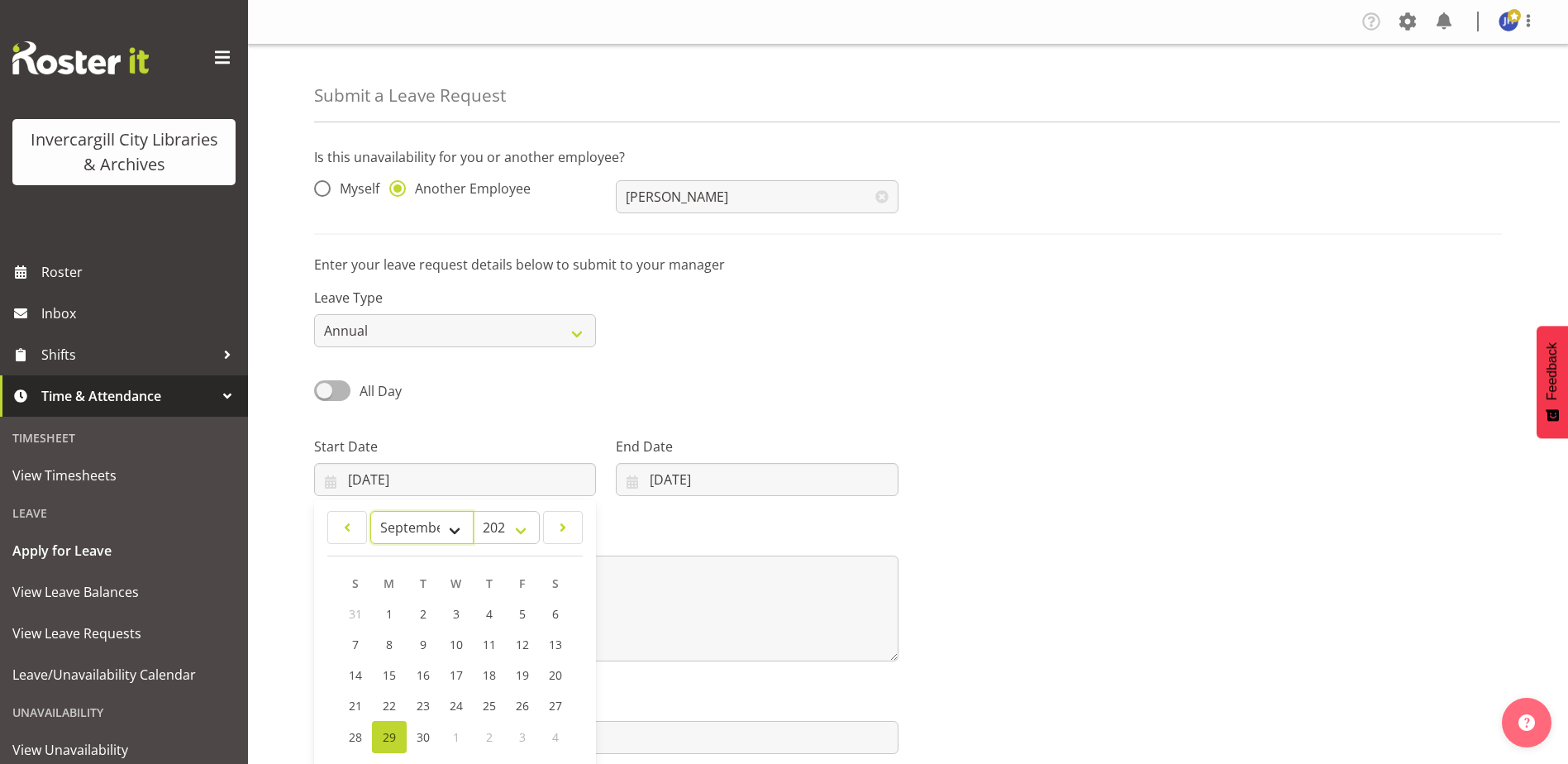
click at [453, 533] on select "January February March April May June July August September October November De…" at bounding box center [422, 527] width 104 height 33
select select "9"
click at [371, 511] on select "January February March April May June July August September October November De…" at bounding box center [422, 527] width 104 height 33
click at [384, 649] on link "6" at bounding box center [389, 646] width 35 height 30
type input "06/10/2025"
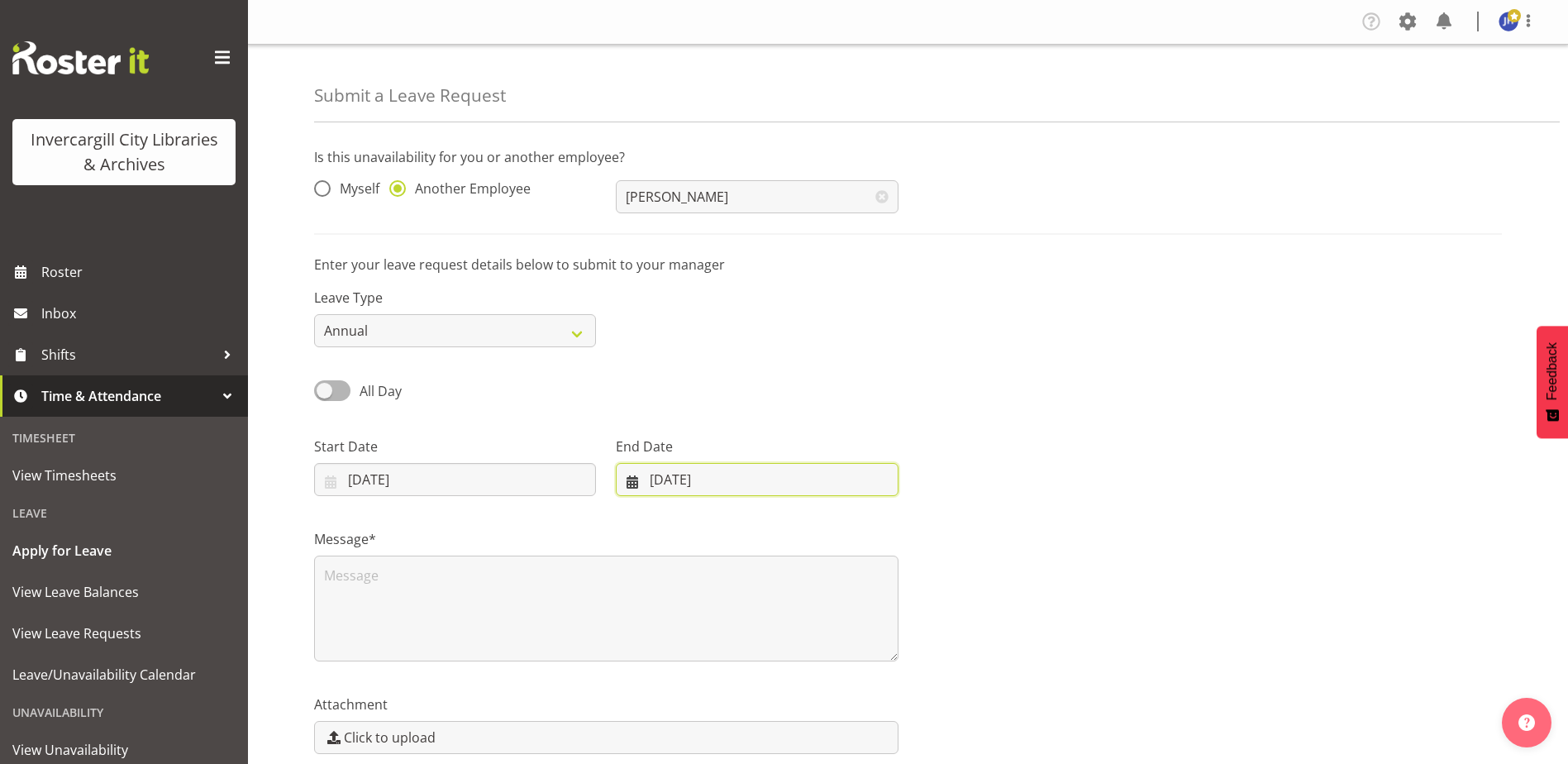
click at [739, 483] on input "29/09/2025" at bounding box center [756, 479] width 282 height 33
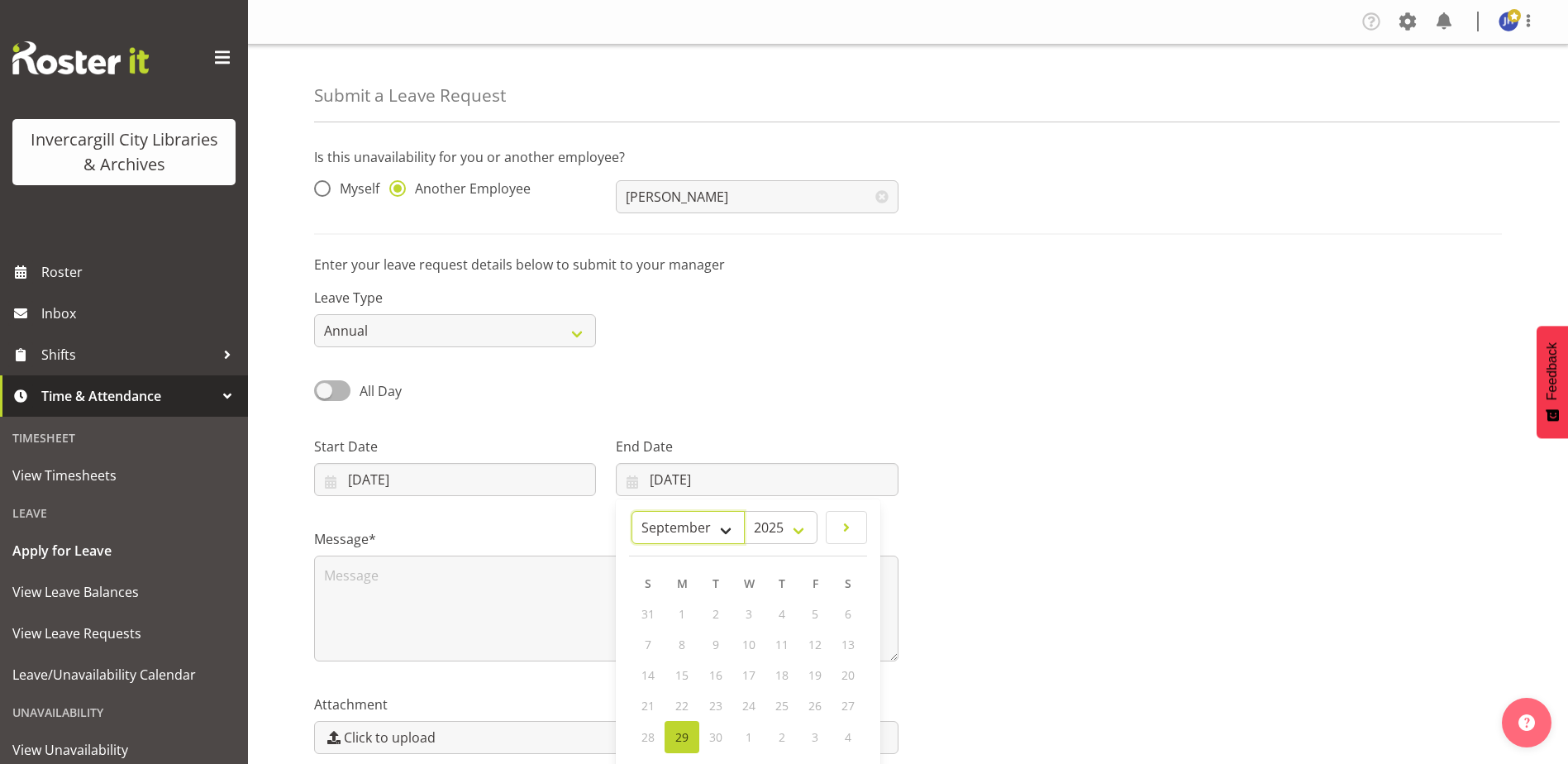
click at [722, 528] on select "January February March April May June July August September October November De…" at bounding box center [688, 527] width 113 height 33
select select "9"
click at [632, 511] on select "January February March April May June July August September October November De…" at bounding box center [688, 527] width 113 height 33
click at [680, 644] on span "6" at bounding box center [682, 646] width 7 height 16
type input "06/10/2025"
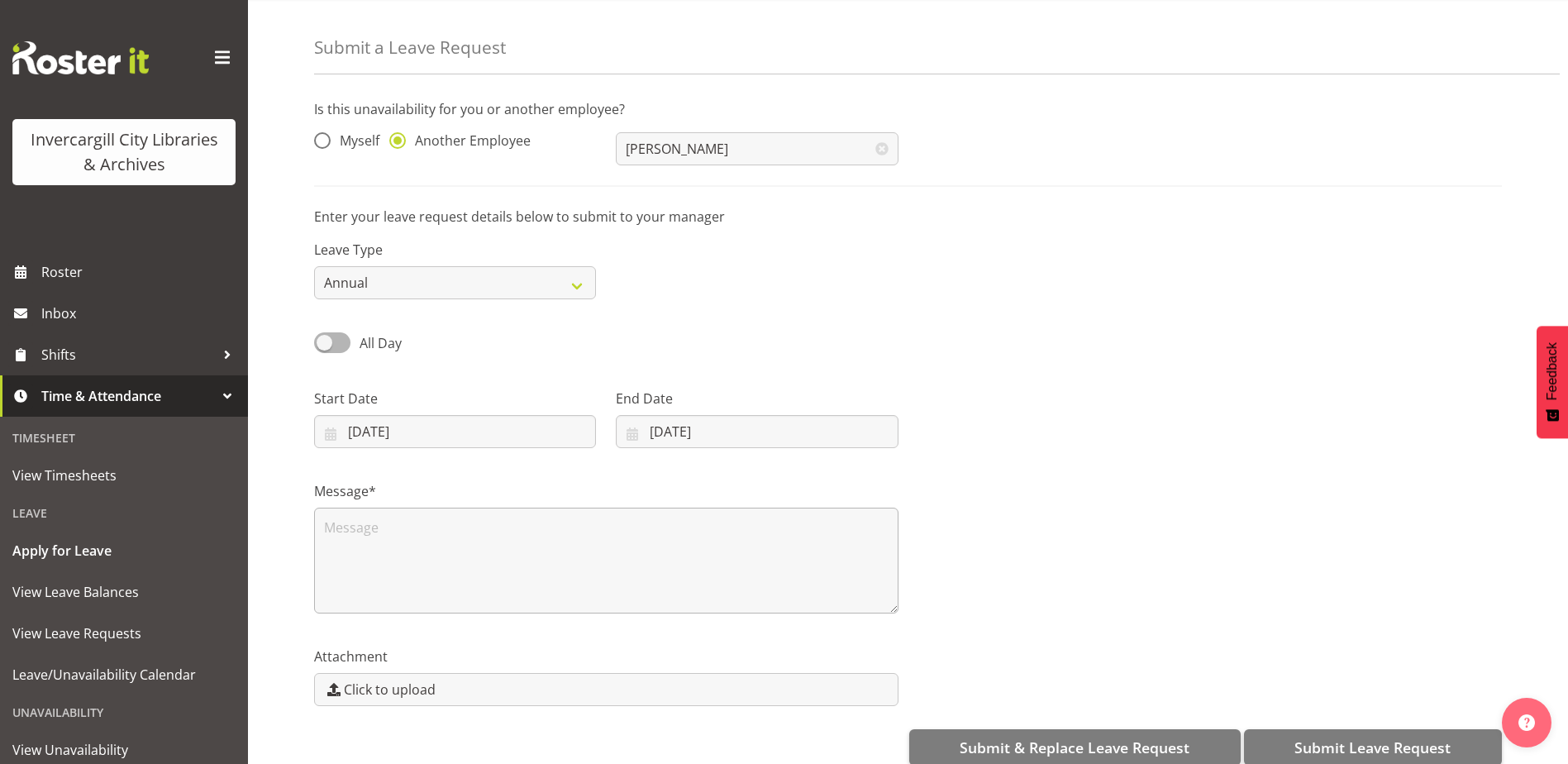
scroll to position [74, 0]
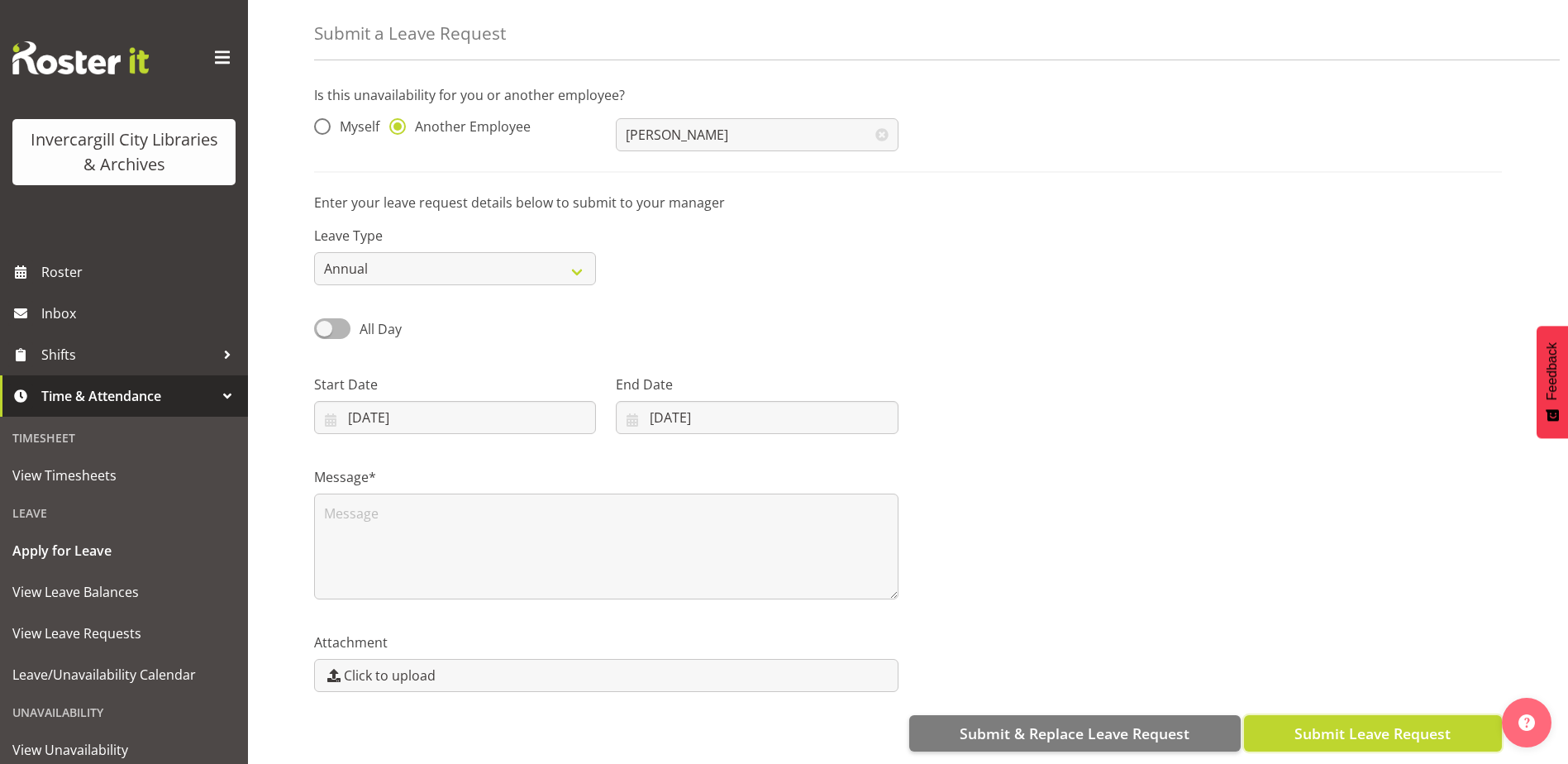
click at [1348, 726] on span "Submit Leave Request" at bounding box center [1373, 734] width 157 height 22
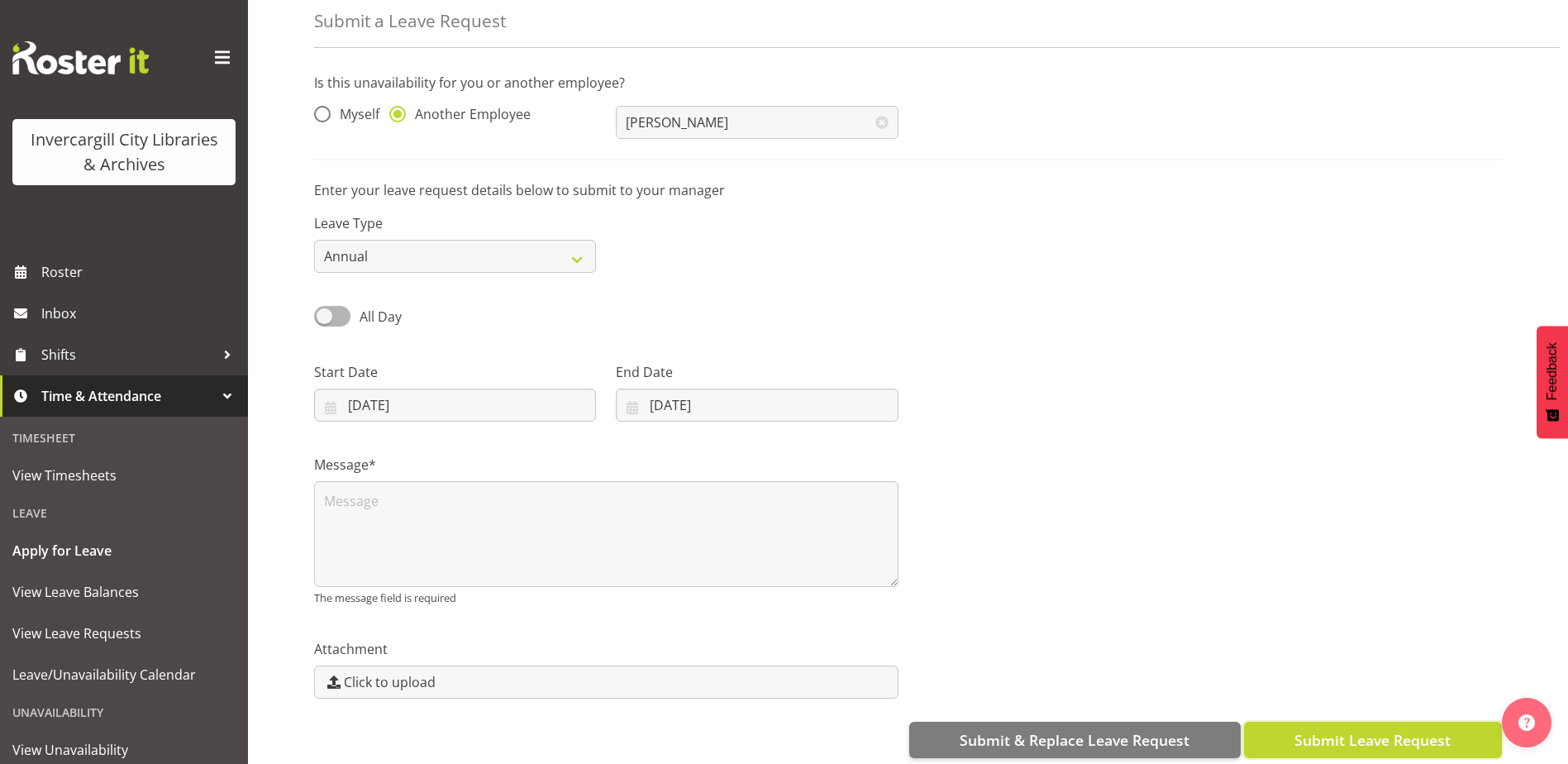
click at [1381, 751] on span "Submit Leave Request" at bounding box center [1373, 740] width 157 height 22
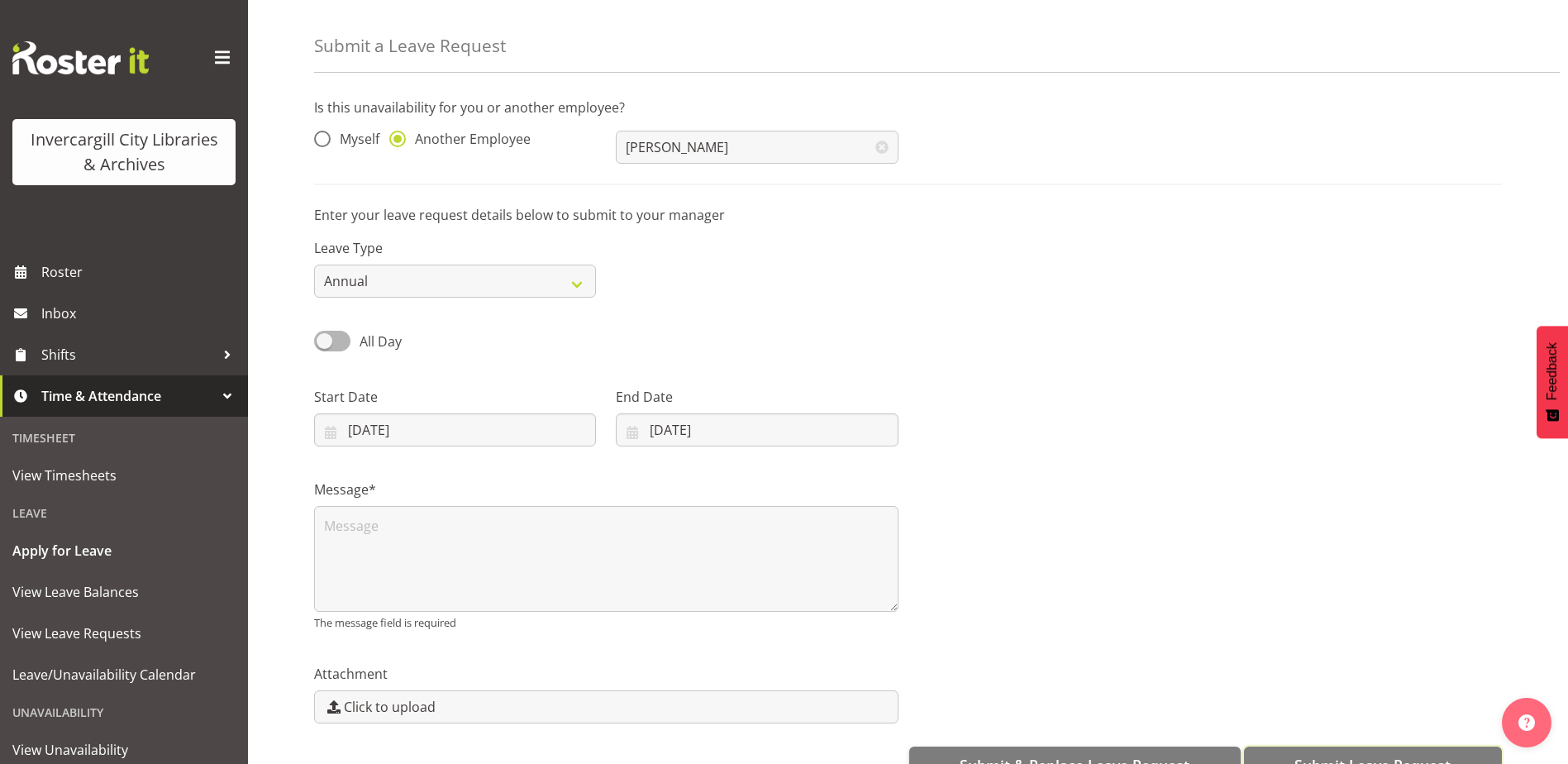
scroll to position [93, 0]
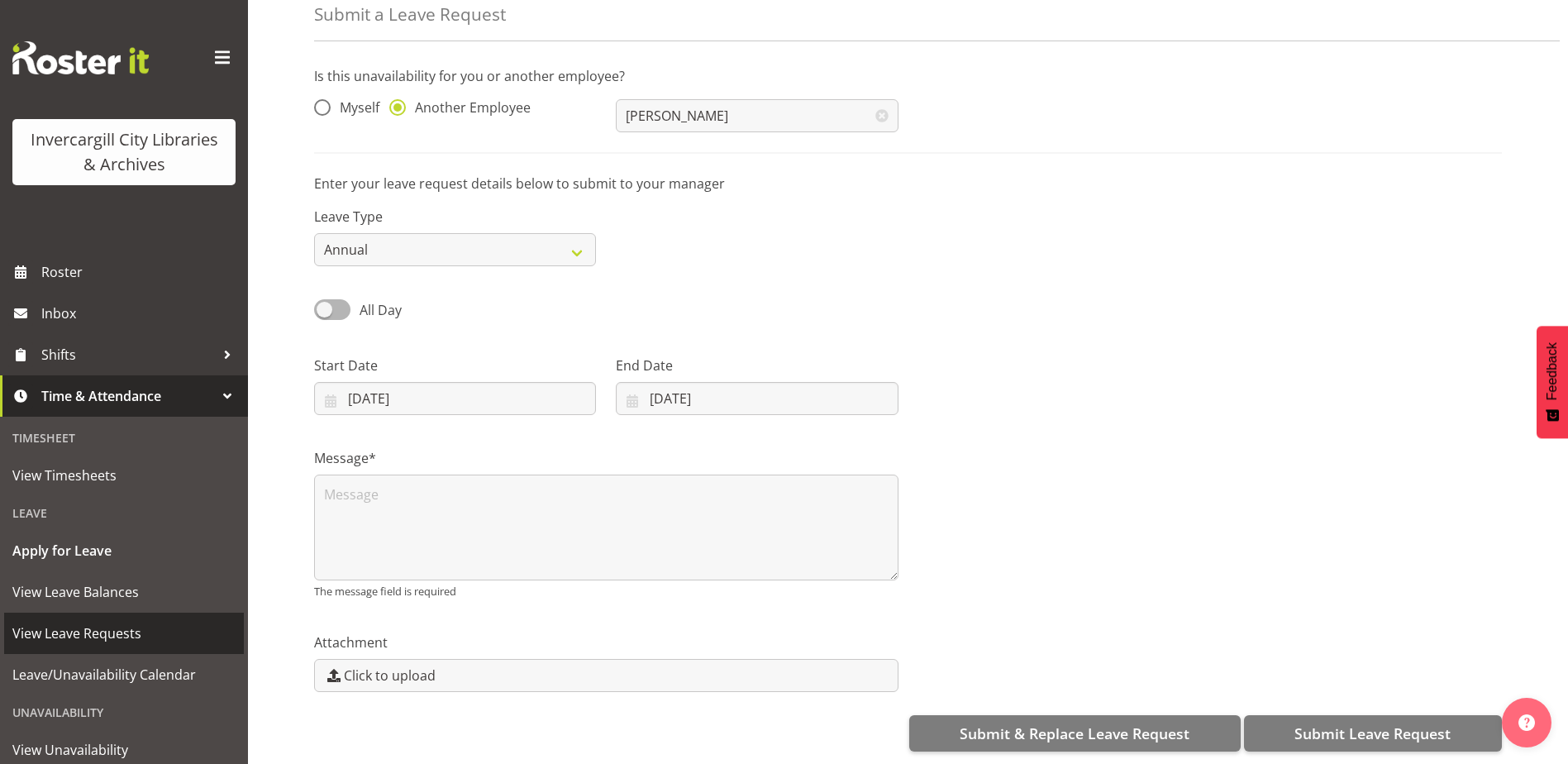
click at [72, 634] on span "View Leave Requests" at bounding box center [124, 633] width 223 height 24
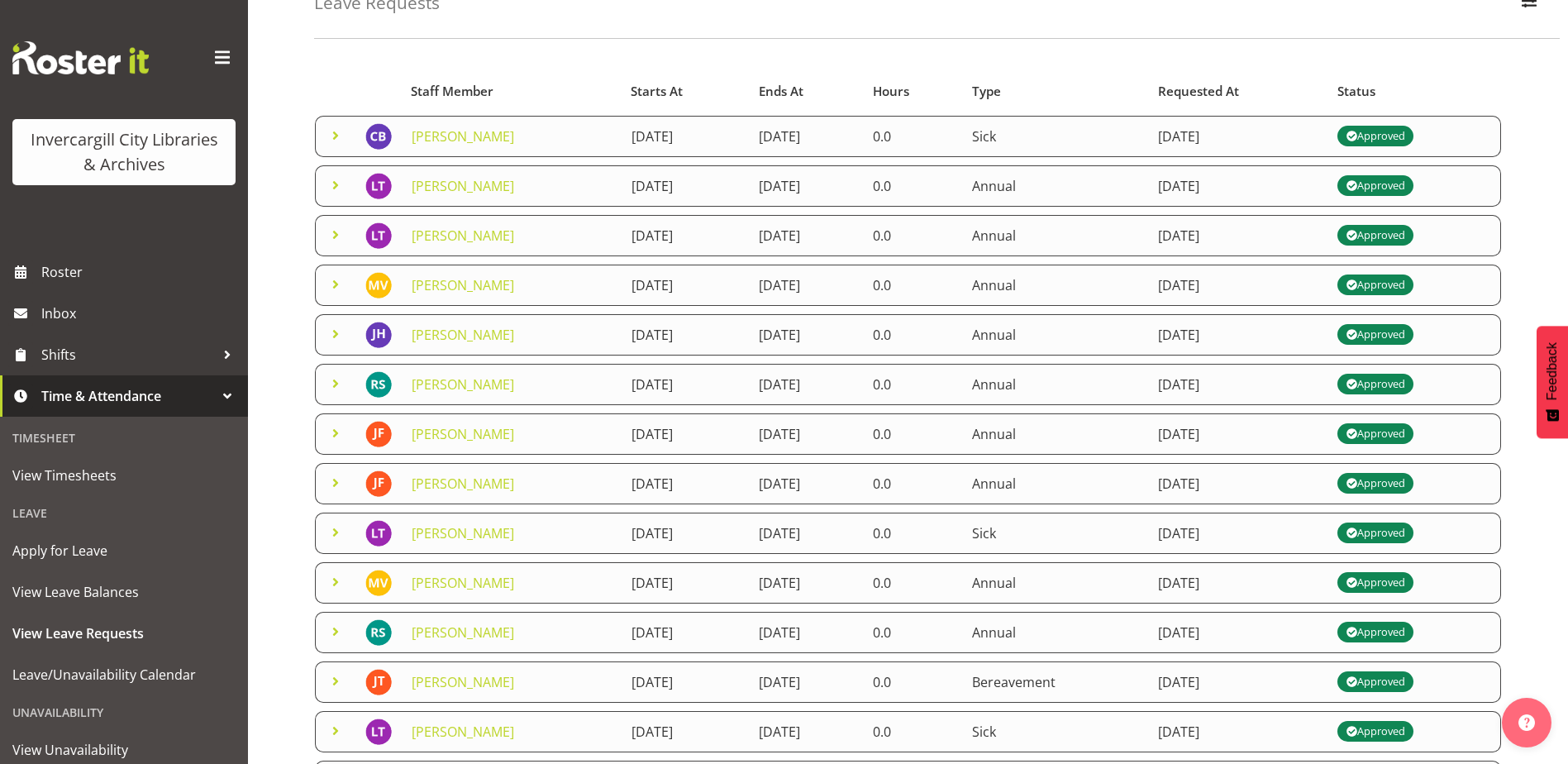
scroll to position [275, 0]
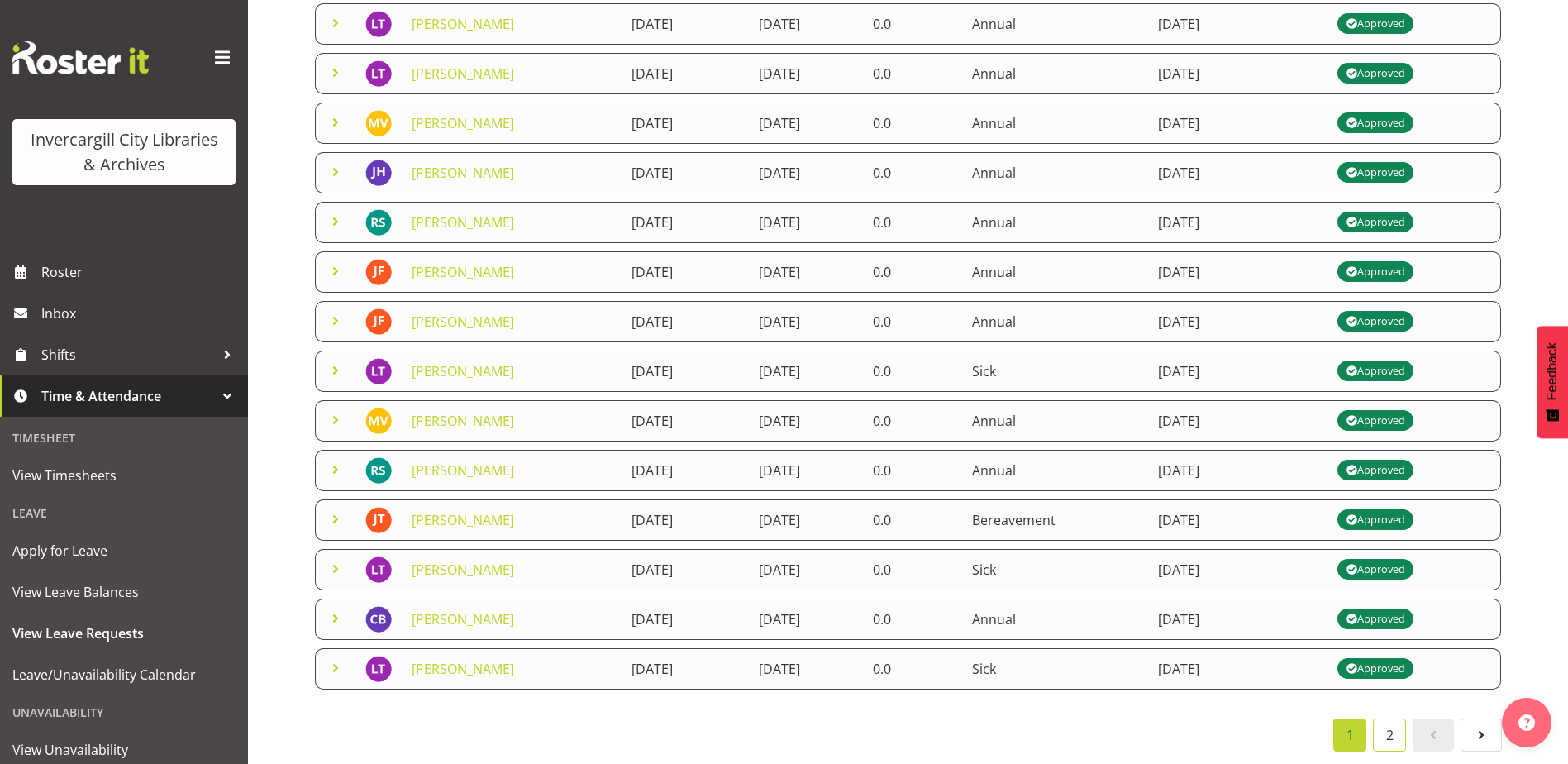
click at [1398, 723] on link "2" at bounding box center [1389, 735] width 33 height 33
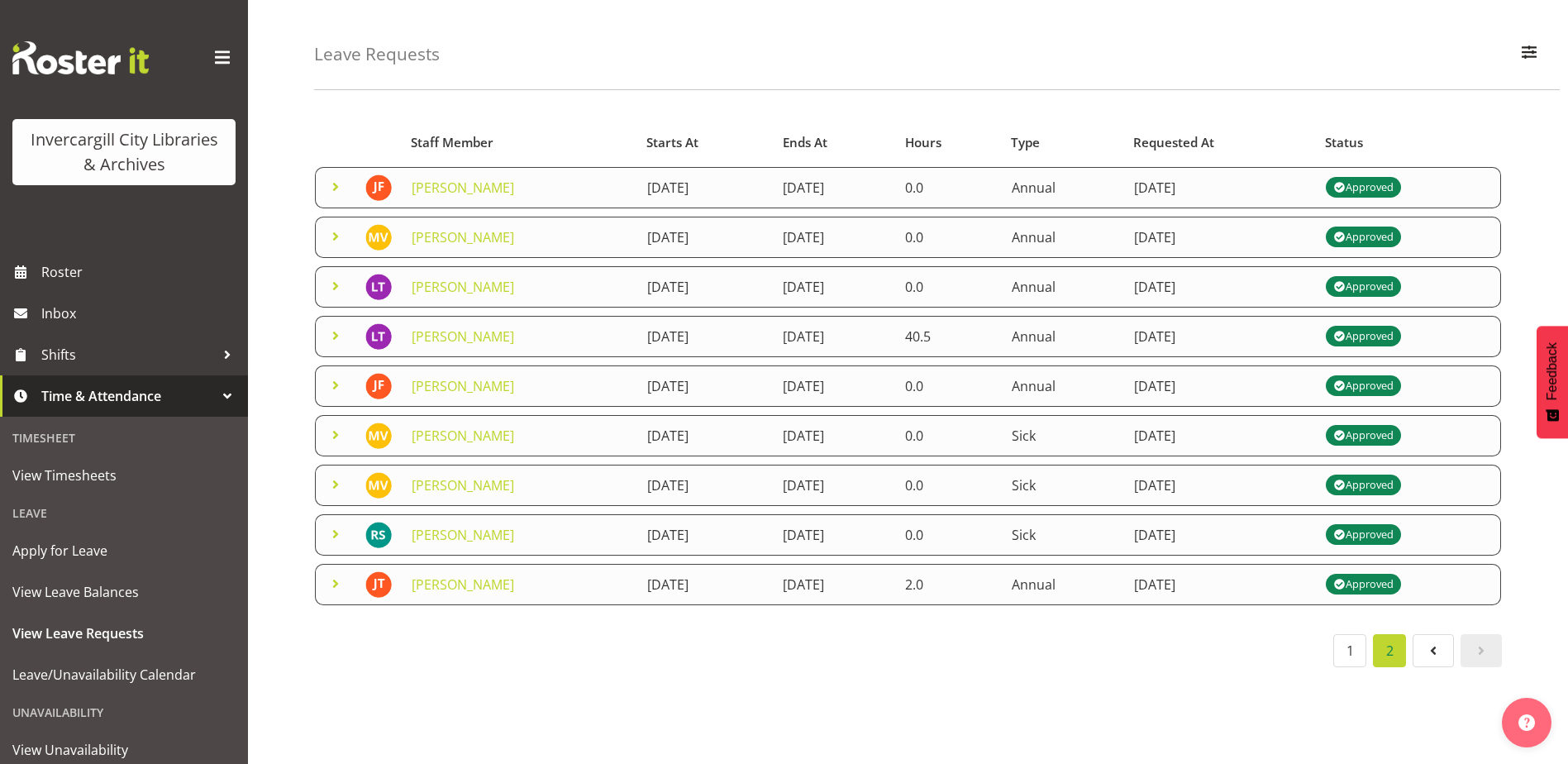
scroll to position [62, 0]
click at [1344, 639] on link "1" at bounding box center [1349, 650] width 33 height 33
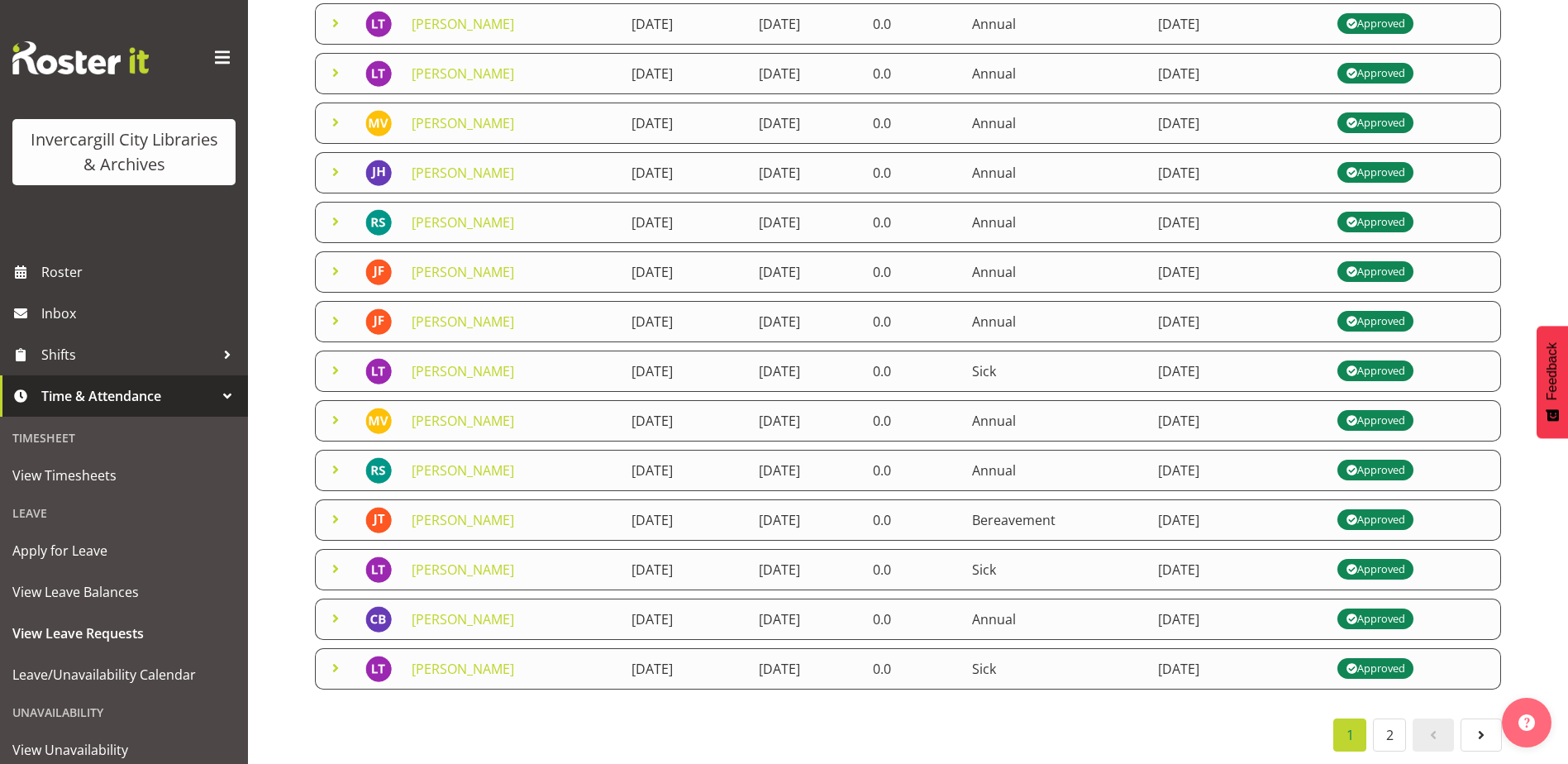
scroll to position [0, 0]
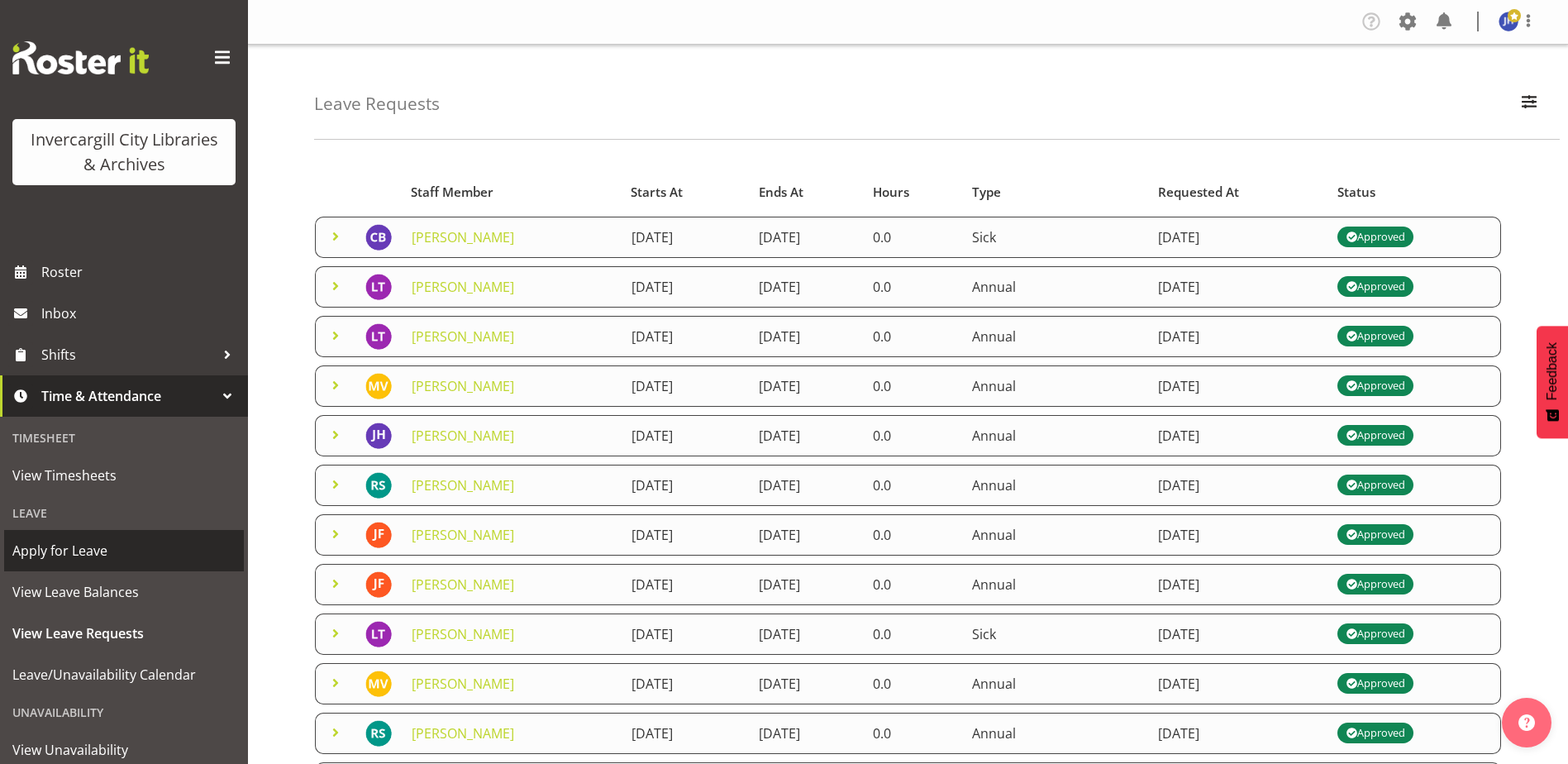
click at [67, 552] on span "Apply for Leave" at bounding box center [124, 550] width 223 height 24
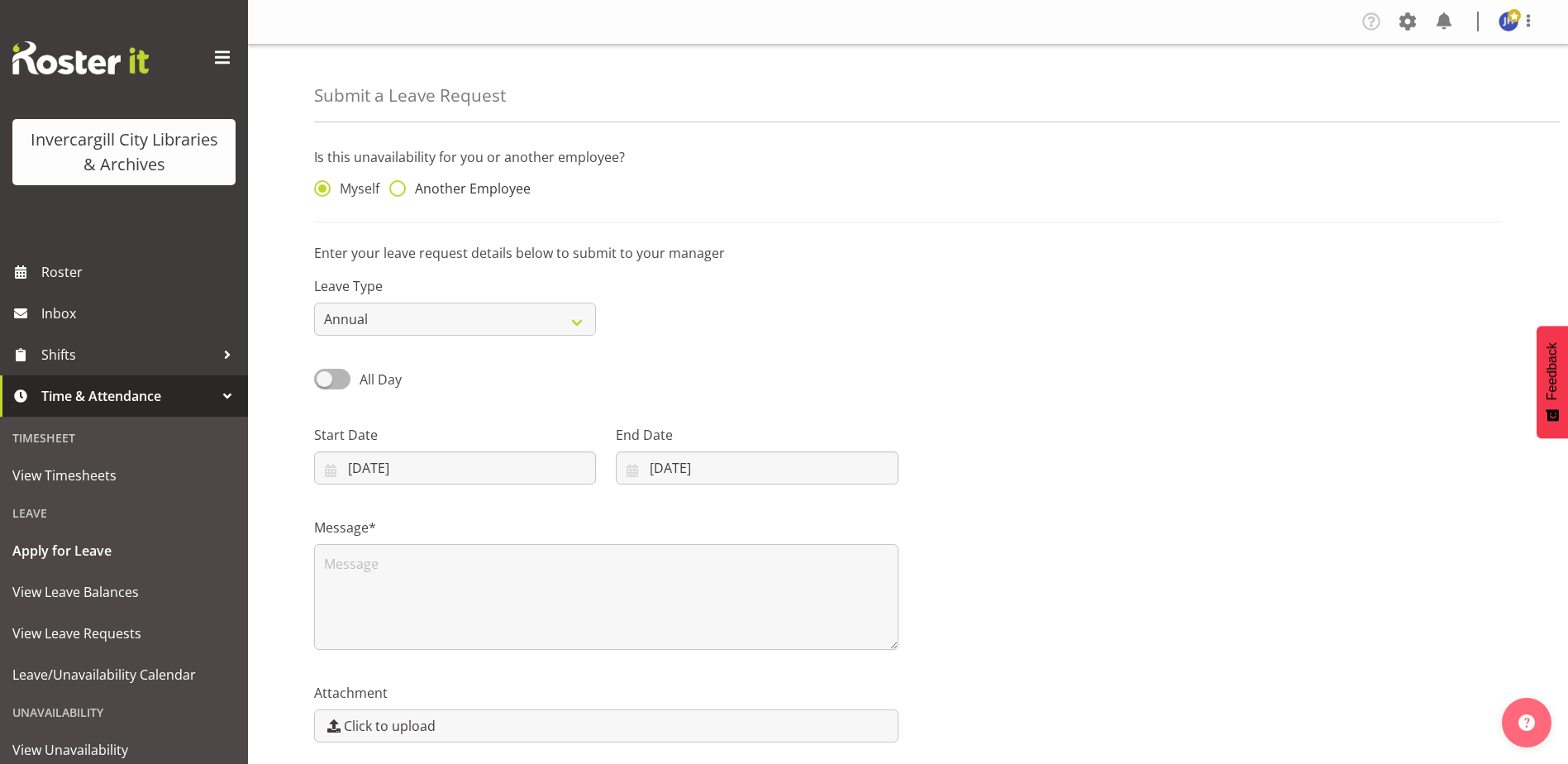
click at [416, 188] on span "Another Employee" at bounding box center [468, 189] width 125 height 17
click at [400, 188] on input "Another Employee" at bounding box center [394, 189] width 11 height 11
radio input "true"
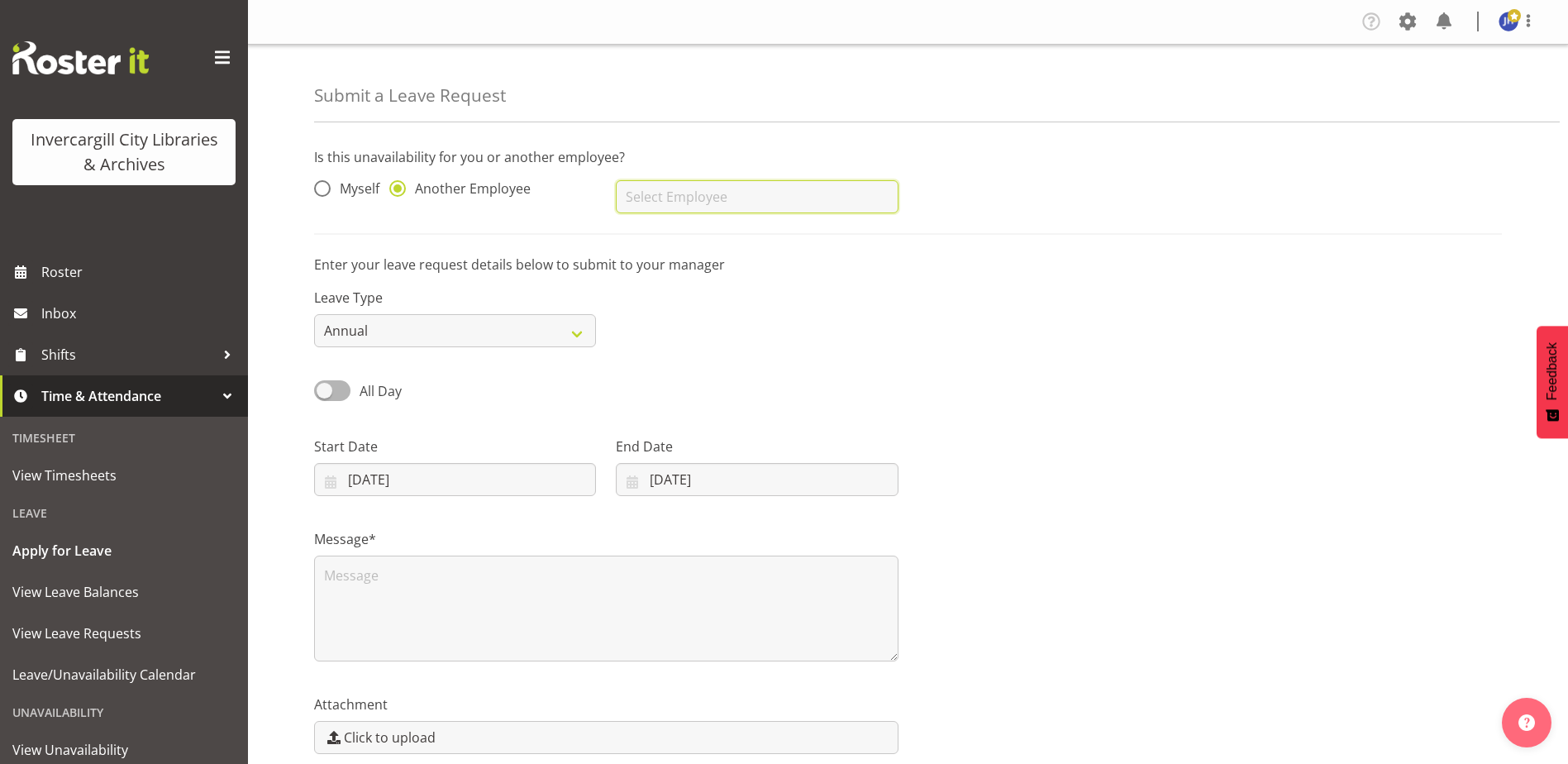
click at [755, 201] on input "text" at bounding box center [756, 196] width 282 height 33
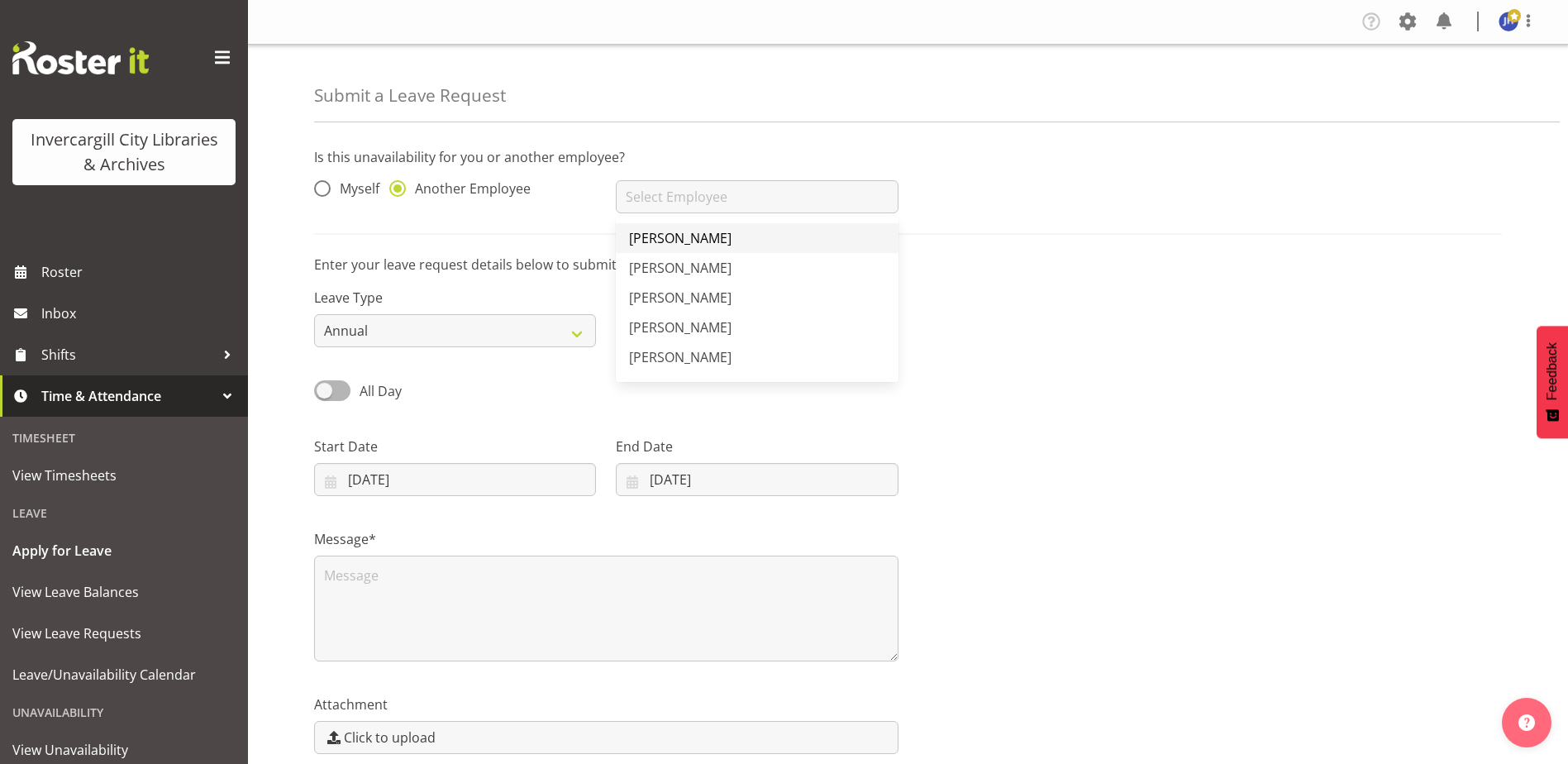
click at [727, 241] on link "[PERSON_NAME]" at bounding box center [756, 238] width 282 height 29
type input "[PERSON_NAME]"
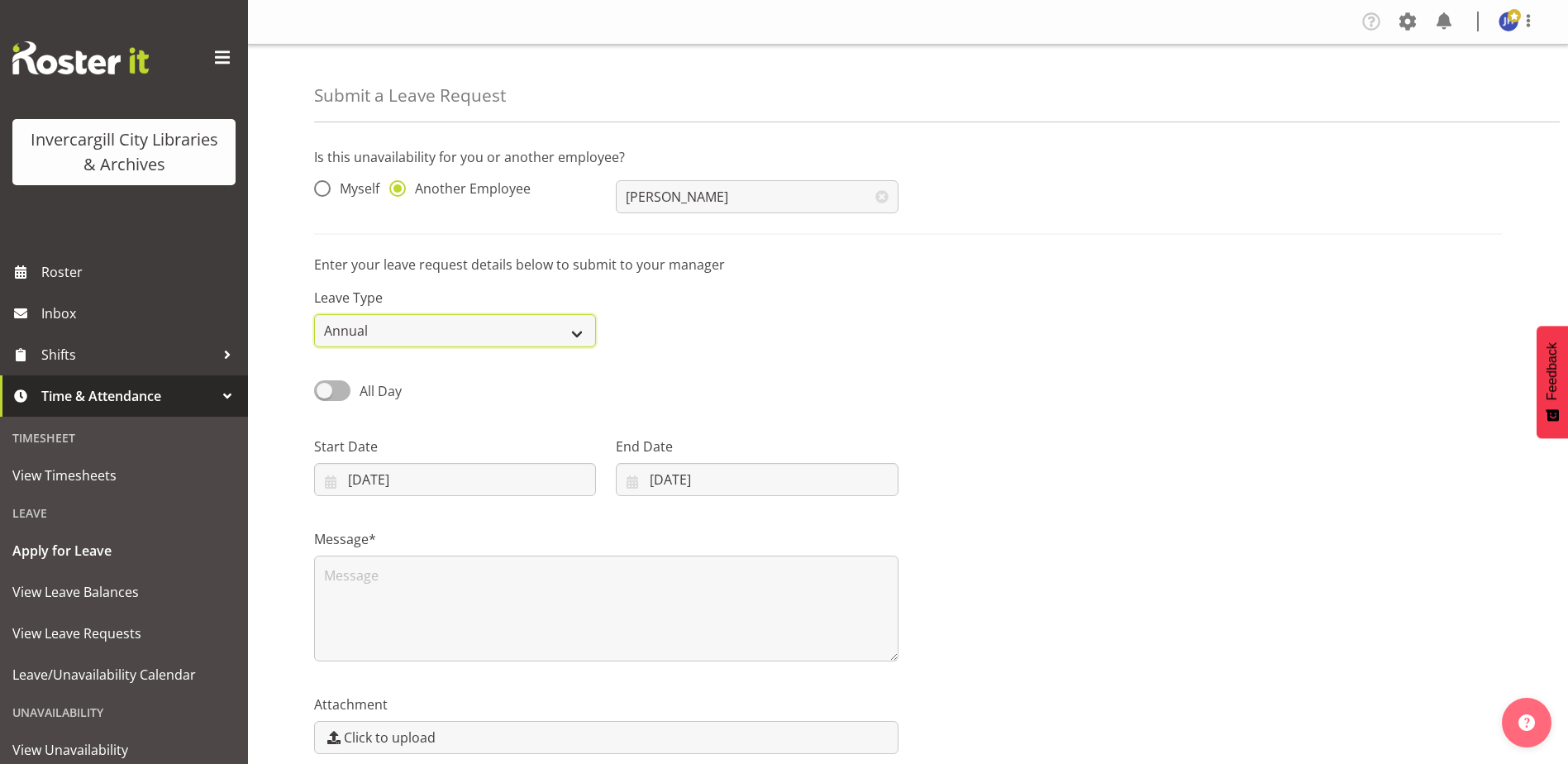
click at [586, 331] on select "Annual Sick Leave Without Pay Bereavement Domestic Violence Parental Jury Servi…" at bounding box center [455, 330] width 282 height 33
click at [314, 314] on select "Annual Sick Leave Without Pay Bereavement Domestic Violence Parental Jury Servi…" at bounding box center [455, 330] width 282 height 33
click at [330, 394] on span at bounding box center [332, 391] width 36 height 21
click at [325, 394] on input "All Day" at bounding box center [319, 390] width 11 height 11
click at [342, 393] on span at bounding box center [332, 391] width 36 height 21
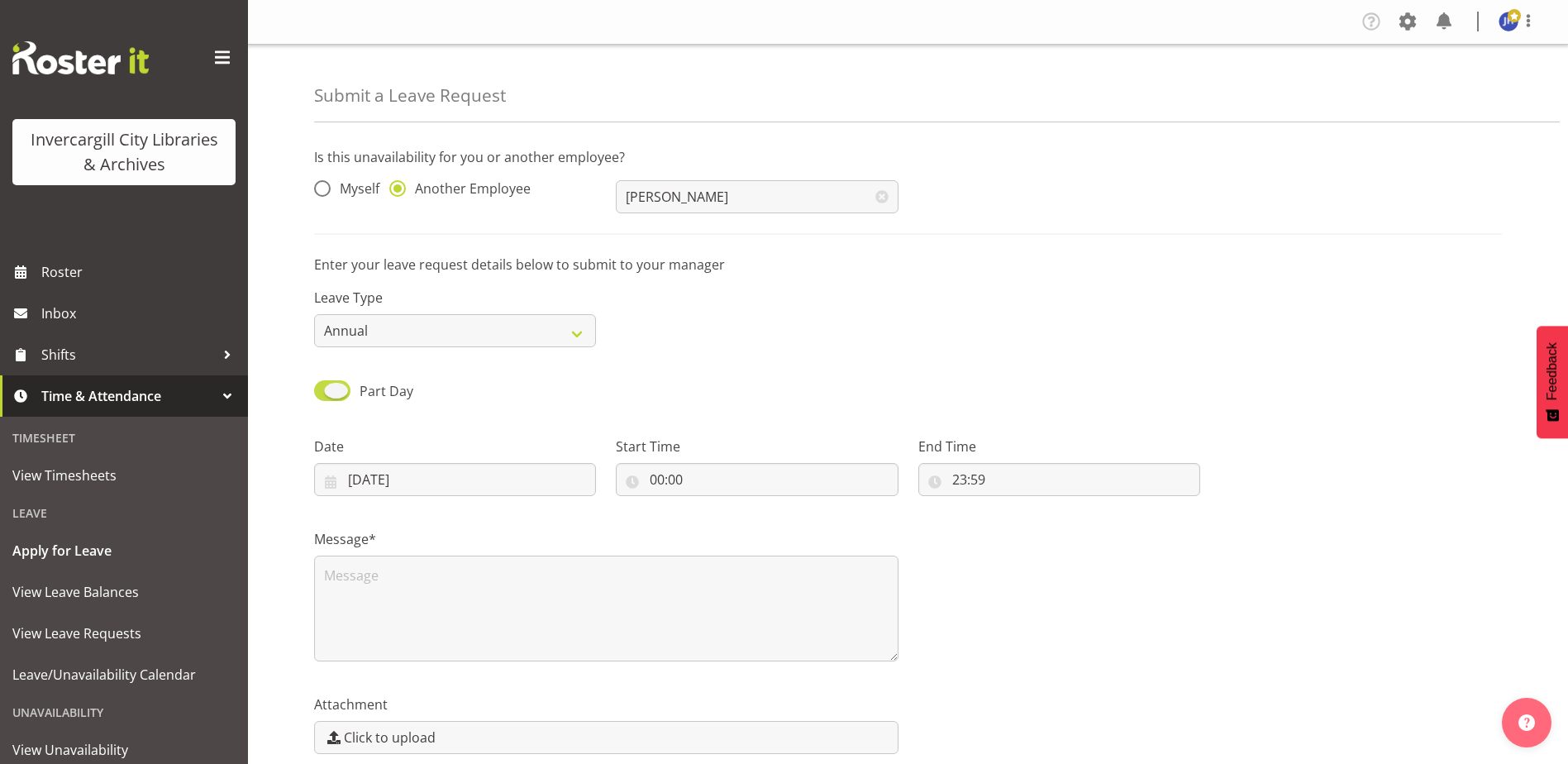
click at [325, 393] on input "Part Day" at bounding box center [319, 390] width 11 height 11
checkbox input "false"
click at [445, 479] on input "29/09/2025" at bounding box center [455, 479] width 282 height 33
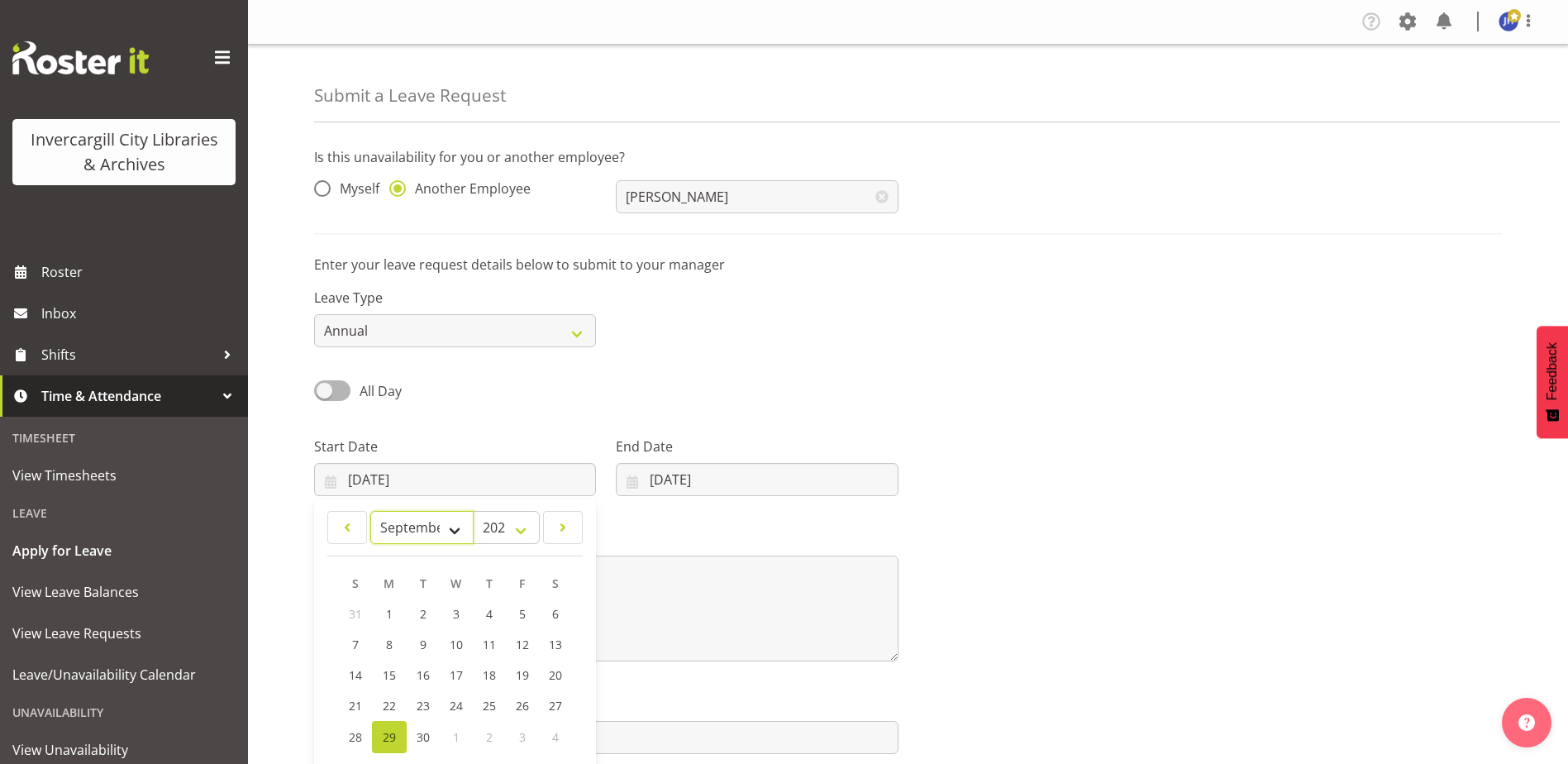
click at [451, 526] on select "January February March April May June July August September October November De…" at bounding box center [422, 527] width 104 height 33
select select "9"
click at [371, 511] on select "January February March April May June July August September October November De…" at bounding box center [422, 527] width 104 height 33
click at [387, 649] on span "6" at bounding box center [389, 646] width 7 height 16
type input "06/10/2025"
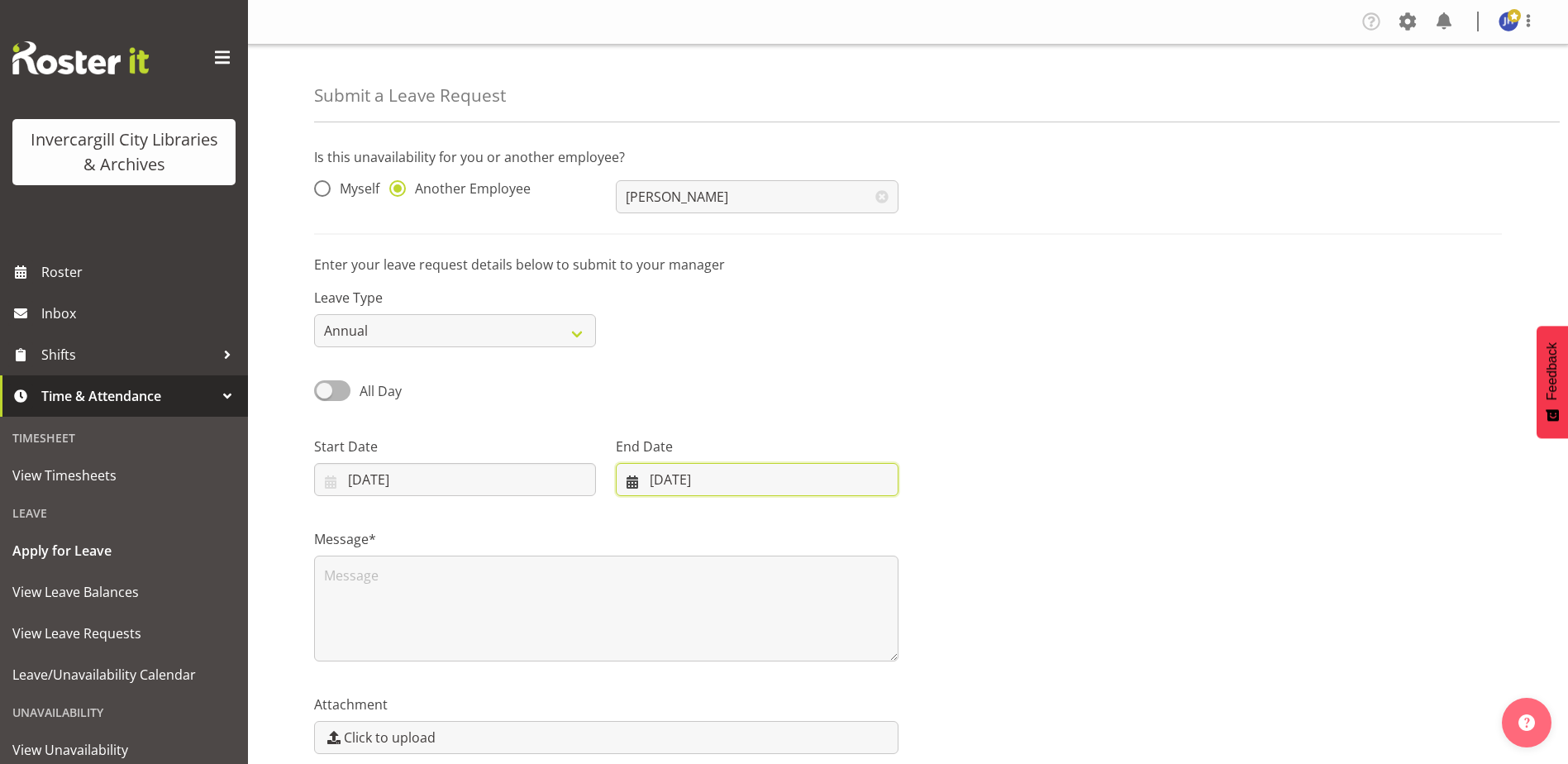
click at [738, 479] on input "29/09/2025" at bounding box center [756, 479] width 282 height 33
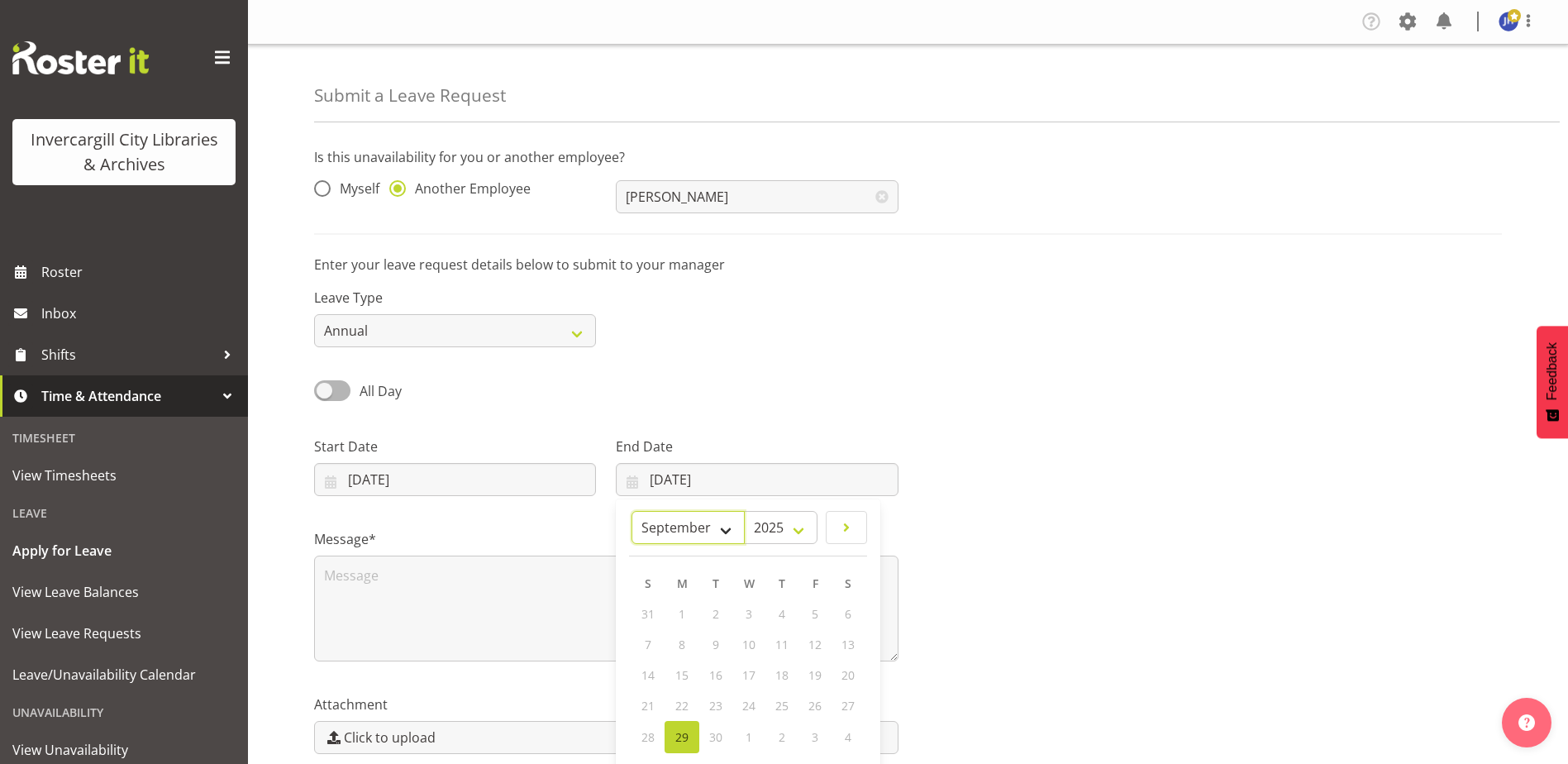
click at [726, 526] on select "January February March April May June July August September October November De…" at bounding box center [688, 527] width 113 height 33
select select "9"
click at [632, 511] on select "January February March April May June July August September October November De…" at bounding box center [688, 527] width 113 height 33
drag, startPoint x: 682, startPoint y: 652, endPoint x: 705, endPoint y: 638, distance: 26.9
click at [682, 651] on span "6" at bounding box center [682, 646] width 7 height 16
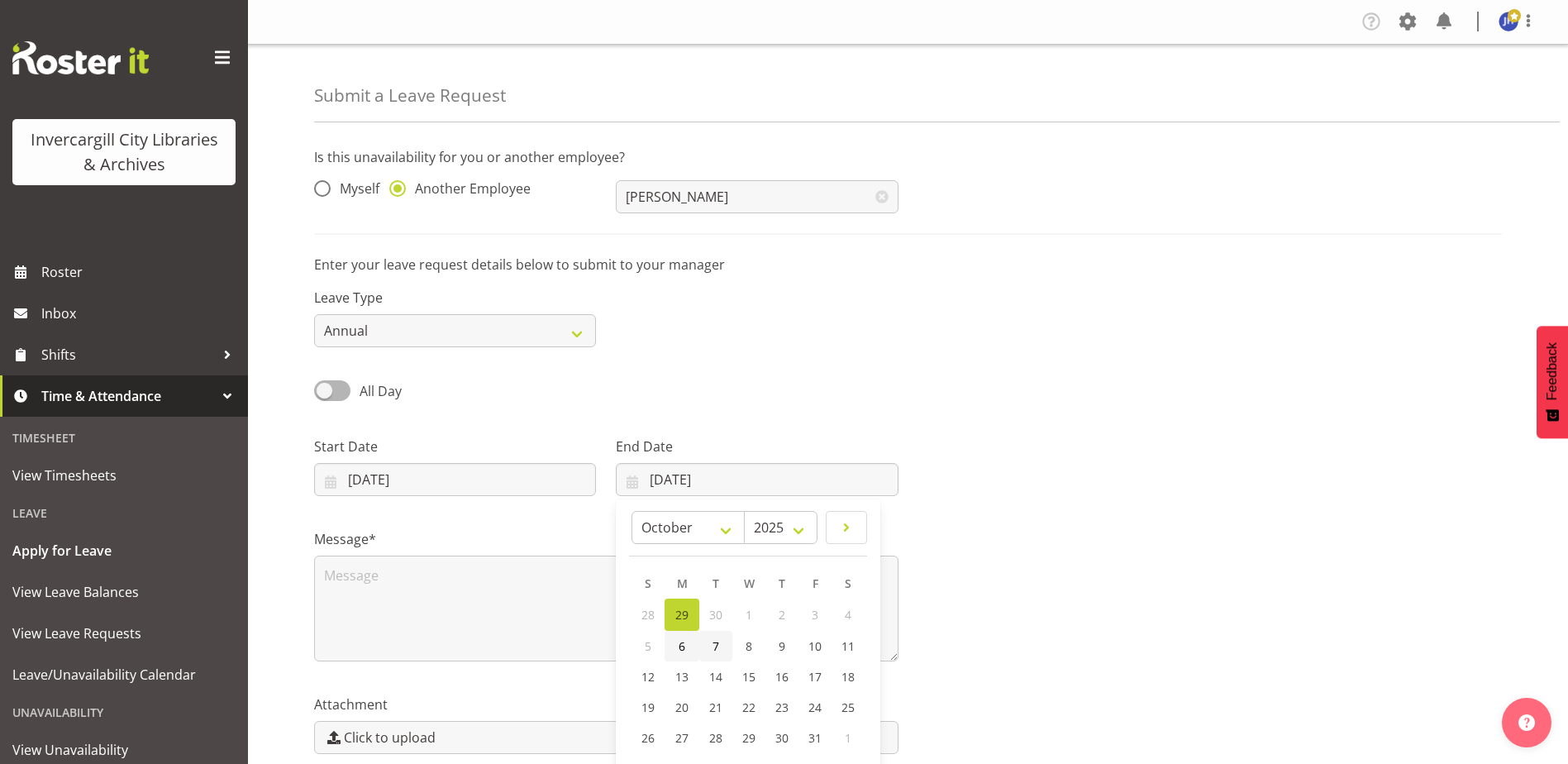
type input "06/10/2025"
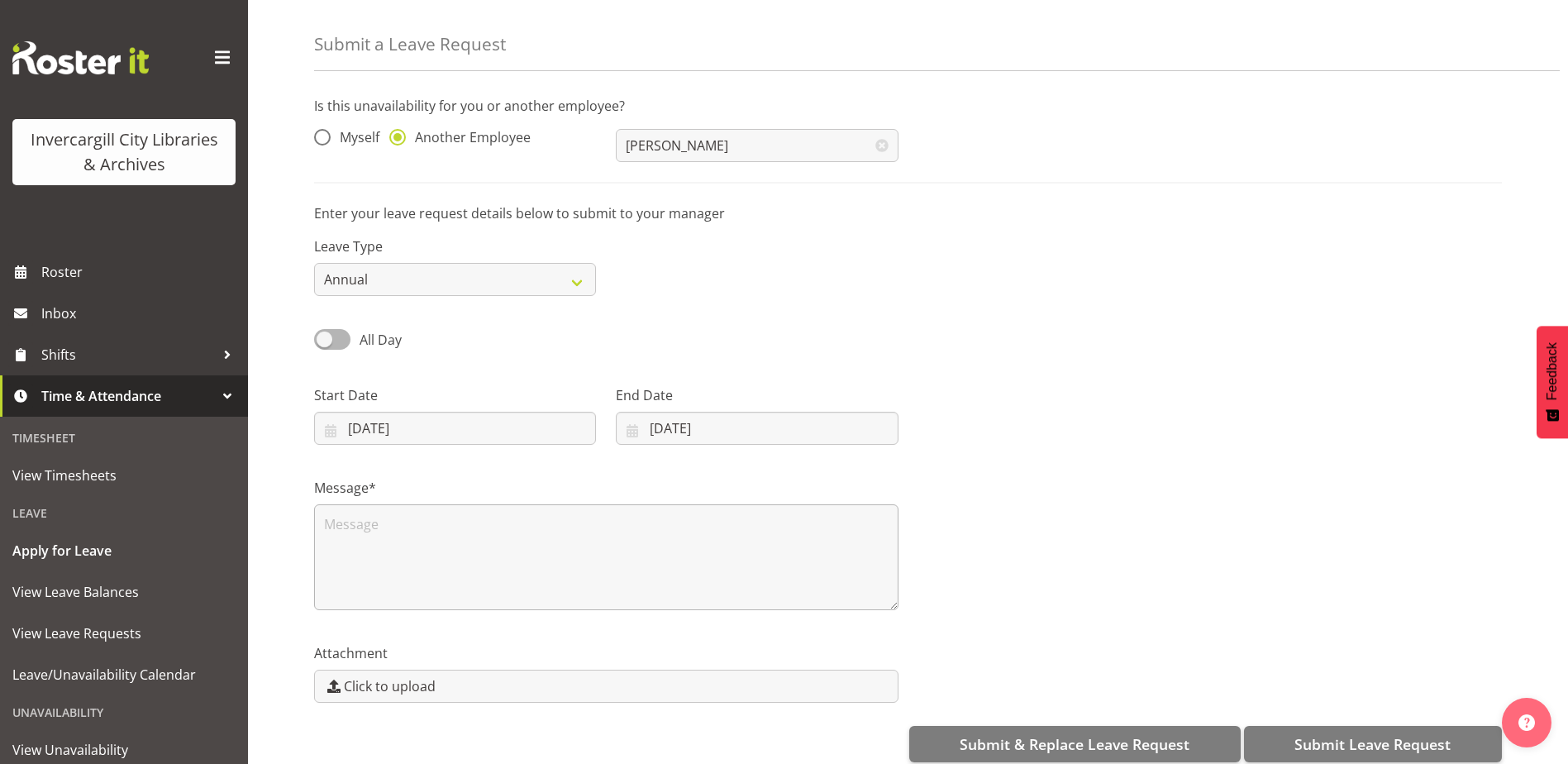
scroll to position [74, 0]
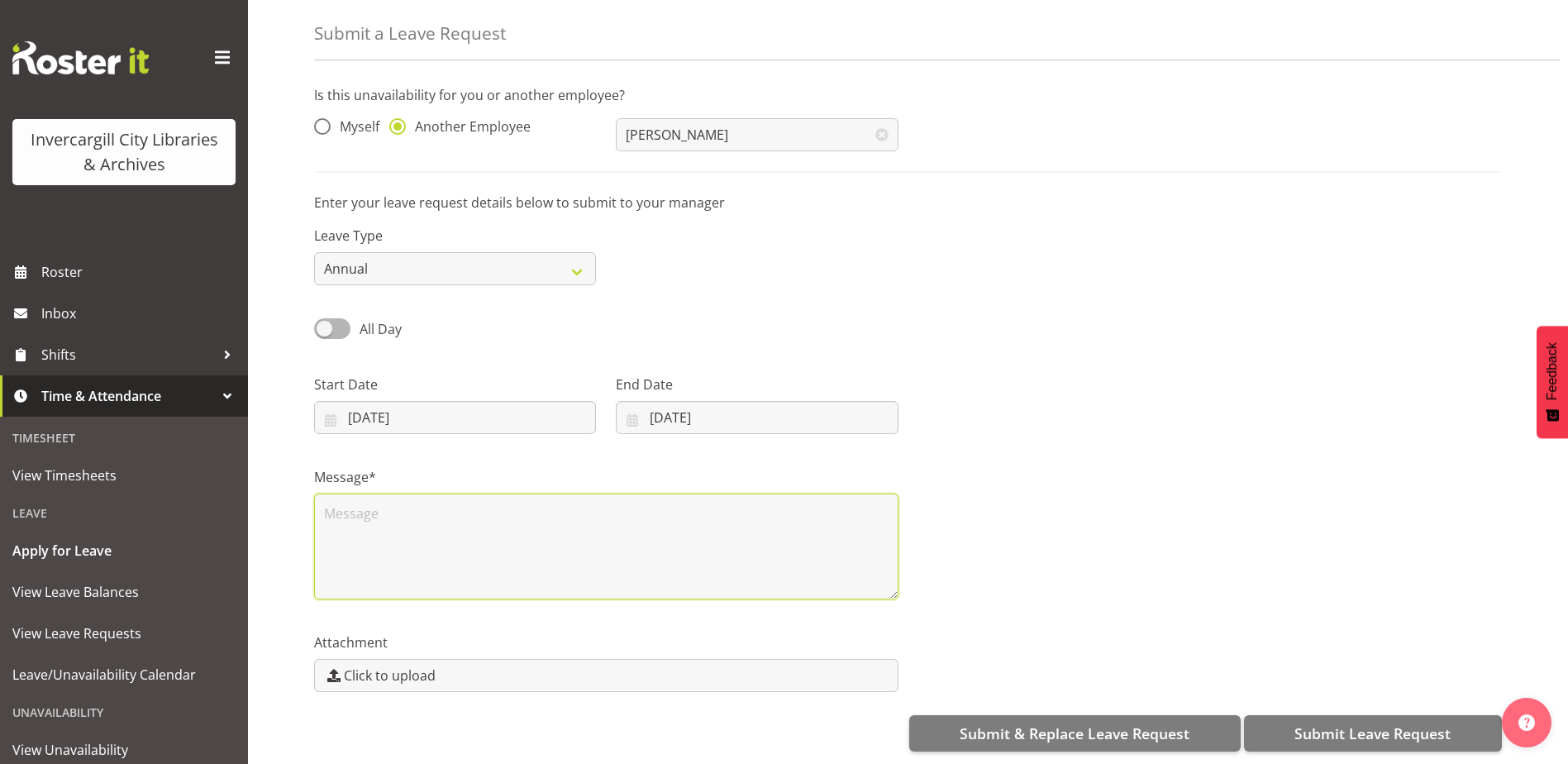
click at [557, 506] on textarea at bounding box center [606, 547] width 584 height 106
type textarea "annual leave"
click at [1388, 514] on div "Message* annual leave" at bounding box center [908, 526] width 1208 height 165
click at [736, 540] on textarea "annual leave" at bounding box center [606, 547] width 584 height 106
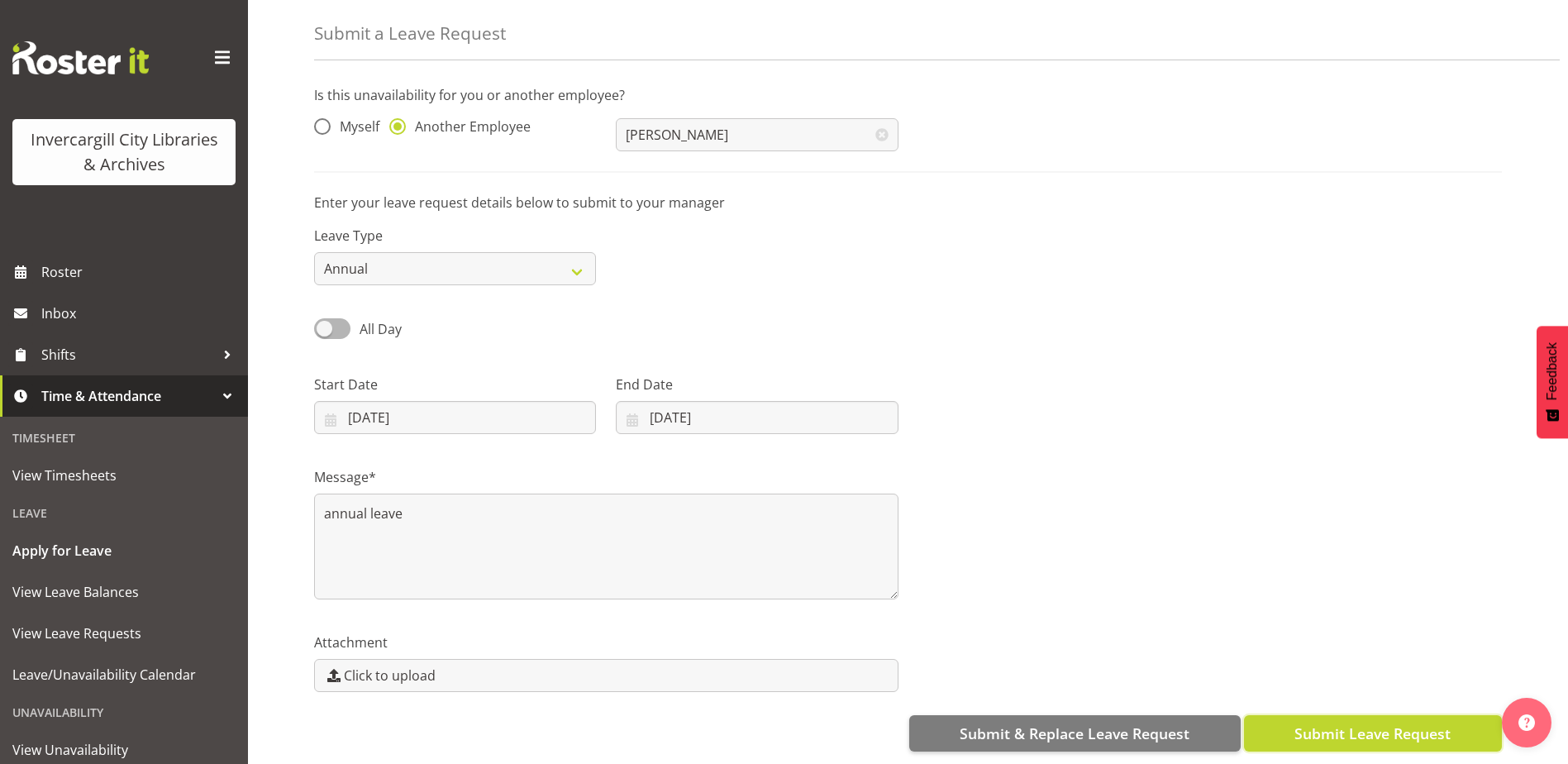
click at [1389, 723] on span "Submit Leave Request" at bounding box center [1373, 734] width 157 height 22
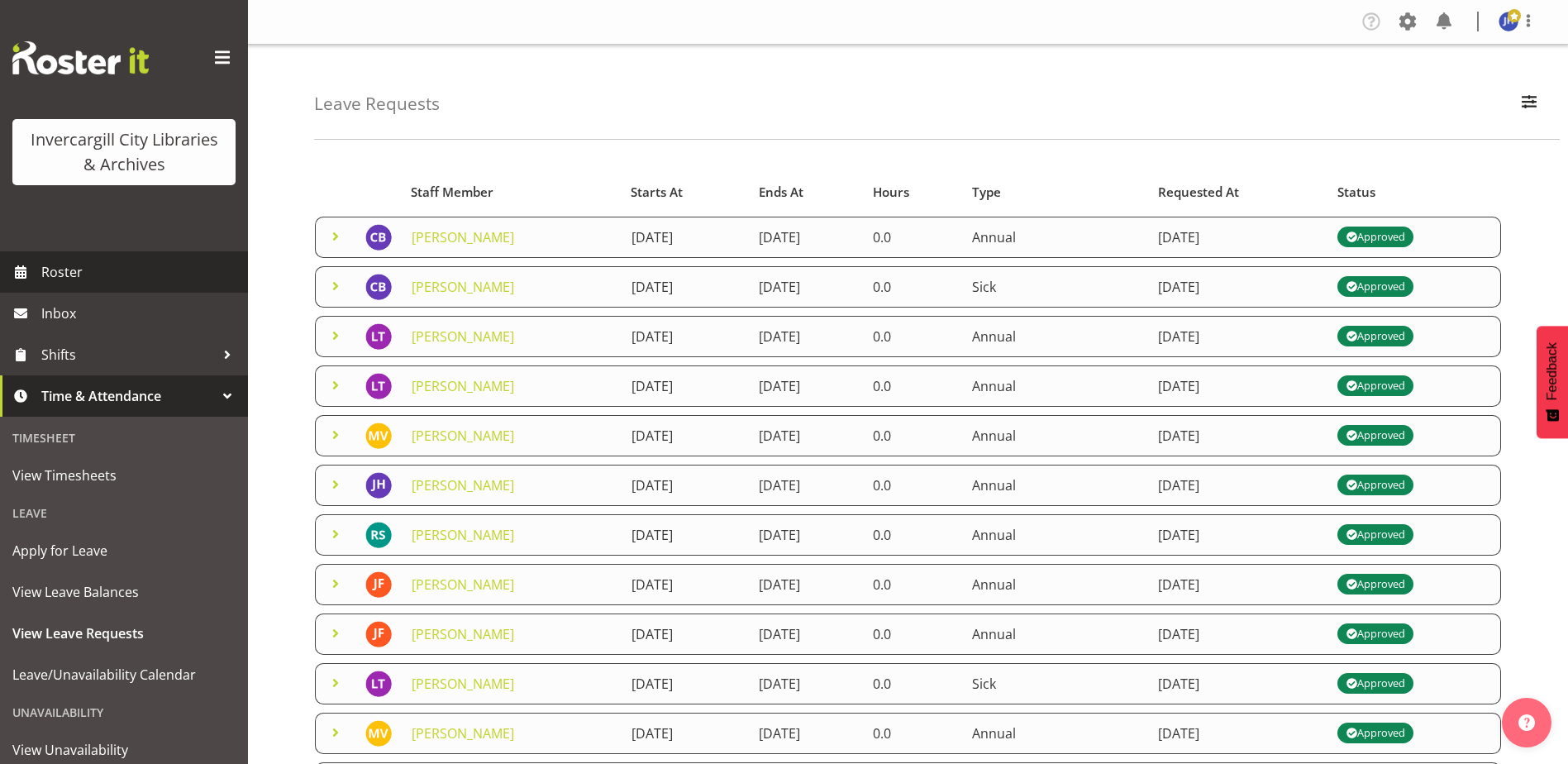
click at [61, 275] on span "Roster" at bounding box center [141, 271] width 199 height 24
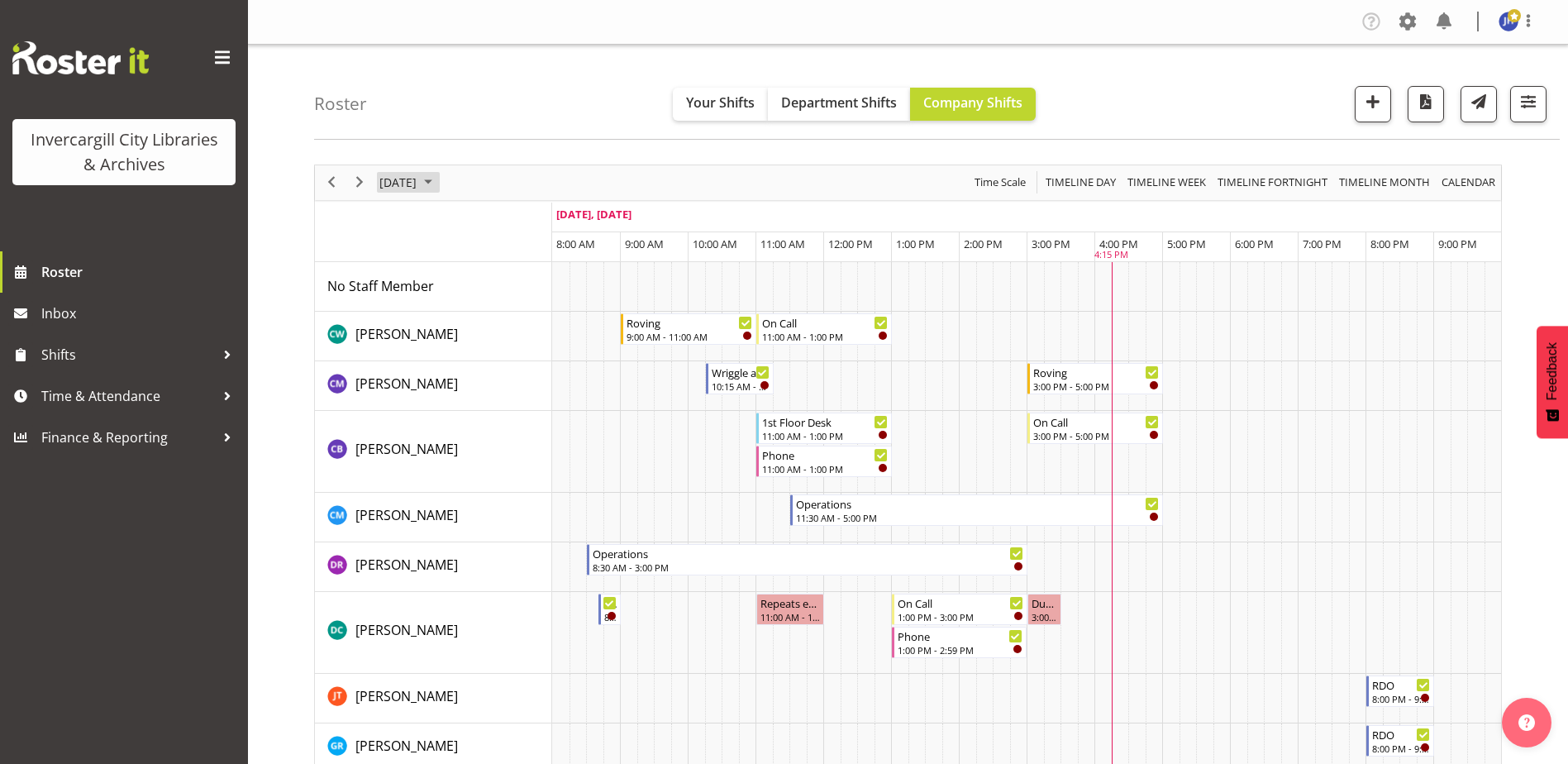
click at [419, 179] on span "[DATE]" at bounding box center [398, 182] width 40 height 21
click at [555, 222] on span "next month" at bounding box center [553, 223] width 29 height 29
click at [421, 313] on span "6" at bounding box center [423, 308] width 24 height 24
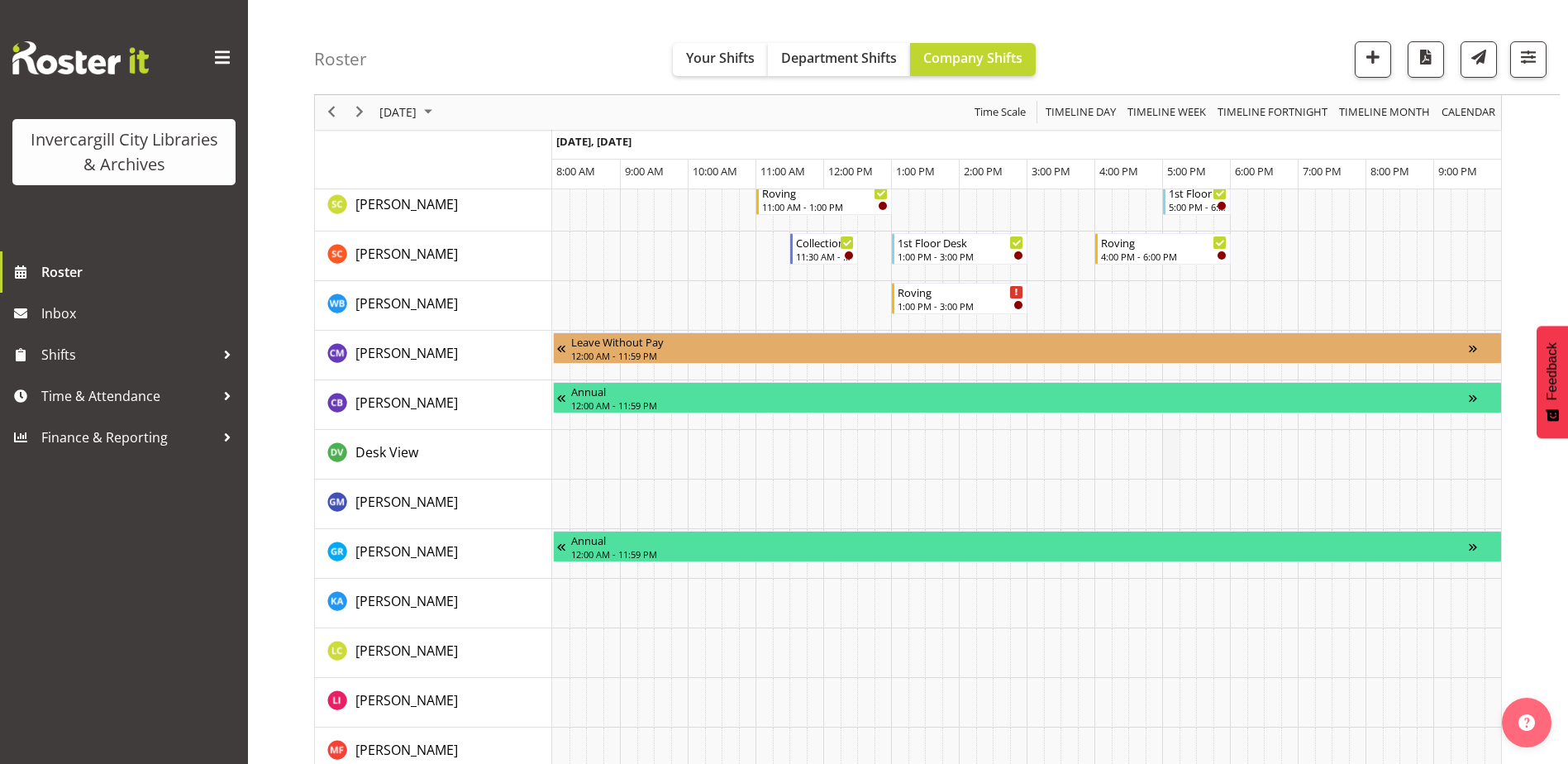
scroll to position [1157, 0]
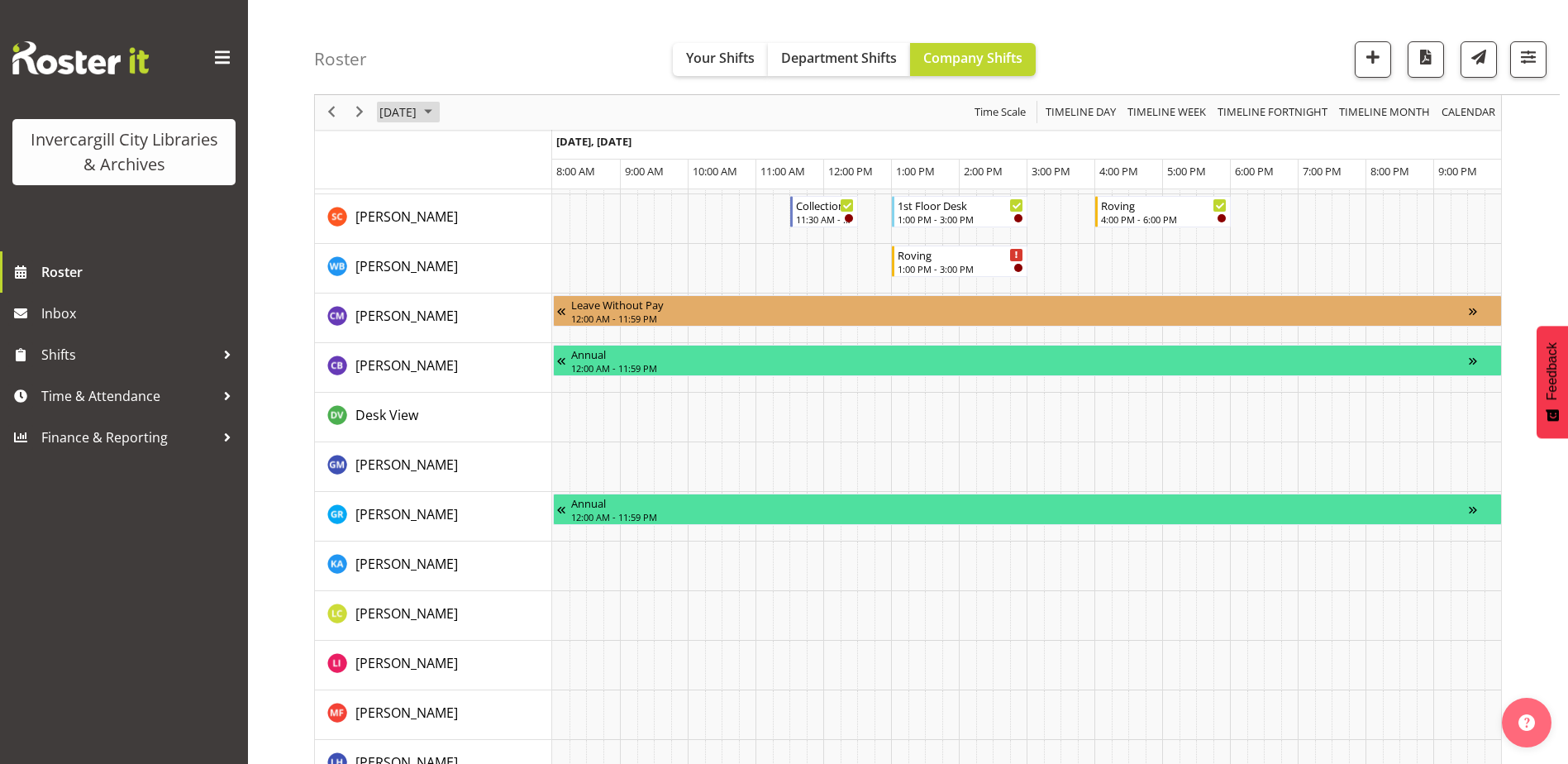
click at [438, 113] on span "October 2025" at bounding box center [429, 113] width 20 height 21
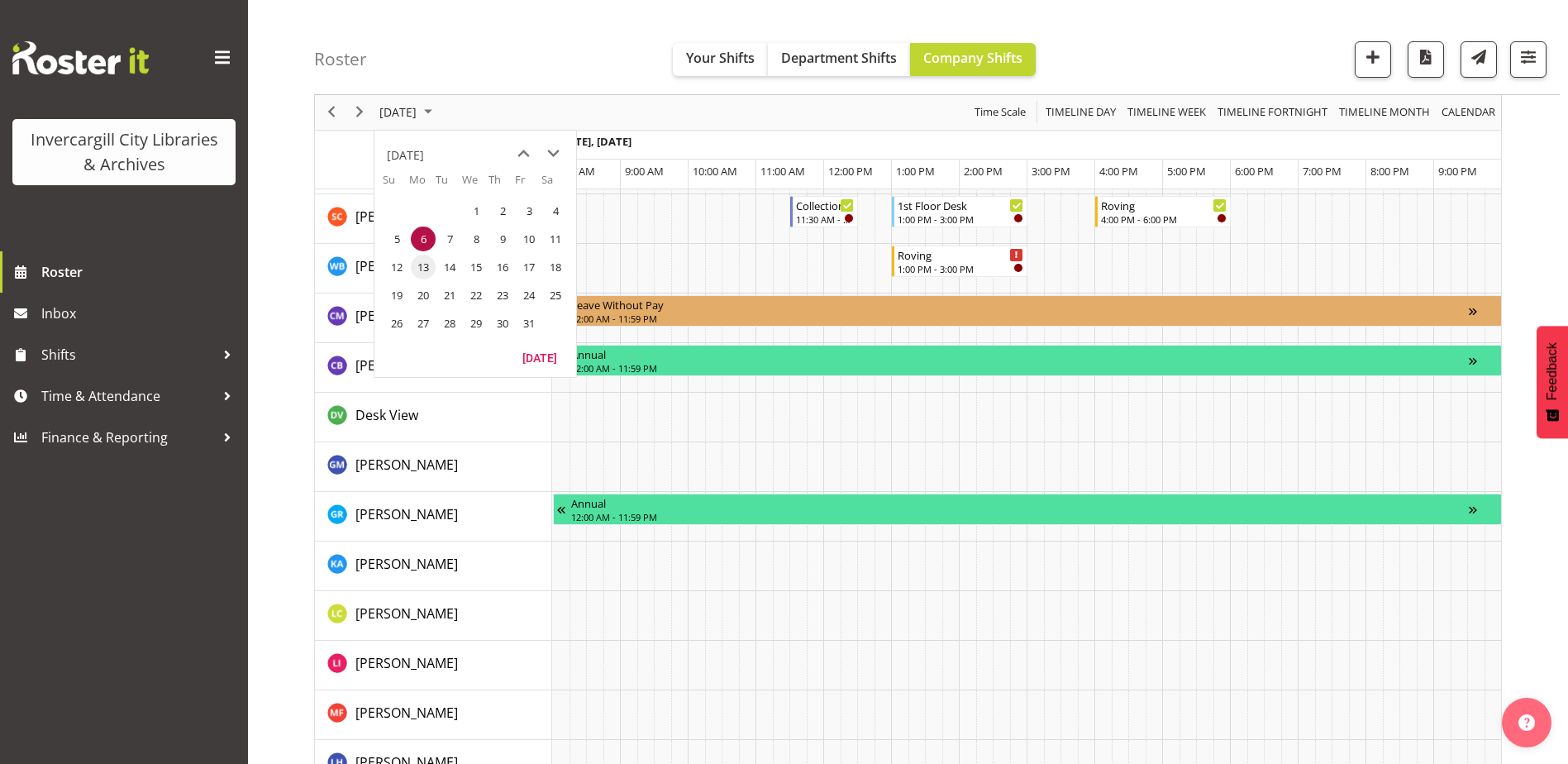
click at [429, 268] on span "13" at bounding box center [423, 266] width 24 height 24
